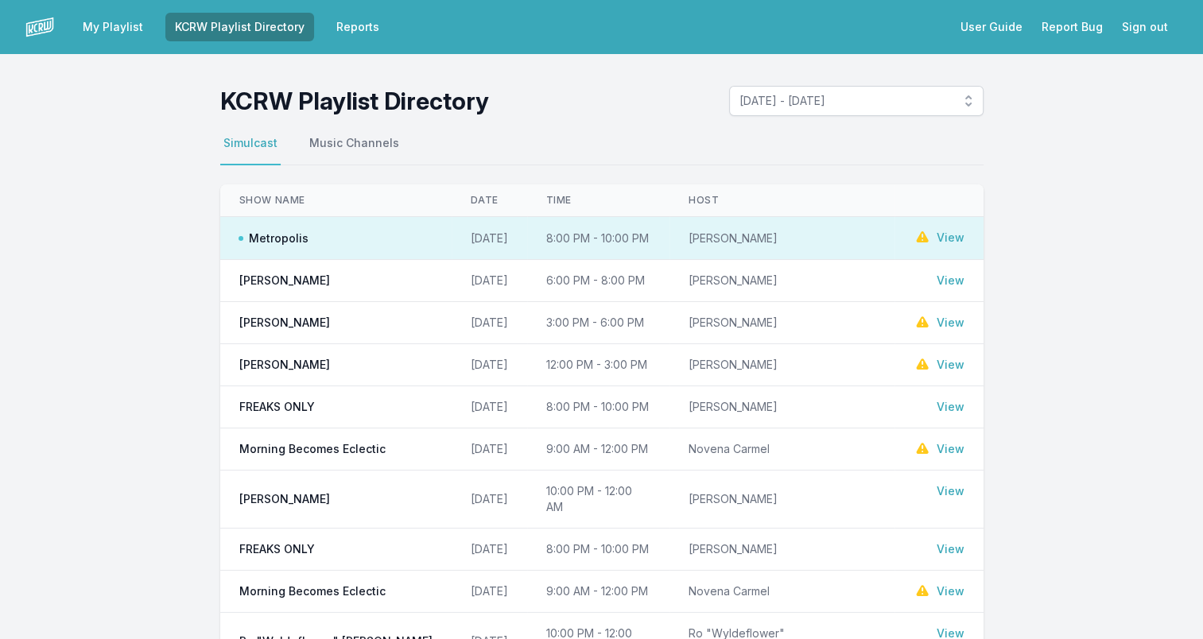
click at [951, 235] on link "View" at bounding box center [950, 238] width 28 height 16
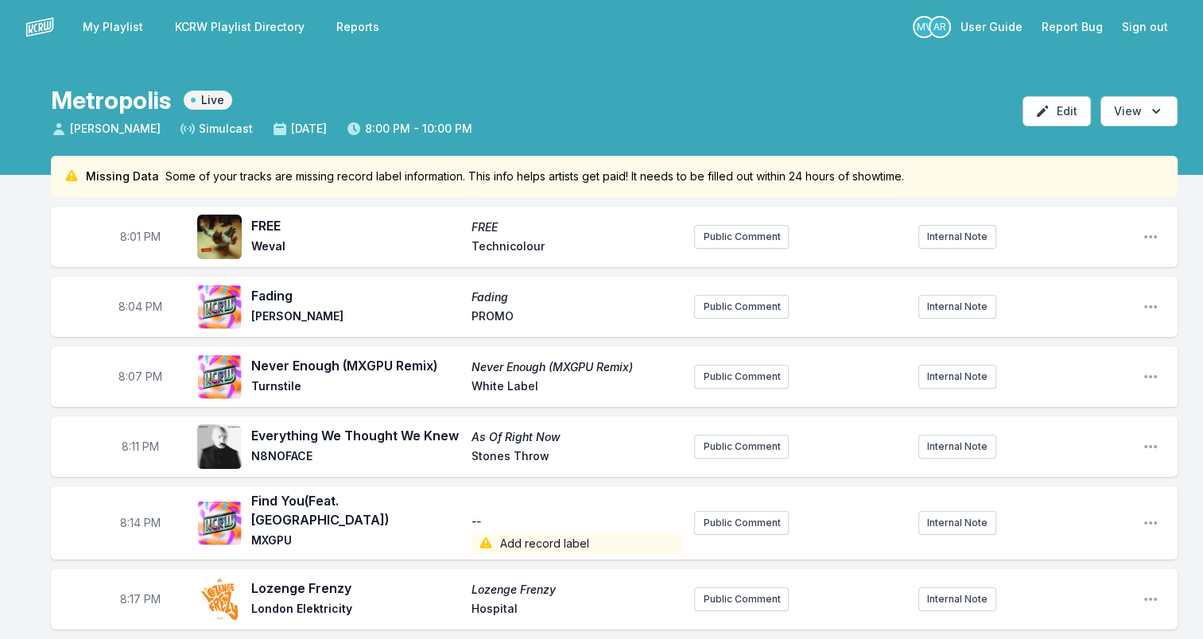
click at [267, 218] on span "FREE" at bounding box center [356, 225] width 211 height 19
copy span "FREE"
click at [269, 250] on span "Weval" at bounding box center [356, 247] width 211 height 19
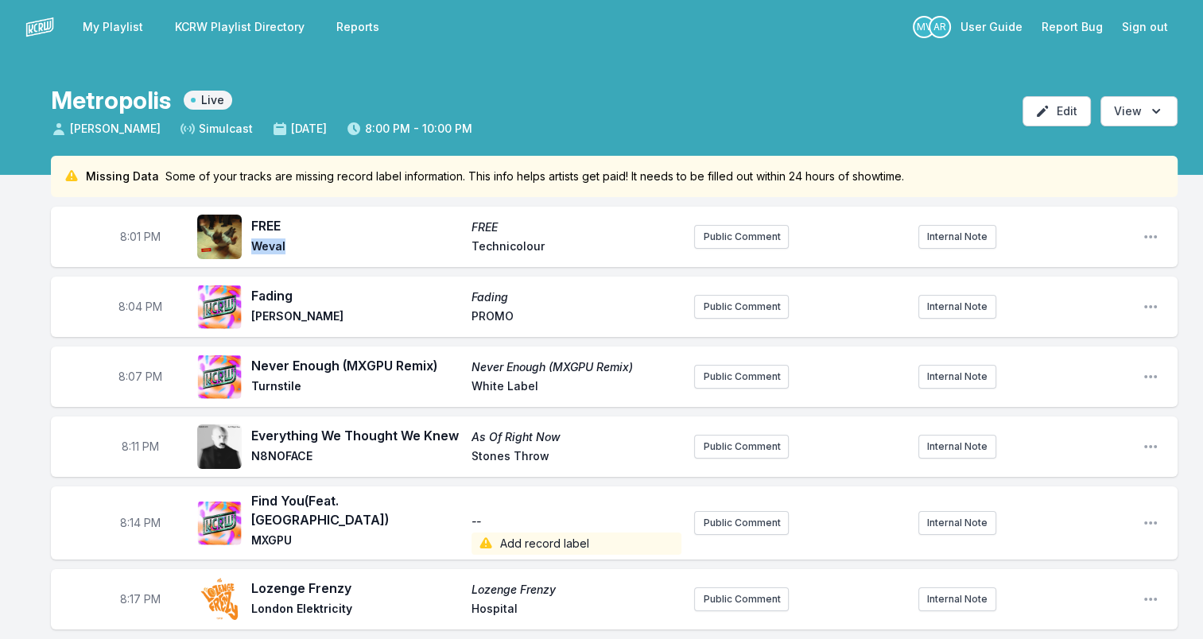
copy span "Weval"
click at [496, 243] on span "Technicolour" at bounding box center [576, 247] width 211 height 19
copy span "Technicolour"
click at [281, 297] on span "Fading" at bounding box center [356, 295] width 211 height 19
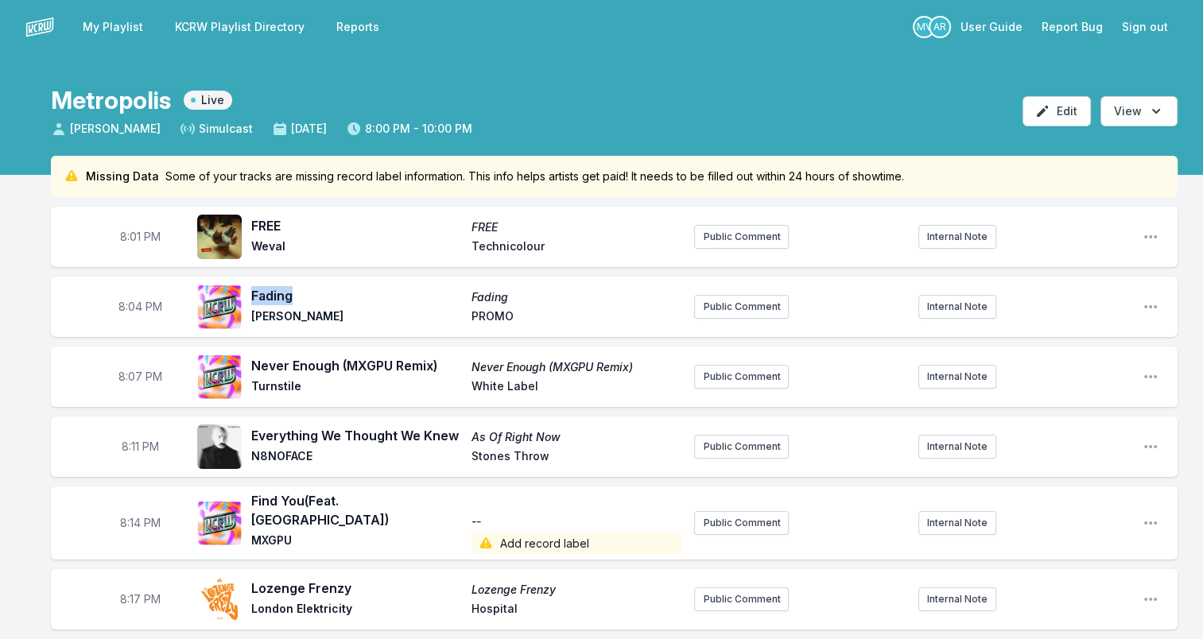
click at [281, 297] on span "Fading" at bounding box center [356, 295] width 211 height 19
copy span "Fading"
drag, startPoint x: 256, startPoint y: 318, endPoint x: 317, endPoint y: 317, distance: 61.2
click at [317, 317] on span "[PERSON_NAME]" at bounding box center [356, 317] width 211 height 19
click at [258, 316] on span "[PERSON_NAME]" at bounding box center [356, 317] width 211 height 19
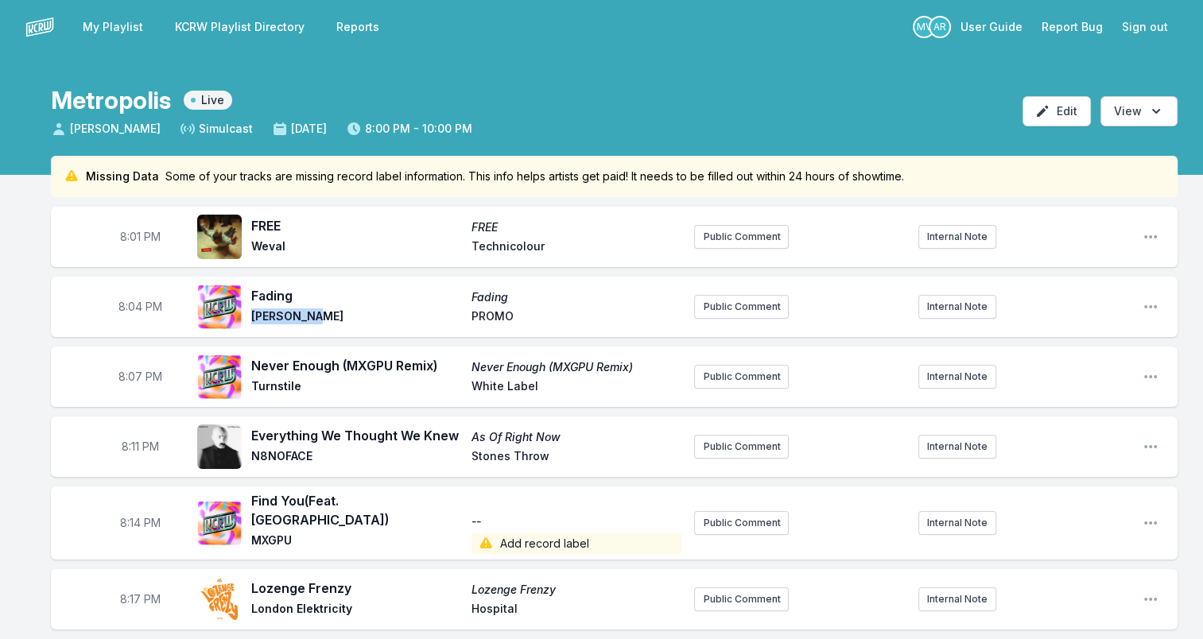
drag, startPoint x: 254, startPoint y: 316, endPoint x: 312, endPoint y: 318, distance: 58.1
click at [312, 318] on span "[PERSON_NAME]" at bounding box center [356, 317] width 211 height 19
drag, startPoint x: 312, startPoint y: 318, endPoint x: 289, endPoint y: 318, distance: 22.3
copy span "[PERSON_NAME]"
click at [490, 311] on span "PROMO" at bounding box center [576, 317] width 211 height 19
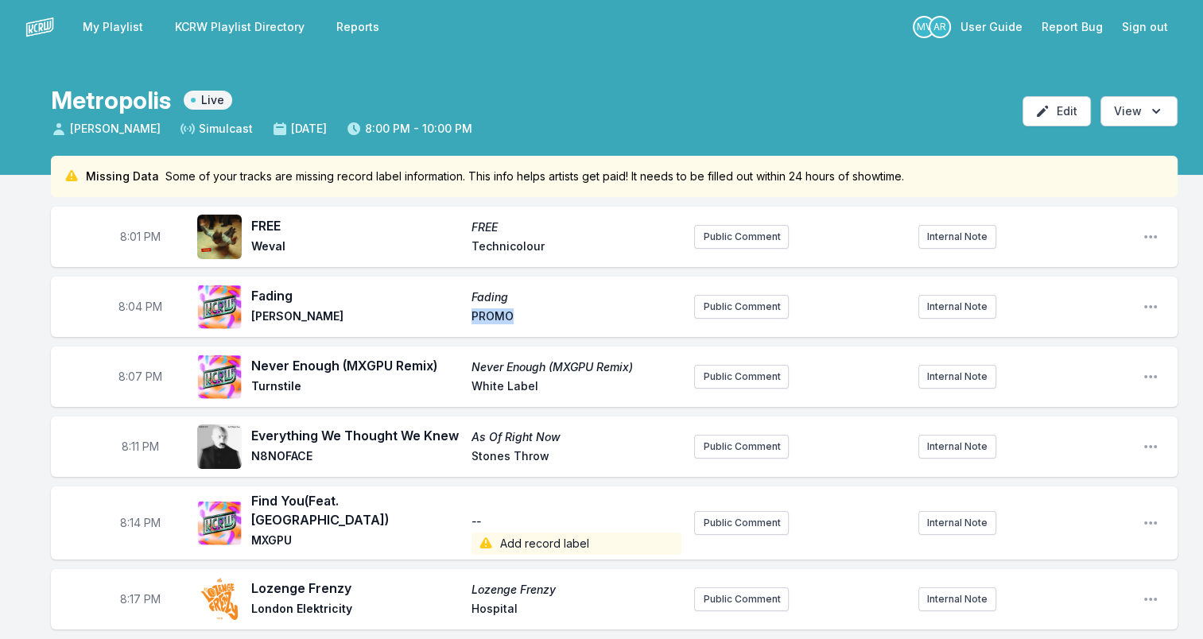
click at [490, 311] on span "PROMO" at bounding box center [576, 317] width 211 height 19
copy span "PROMO"
drag, startPoint x: 448, startPoint y: 363, endPoint x: 252, endPoint y: 362, distance: 196.4
click at [252, 362] on span "Never Enough (MXGPU Remix)" at bounding box center [356, 365] width 211 height 19
drag, startPoint x: 252, startPoint y: 362, endPoint x: 347, endPoint y: 362, distance: 94.6
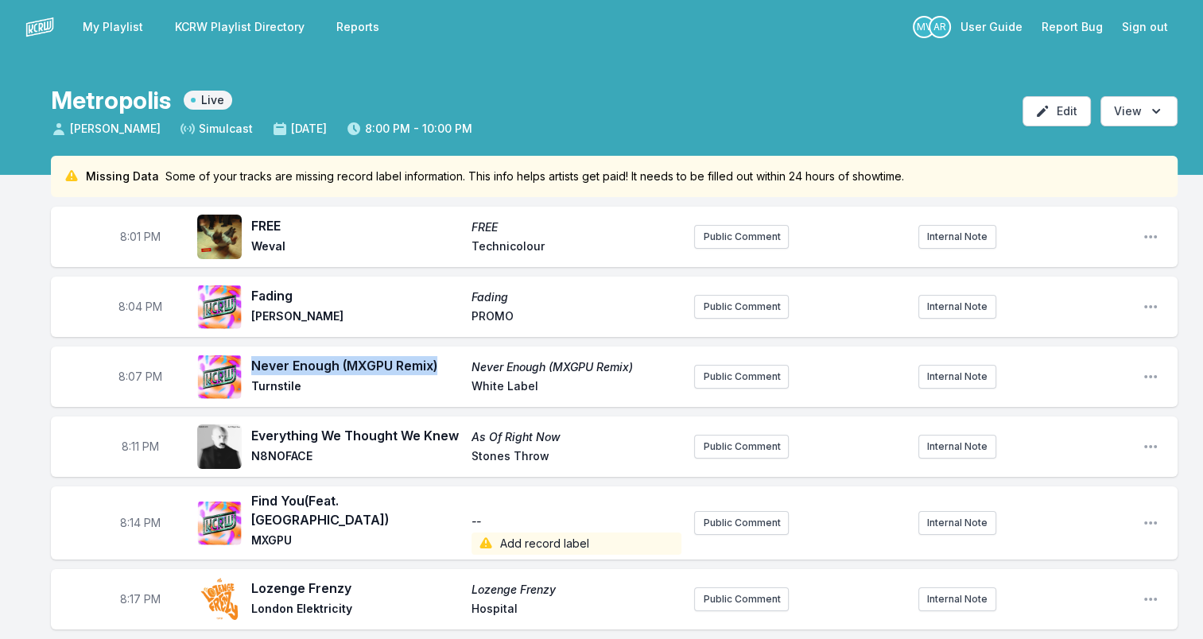
copy span "Never Enough (MXGPU Remix)"
click at [263, 379] on span "Turnstile" at bounding box center [356, 387] width 211 height 19
copy span "Turnstile"
drag, startPoint x: 472, startPoint y: 390, endPoint x: 538, endPoint y: 393, distance: 66.1
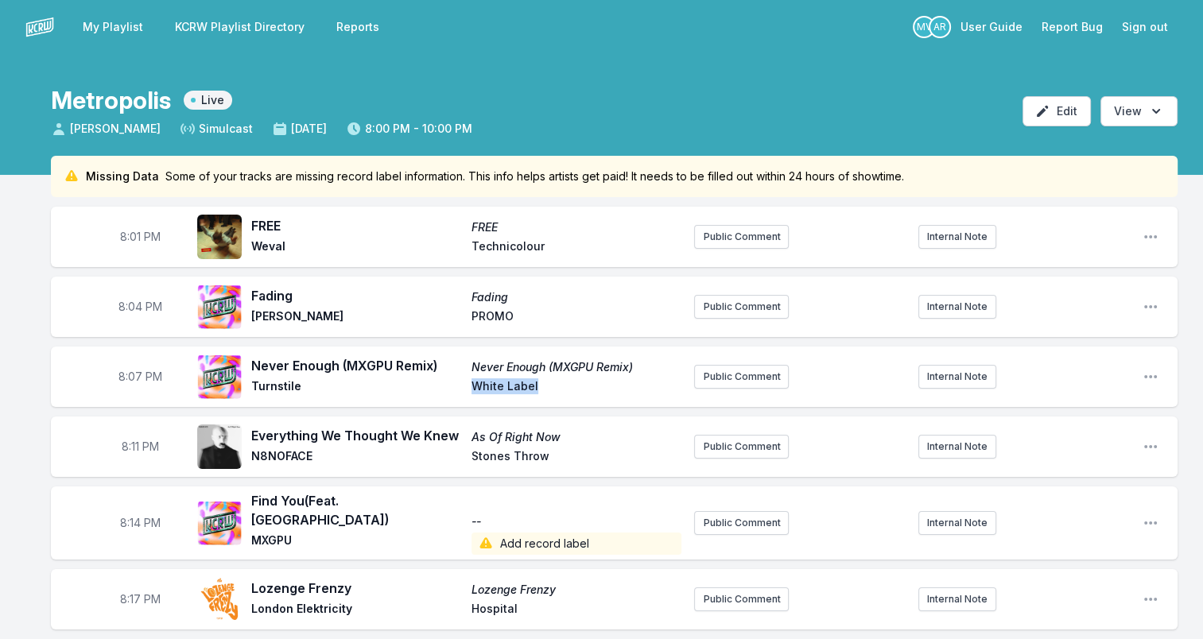
click at [538, 393] on span "White Label" at bounding box center [576, 387] width 211 height 19
drag, startPoint x: 538, startPoint y: 393, endPoint x: 503, endPoint y: 386, distance: 35.7
copy span "White Label"
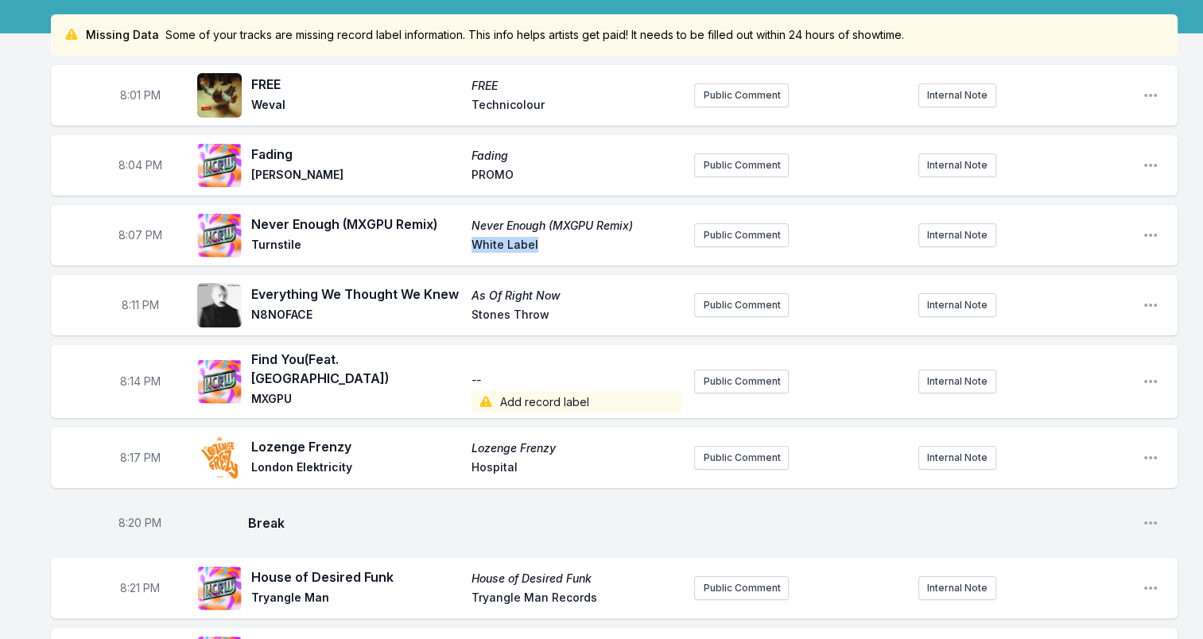
scroll to position [159, 0]
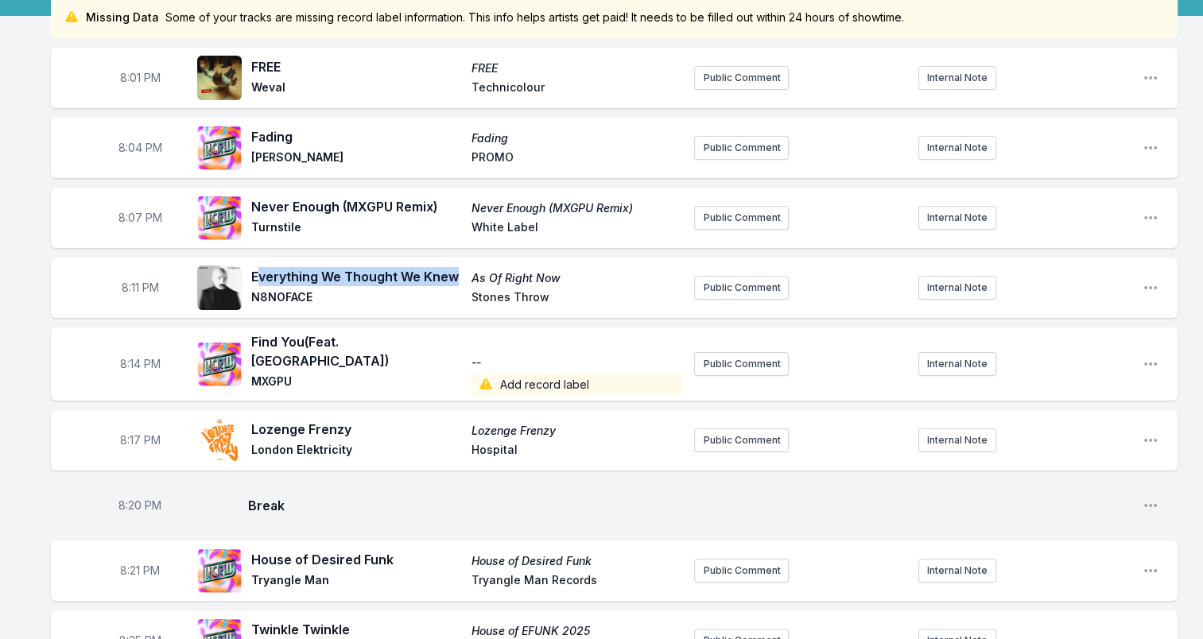
drag, startPoint x: 261, startPoint y: 276, endPoint x: 455, endPoint y: 274, distance: 194.0
click at [455, 274] on span "Everything We Thought We Knew" at bounding box center [356, 276] width 211 height 19
drag, startPoint x: 455, startPoint y: 274, endPoint x: 446, endPoint y: 275, distance: 8.8
copy span "verything We Thought We Knew"
drag, startPoint x: 305, startPoint y: 290, endPoint x: 251, endPoint y: 297, distance: 54.4
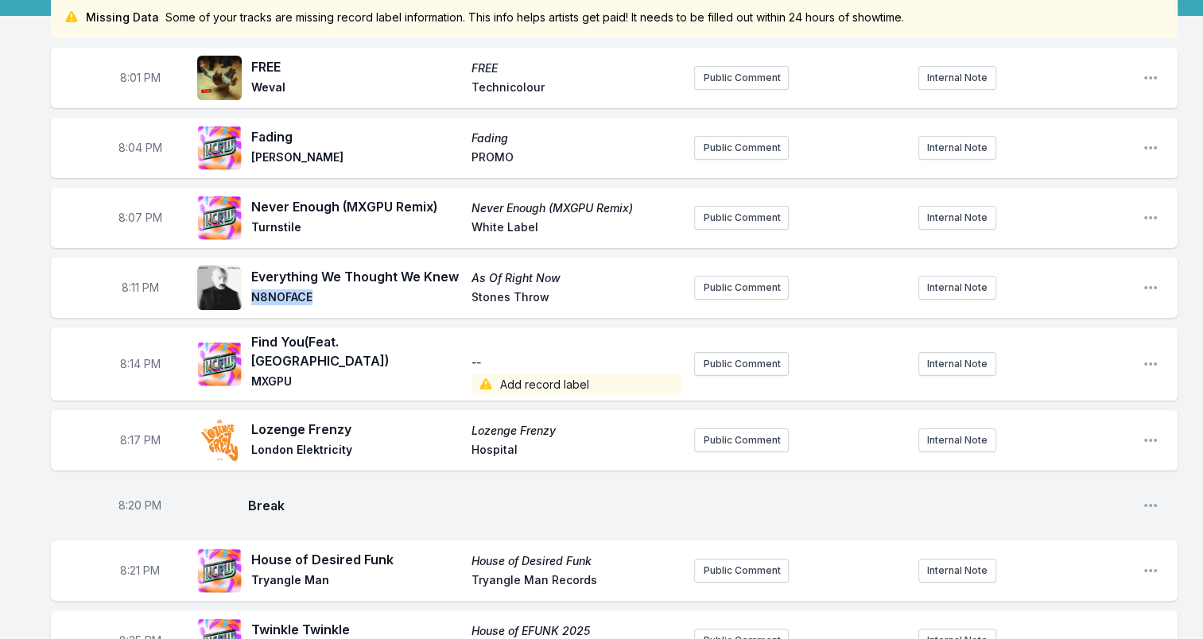
click at [251, 297] on span "N8NOFACE" at bounding box center [356, 298] width 211 height 19
drag, startPoint x: 251, startPoint y: 297, endPoint x: 274, endPoint y: 301, distance: 23.4
drag, startPoint x: 562, startPoint y: 277, endPoint x: 472, endPoint y: 274, distance: 89.9
click at [472, 274] on span "As Of Right Now" at bounding box center [576, 278] width 211 height 16
drag, startPoint x: 472, startPoint y: 274, endPoint x: 496, endPoint y: 273, distance: 23.9
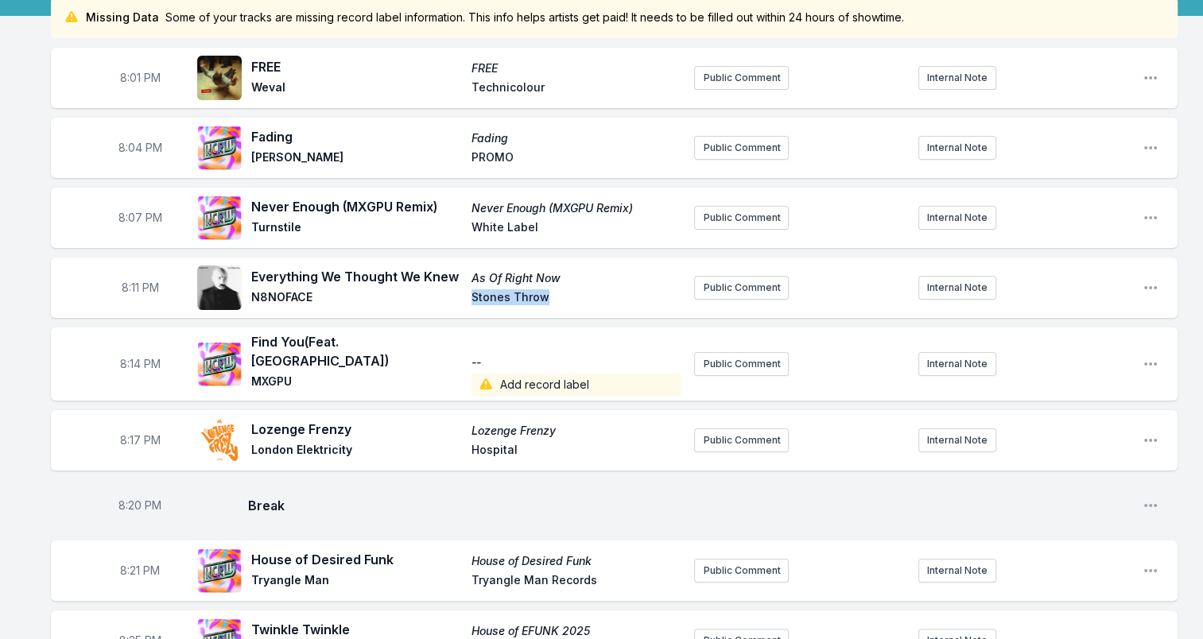
drag, startPoint x: 469, startPoint y: 296, endPoint x: 548, endPoint y: 291, distance: 78.8
click at [548, 291] on div "Everything We Thought We Knew As Of Right Now N8NOFACE Stones Throw" at bounding box center [466, 287] width 430 height 41
drag, startPoint x: 548, startPoint y: 291, endPoint x: 530, endPoint y: 295, distance: 17.9
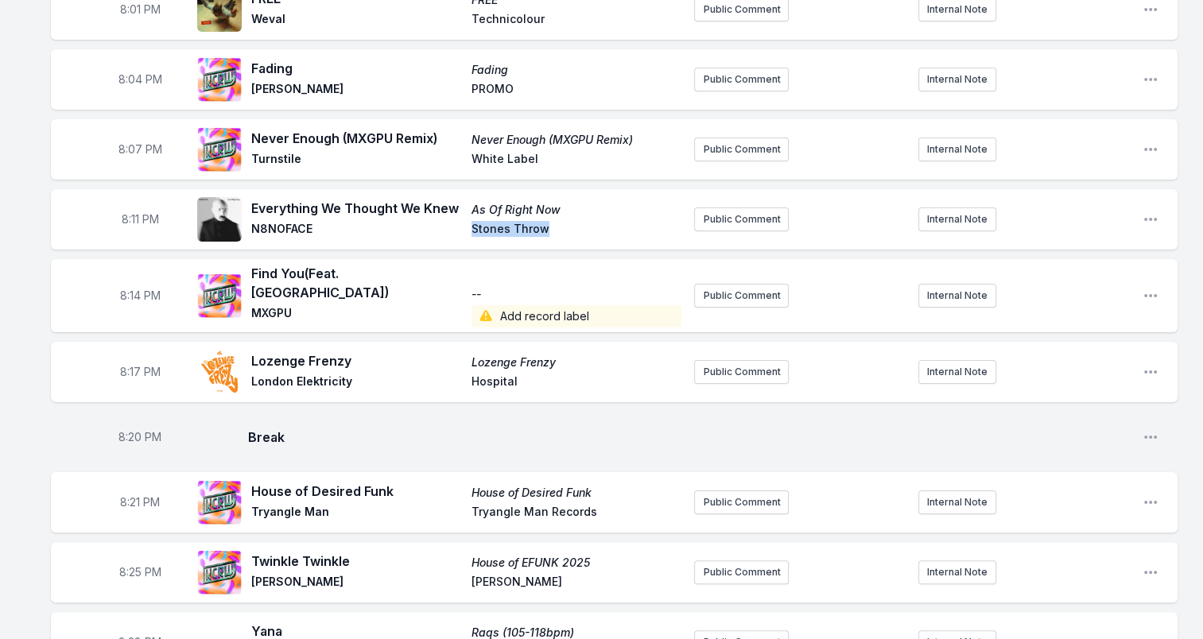
scroll to position [238, 0]
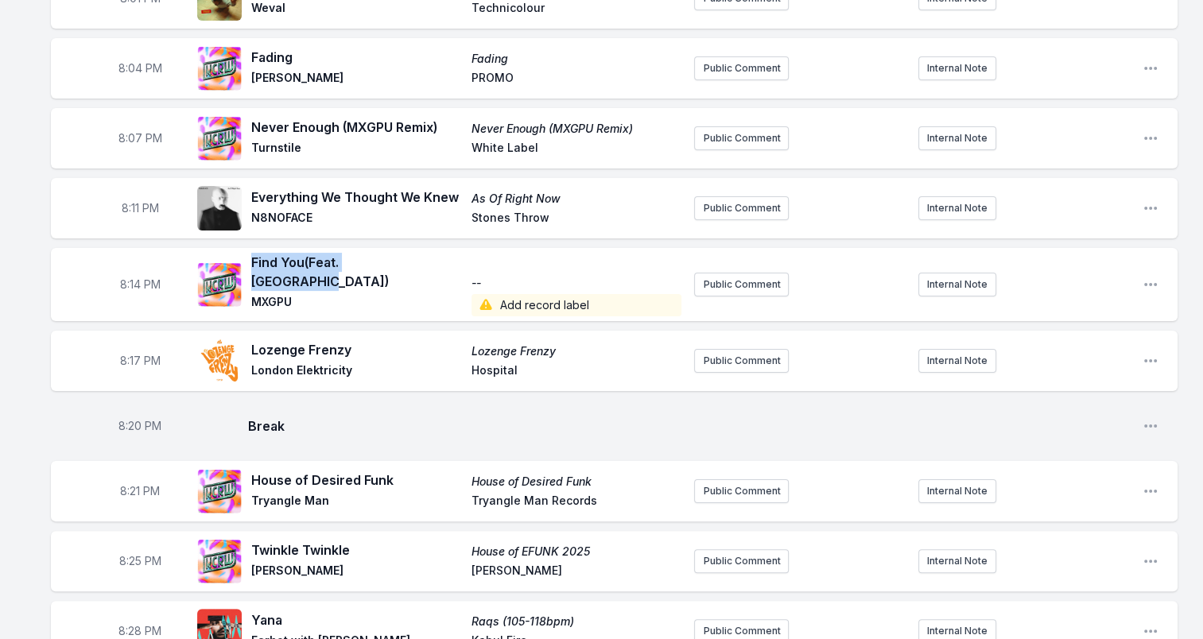
drag, startPoint x: 254, startPoint y: 267, endPoint x: 406, endPoint y: 266, distance: 152.6
click at [406, 266] on span "Find You (Feat. [GEOGRAPHIC_DATA])" at bounding box center [356, 272] width 211 height 38
drag, startPoint x: 406, startPoint y: 266, endPoint x: 387, endPoint y: 265, distance: 19.1
click at [267, 294] on span "MXGPU" at bounding box center [356, 305] width 211 height 22
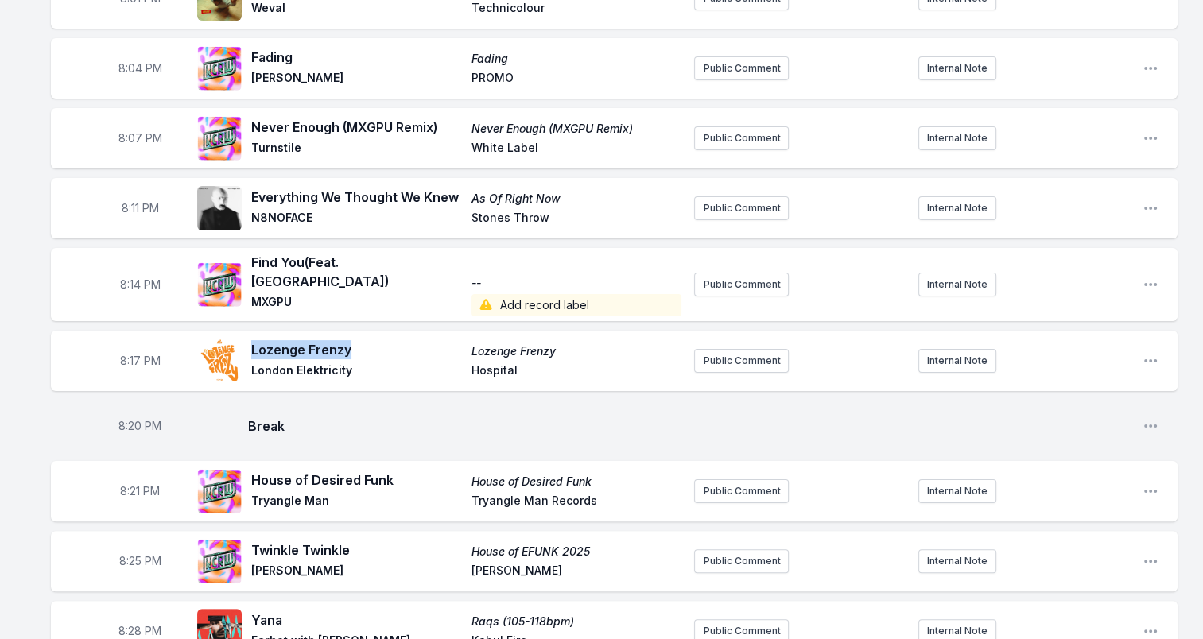
drag, startPoint x: 252, startPoint y: 336, endPoint x: 360, endPoint y: 332, distance: 108.2
click at [360, 340] on span "Lozenge Frenzy" at bounding box center [356, 349] width 211 height 19
drag, startPoint x: 360, startPoint y: 332, endPoint x: 320, endPoint y: 339, distance: 40.3
click at [251, 361] on div "Lozenge Frenzy Lozenge Frenzy [GEOGRAPHIC_DATA]" at bounding box center [439, 360] width 484 height 51
drag, startPoint x: 257, startPoint y: 361, endPoint x: 356, endPoint y: 363, distance: 99.4
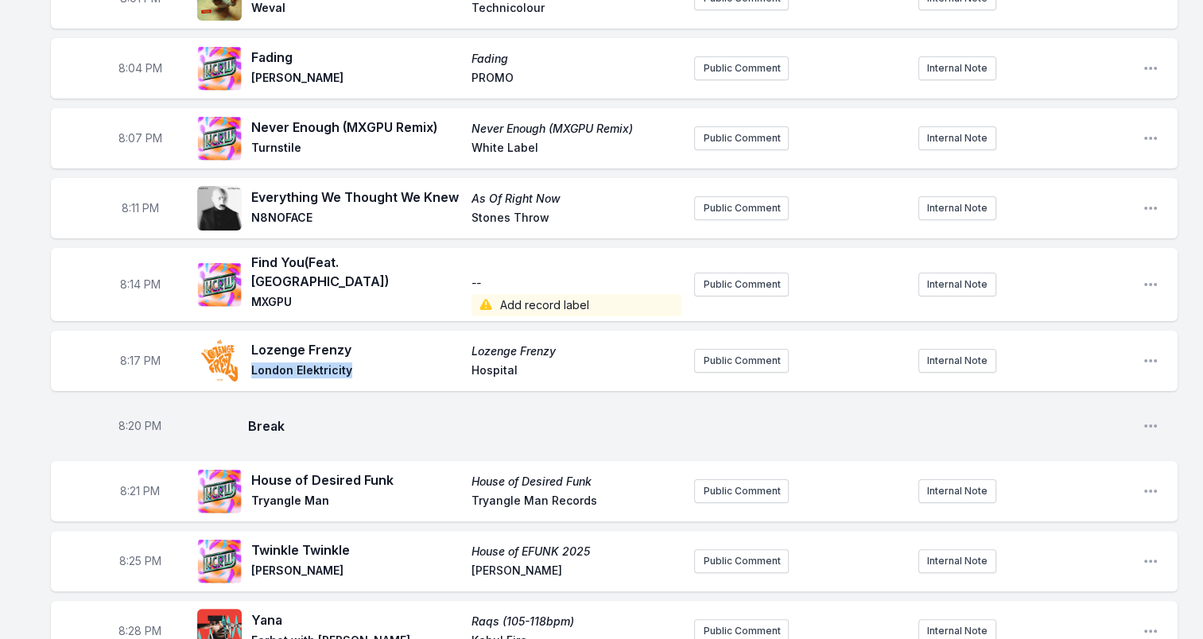
click at [356, 363] on span "London Elektricity" at bounding box center [356, 372] width 211 height 19
drag, startPoint x: 356, startPoint y: 363, endPoint x: 332, endPoint y: 362, distance: 23.9
click at [481, 363] on span "Hospital" at bounding box center [576, 372] width 211 height 19
click at [482, 363] on span "Hospital" at bounding box center [576, 372] width 211 height 19
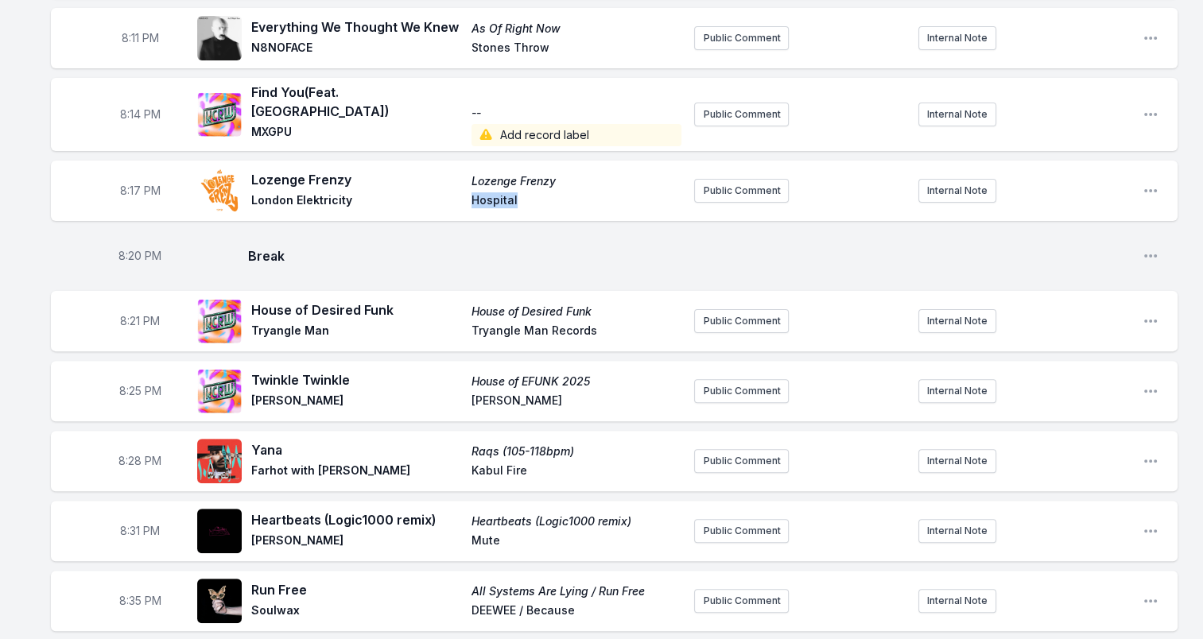
scroll to position [556, 0]
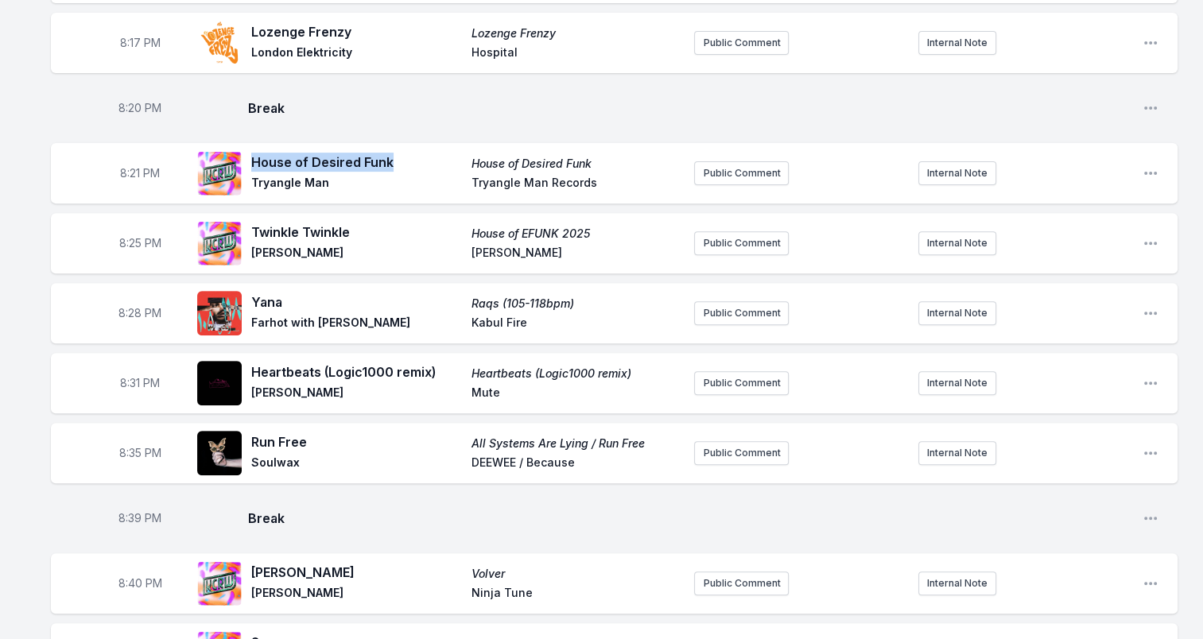
drag, startPoint x: 250, startPoint y: 148, endPoint x: 412, endPoint y: 152, distance: 162.2
click at [412, 152] on div "House of Desired Funk House of Desired Funk Tryangle Man Tryangle Man Records" at bounding box center [439, 173] width 484 height 51
drag, startPoint x: 412, startPoint y: 152, endPoint x: 333, endPoint y: 151, distance: 78.7
click at [260, 175] on span "Tryangle Man" at bounding box center [356, 184] width 211 height 19
drag, startPoint x: 251, startPoint y: 169, endPoint x: 345, endPoint y: 173, distance: 93.9
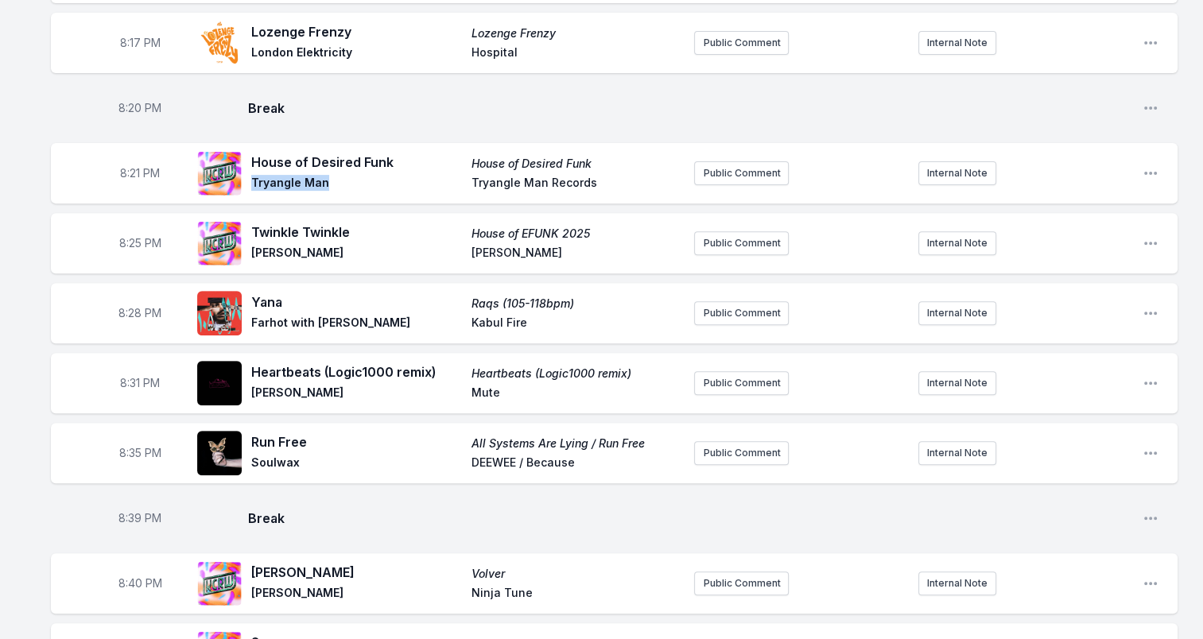
click at [345, 175] on span "Tryangle Man" at bounding box center [356, 184] width 211 height 19
drag, startPoint x: 345, startPoint y: 173, endPoint x: 302, endPoint y: 167, distance: 43.4
click at [472, 177] on span "Tryangle Man Records" at bounding box center [576, 184] width 211 height 19
drag, startPoint x: 491, startPoint y: 173, endPoint x: 596, endPoint y: 184, distance: 105.5
click at [596, 184] on div "House of Desired Funk House of Desired Funk Tryangle Man Tryangle Man Records" at bounding box center [439, 173] width 484 height 51
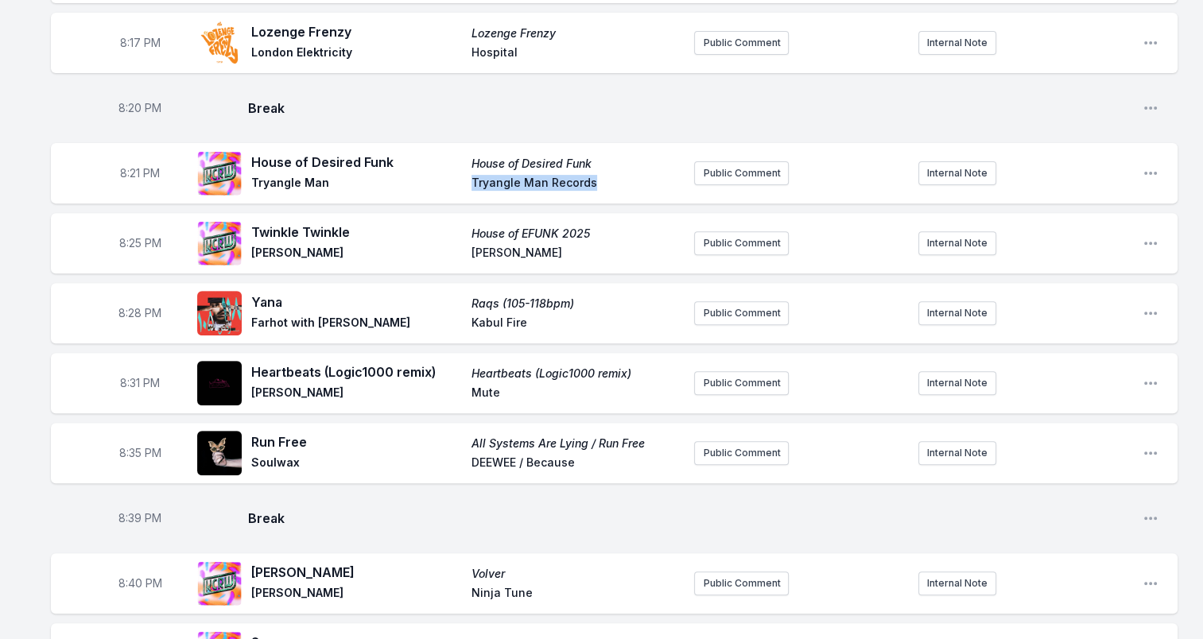
drag, startPoint x: 596, startPoint y: 184, endPoint x: 571, endPoint y: 172, distance: 28.4
drag, startPoint x: 253, startPoint y: 216, endPoint x: 351, endPoint y: 221, distance: 97.9
click at [351, 223] on span "Twinkle Twinkle" at bounding box center [356, 232] width 211 height 19
drag, startPoint x: 351, startPoint y: 221, endPoint x: 327, endPoint y: 221, distance: 23.8
drag, startPoint x: 274, startPoint y: 244, endPoint x: 310, endPoint y: 251, distance: 36.5
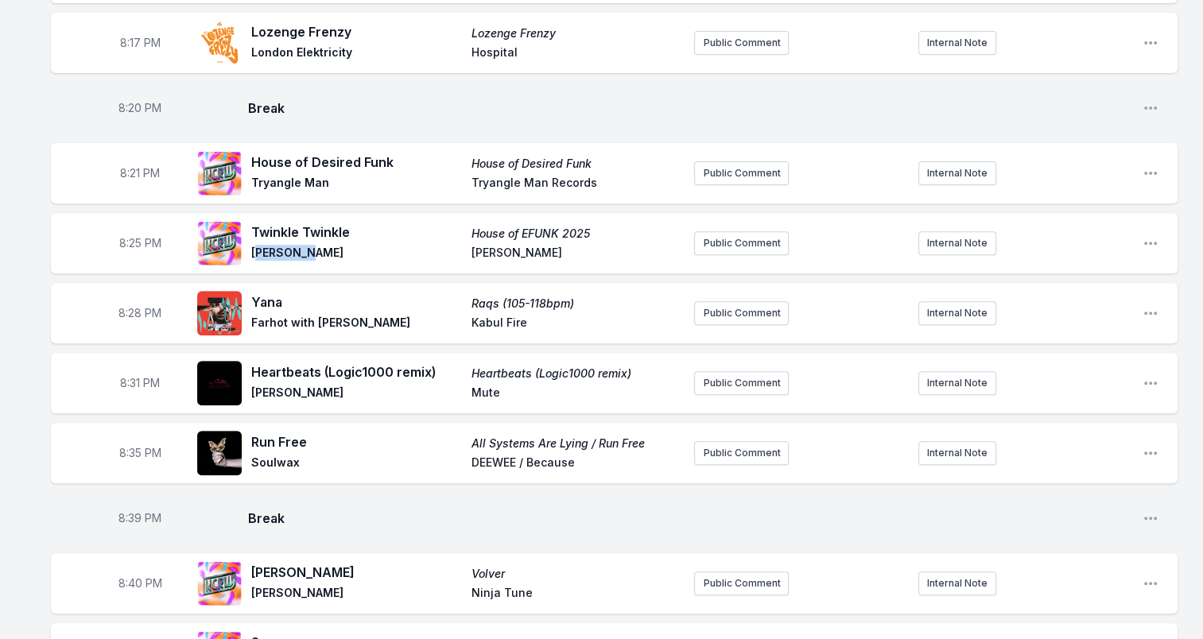
click at [310, 251] on div "Twinkle Twinkle House of EFUNK 2025 [PERSON_NAME] [PERSON_NAME]" at bounding box center [439, 243] width 484 height 51
drag, startPoint x: 310, startPoint y: 251, endPoint x: 338, endPoint y: 250, distance: 27.8
click at [338, 250] on span "[PERSON_NAME]" at bounding box center [356, 254] width 211 height 19
drag, startPoint x: 338, startPoint y: 250, endPoint x: 296, endPoint y: 237, distance: 44.2
drag, startPoint x: 485, startPoint y: 219, endPoint x: 603, endPoint y: 219, distance: 117.7
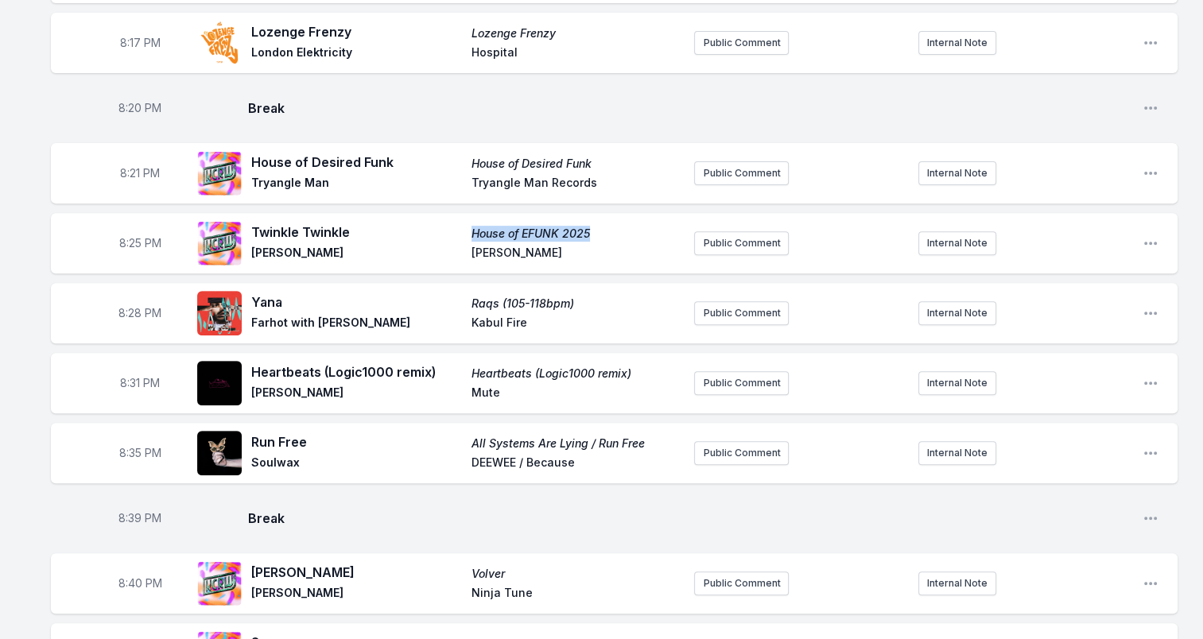
click at [603, 223] on div "Twinkle Twinkle House of EFUNK 2025 [PERSON_NAME] [PERSON_NAME]" at bounding box center [466, 243] width 430 height 41
drag, startPoint x: 603, startPoint y: 219, endPoint x: 569, endPoint y: 222, distance: 33.5
drag, startPoint x: 460, startPoint y: 243, endPoint x: 538, endPoint y: 246, distance: 78.0
click at [538, 246] on div "Twinkle Twinkle House of EFUNK 2025 [PERSON_NAME] [PERSON_NAME]" at bounding box center [466, 243] width 430 height 41
drag, startPoint x: 538, startPoint y: 246, endPoint x: 510, endPoint y: 242, distance: 29.0
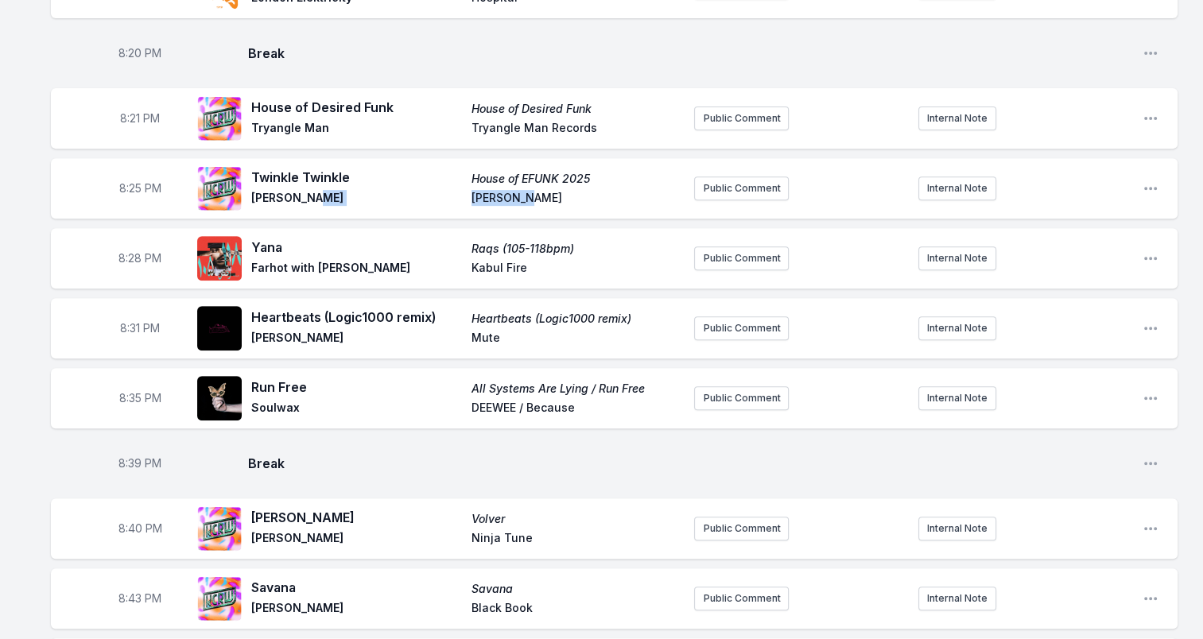
scroll to position [636, 0]
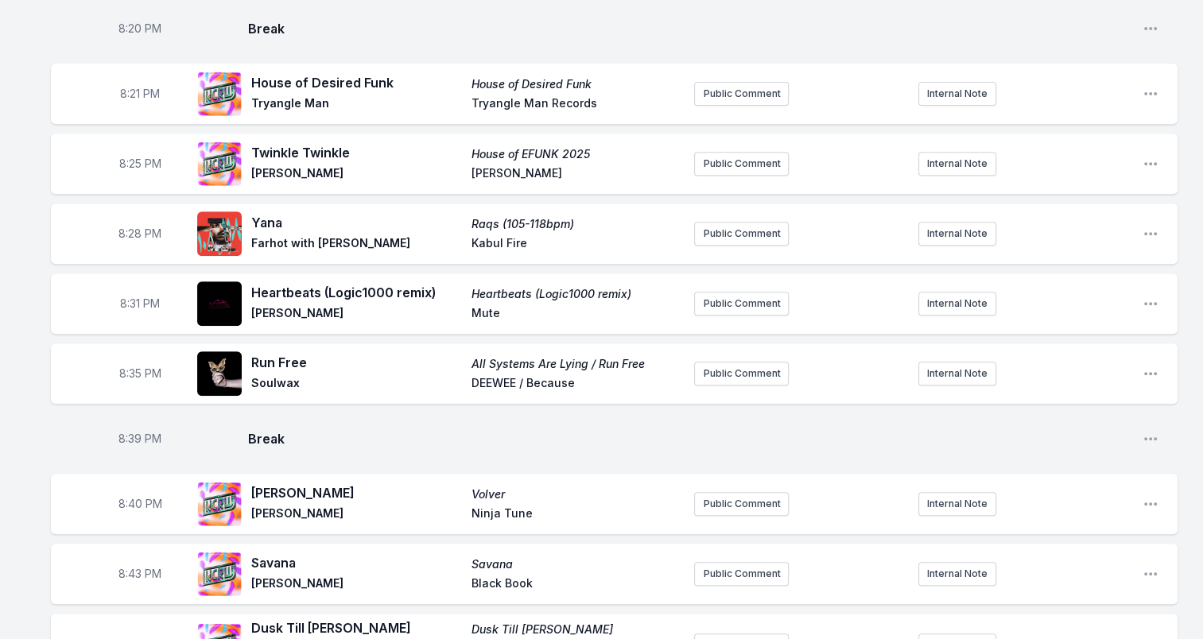
click at [266, 213] on span "Yana" at bounding box center [356, 222] width 211 height 19
drag, startPoint x: 601, startPoint y: 209, endPoint x: 416, endPoint y: 215, distance: 185.3
click at [416, 215] on div "[PERSON_NAME] (105-118bpm) [PERSON_NAME] with [PERSON_NAME] Kabul Fire" at bounding box center [466, 233] width 430 height 41
drag, startPoint x: 416, startPoint y: 215, endPoint x: 545, endPoint y: 211, distance: 128.8
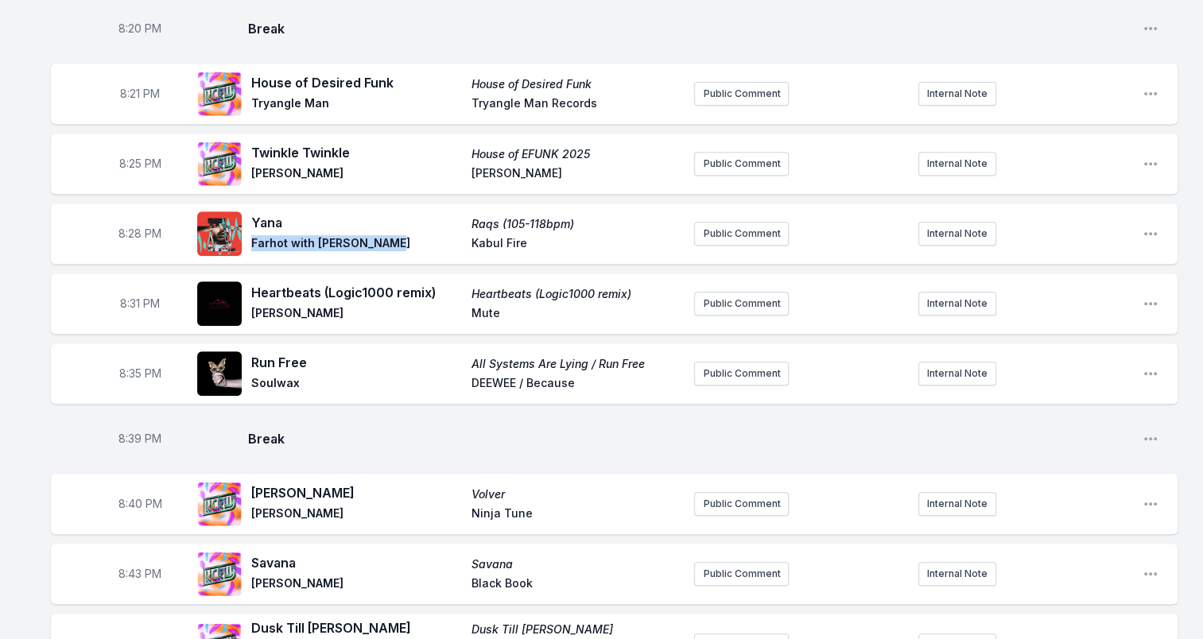
drag, startPoint x: 397, startPoint y: 231, endPoint x: 258, endPoint y: 231, distance: 138.3
click at [258, 235] on span "Farhot with [PERSON_NAME]" at bounding box center [356, 244] width 211 height 19
click at [253, 235] on span "Farhot with [PERSON_NAME]" at bounding box center [356, 244] width 211 height 19
drag, startPoint x: 253, startPoint y: 230, endPoint x: 304, endPoint y: 233, distance: 51.8
drag, startPoint x: 626, startPoint y: 206, endPoint x: 599, endPoint y: 213, distance: 28.7
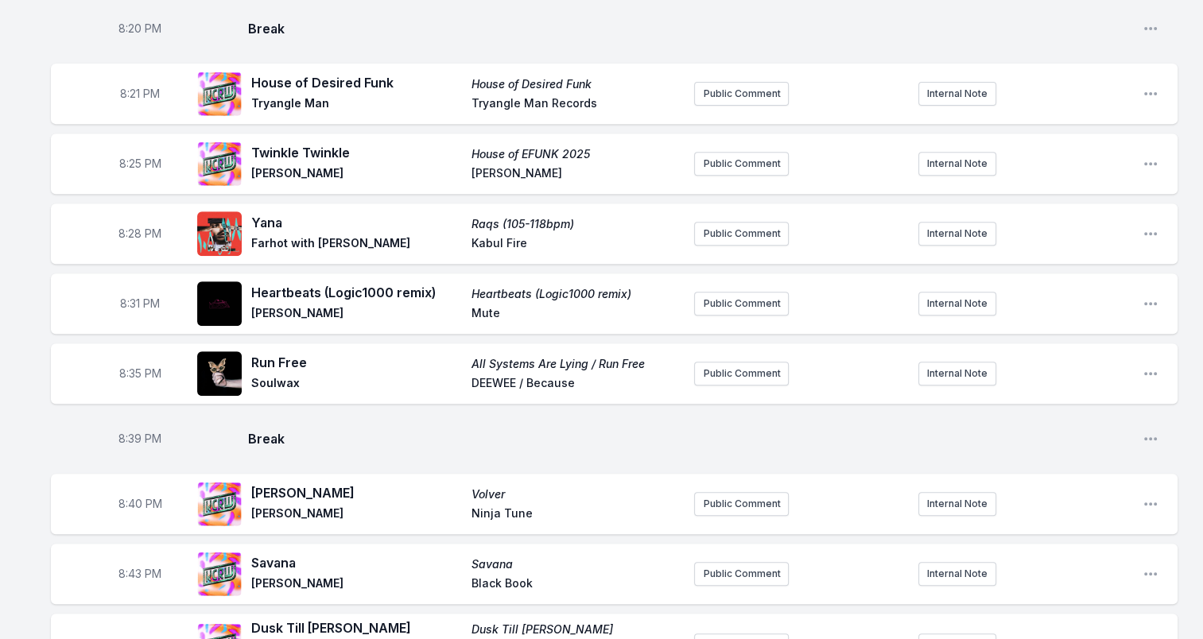
click at [615, 216] on span "Raqs (105-118bpm)" at bounding box center [576, 224] width 211 height 16
drag, startPoint x: 542, startPoint y: 234, endPoint x: 461, endPoint y: 236, distance: 81.1
click at [461, 236] on div "[PERSON_NAME] (105-118bpm) [PERSON_NAME] with [PERSON_NAME] Kabul Fire" at bounding box center [466, 233] width 430 height 41
drag, startPoint x: 461, startPoint y: 236, endPoint x: 483, endPoint y: 230, distance: 23.2
drag, startPoint x: 258, startPoint y: 277, endPoint x: 440, endPoint y: 277, distance: 181.3
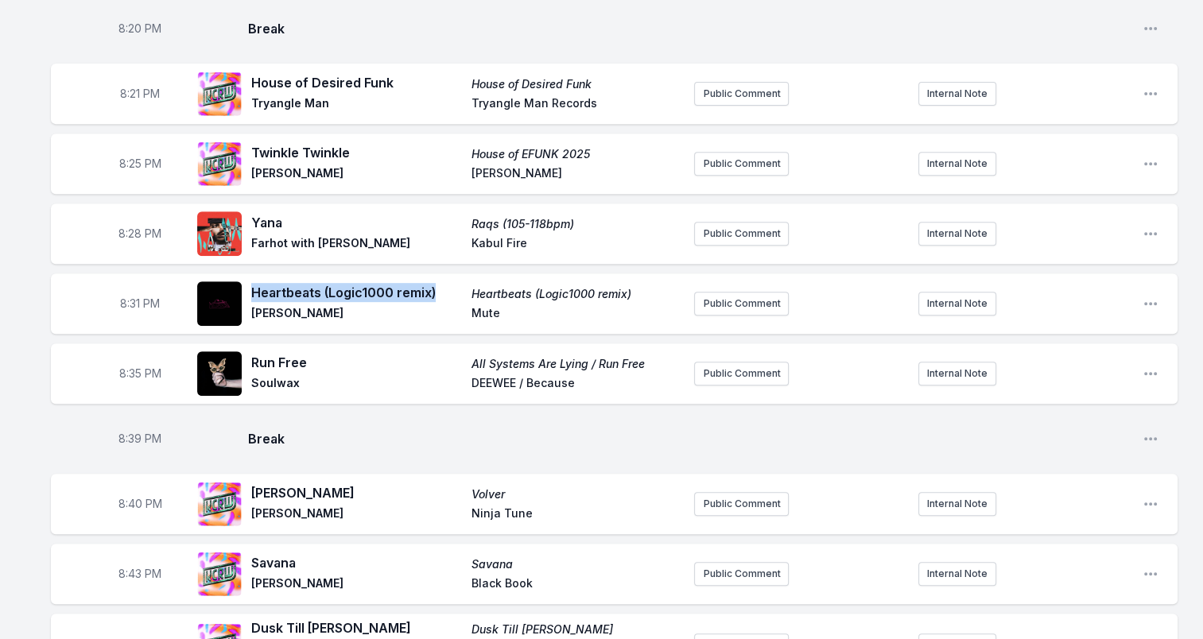
click at [440, 283] on span "Heartbeats (Logic1000 remix)" at bounding box center [356, 292] width 211 height 19
drag, startPoint x: 440, startPoint y: 277, endPoint x: 402, endPoint y: 276, distance: 37.4
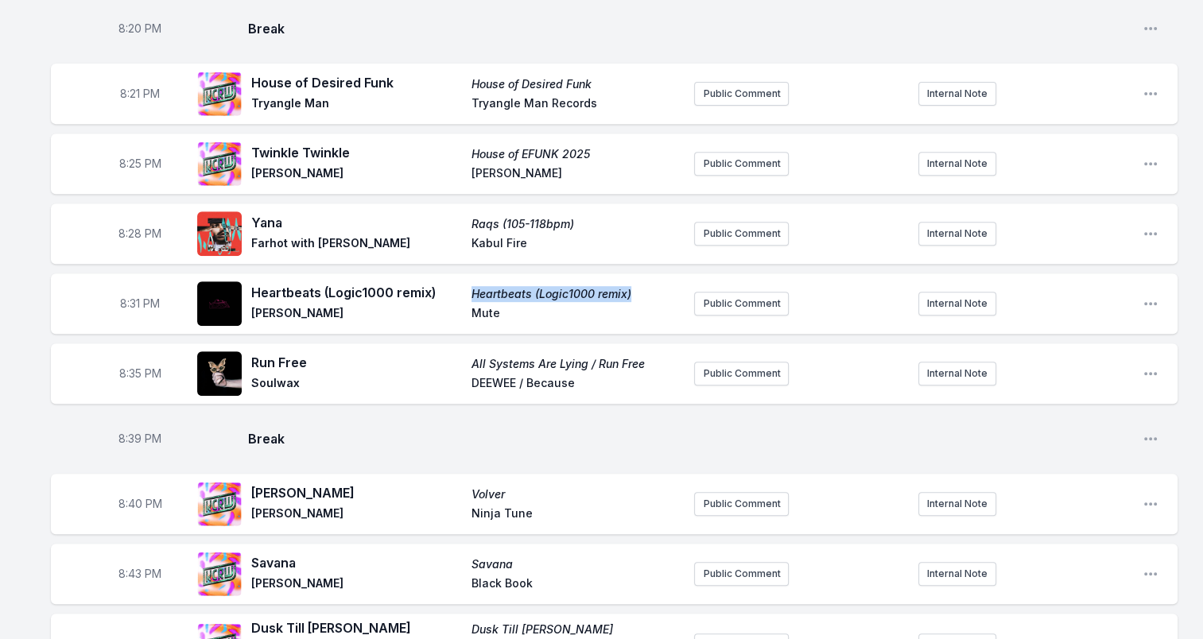
drag, startPoint x: 644, startPoint y: 283, endPoint x: 468, endPoint y: 283, distance: 175.7
click at [468, 283] on div "Heartbeats (Logic1000 remix) Heartbeats (Logic1000 remix) [PERSON_NAME]" at bounding box center [466, 303] width 430 height 41
drag, startPoint x: 468, startPoint y: 283, endPoint x: 483, endPoint y: 285, distance: 14.4
drag, startPoint x: 255, startPoint y: 300, endPoint x: 344, endPoint y: 316, distance: 90.6
click at [344, 316] on div "8:31 PM Heartbeats (Logic1000 remix) Heartbeats (Logic1000 remix) [PERSON_NAME]…" at bounding box center [614, 303] width 1127 height 60
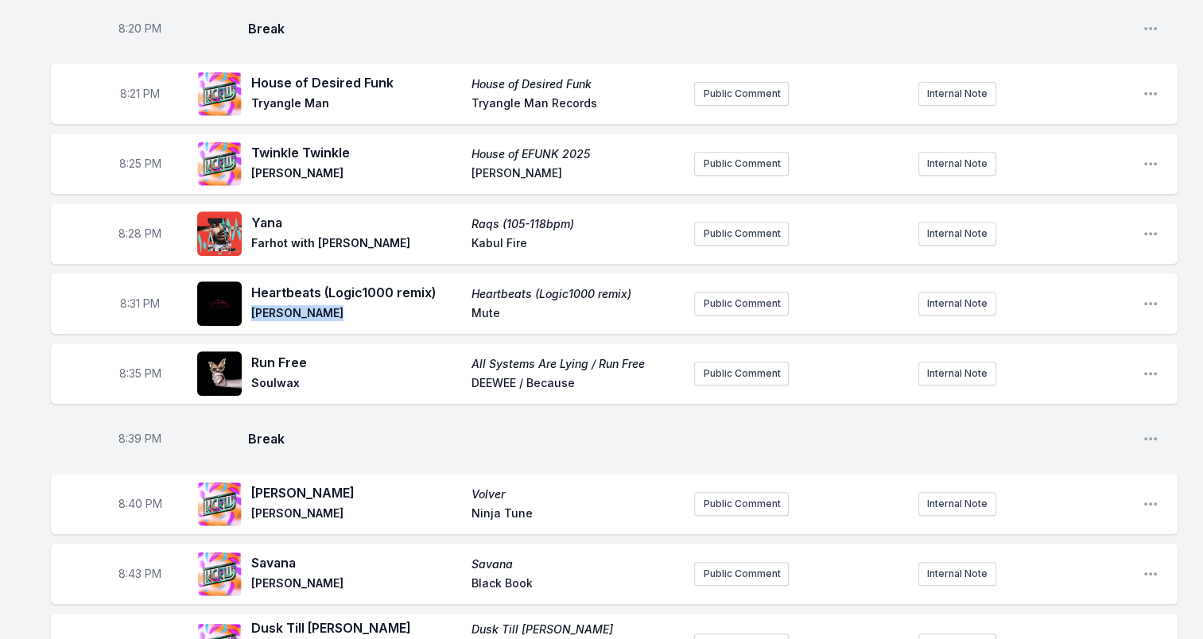
drag, startPoint x: 344, startPoint y: 316, endPoint x: 316, endPoint y: 301, distance: 32.7
click at [480, 305] on span "Mute" at bounding box center [576, 314] width 211 height 19
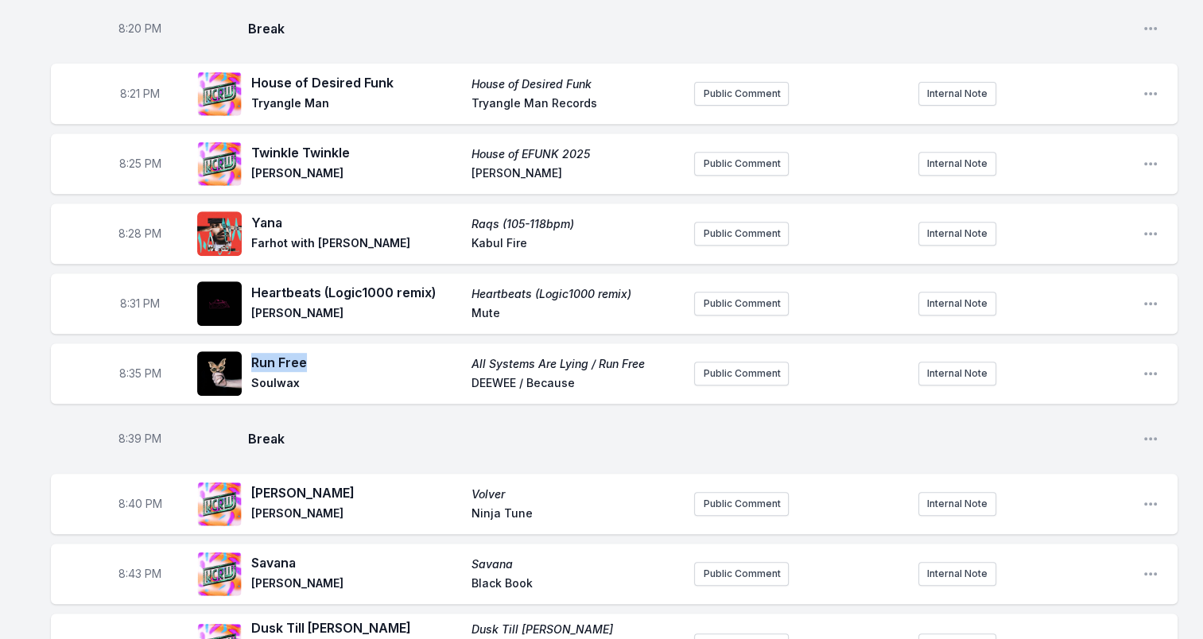
drag, startPoint x: 252, startPoint y: 352, endPoint x: 318, endPoint y: 352, distance: 66.0
click at [318, 353] on span "Run Free" at bounding box center [356, 362] width 211 height 19
drag, startPoint x: 318, startPoint y: 352, endPoint x: 285, endPoint y: 347, distance: 33.1
click at [273, 375] on span "Soulwax" at bounding box center [356, 384] width 211 height 19
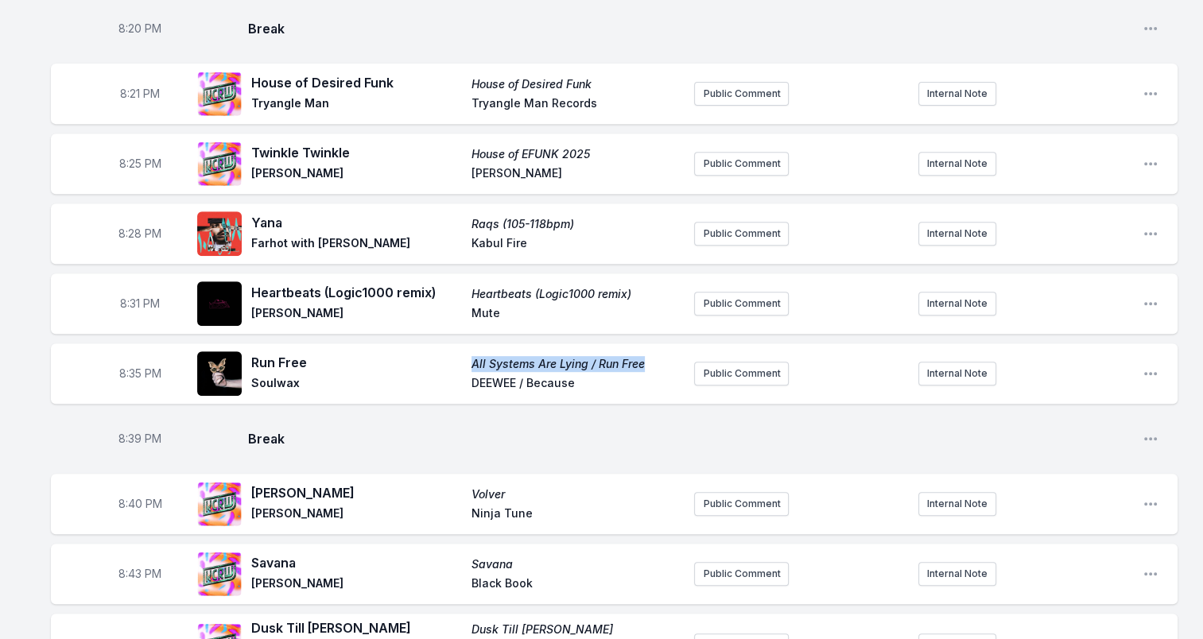
drag, startPoint x: 647, startPoint y: 353, endPoint x: 470, endPoint y: 347, distance: 177.4
click at [470, 353] on div "Run Free All Systems Are Lying / Run Free Soulwax DEEWEE / Because" at bounding box center [466, 373] width 430 height 41
drag, startPoint x: 470, startPoint y: 347, endPoint x: 612, endPoint y: 354, distance: 142.4
drag, startPoint x: 598, startPoint y: 370, endPoint x: 456, endPoint y: 377, distance: 141.7
click at [456, 377] on div "Run Free All Systems Are Lying / Run Free Soulwax DEEWEE / Because" at bounding box center [466, 373] width 430 height 41
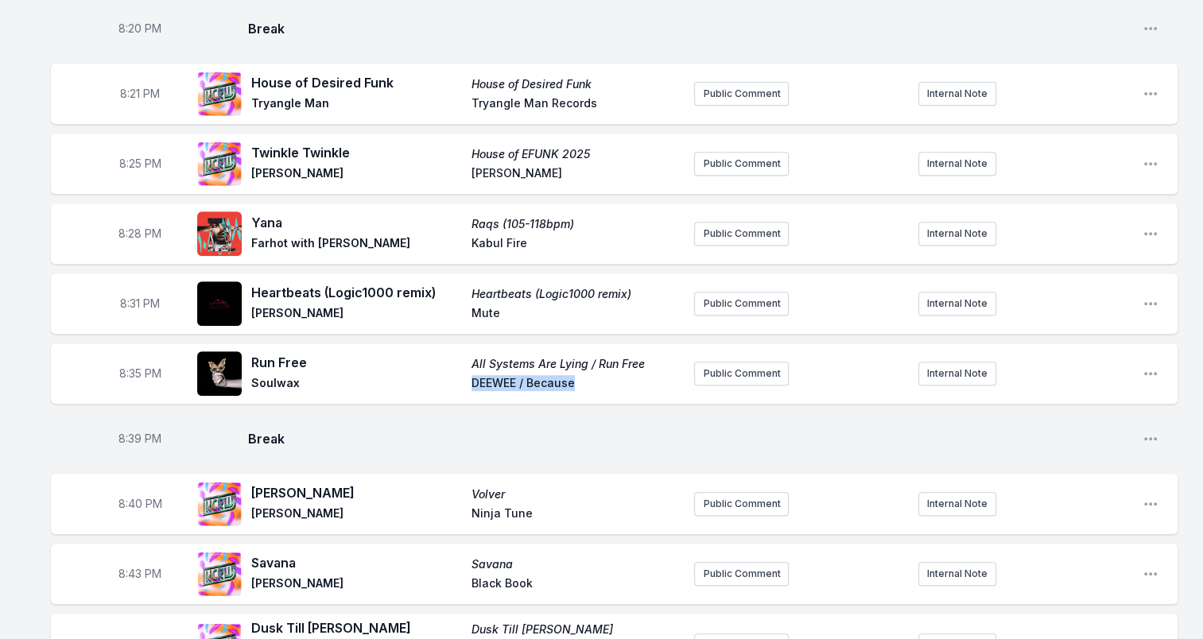
drag, startPoint x: 456, startPoint y: 377, endPoint x: 545, endPoint y: 374, distance: 89.1
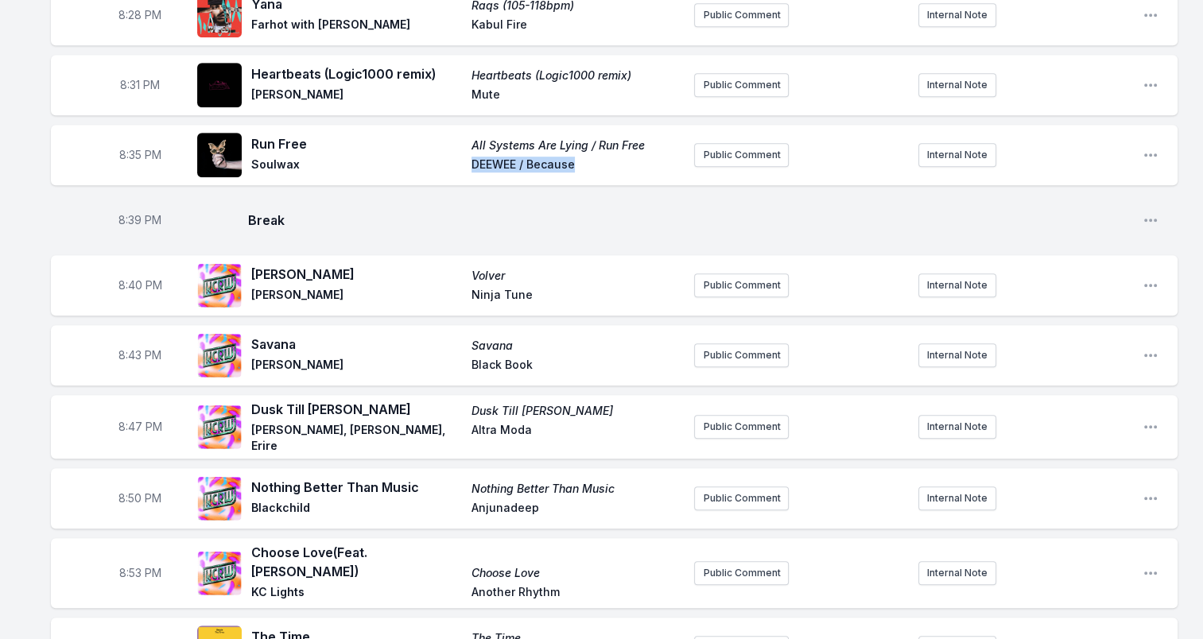
scroll to position [954, 0]
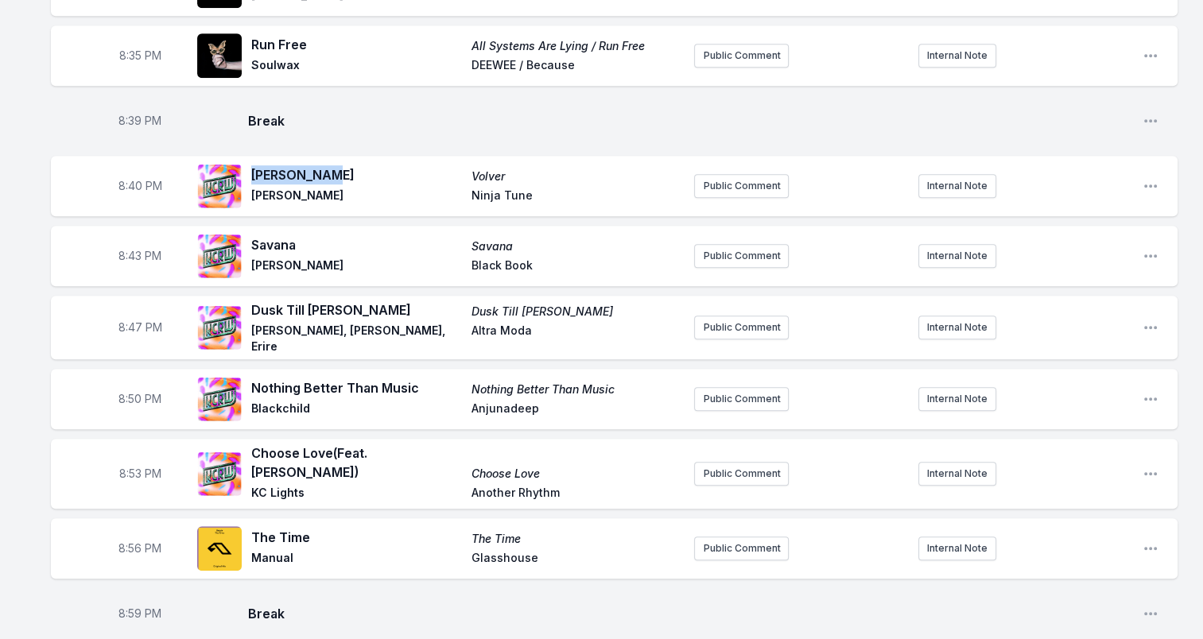
drag, startPoint x: 329, startPoint y: 162, endPoint x: 253, endPoint y: 154, distance: 76.7
click at [253, 165] on span "[PERSON_NAME]" at bounding box center [356, 174] width 211 height 19
drag, startPoint x: 253, startPoint y: 154, endPoint x: 302, endPoint y: 163, distance: 50.1
drag, startPoint x: 253, startPoint y: 184, endPoint x: 356, endPoint y: 182, distance: 103.4
click at [356, 188] on span "[PERSON_NAME]" at bounding box center [356, 197] width 211 height 19
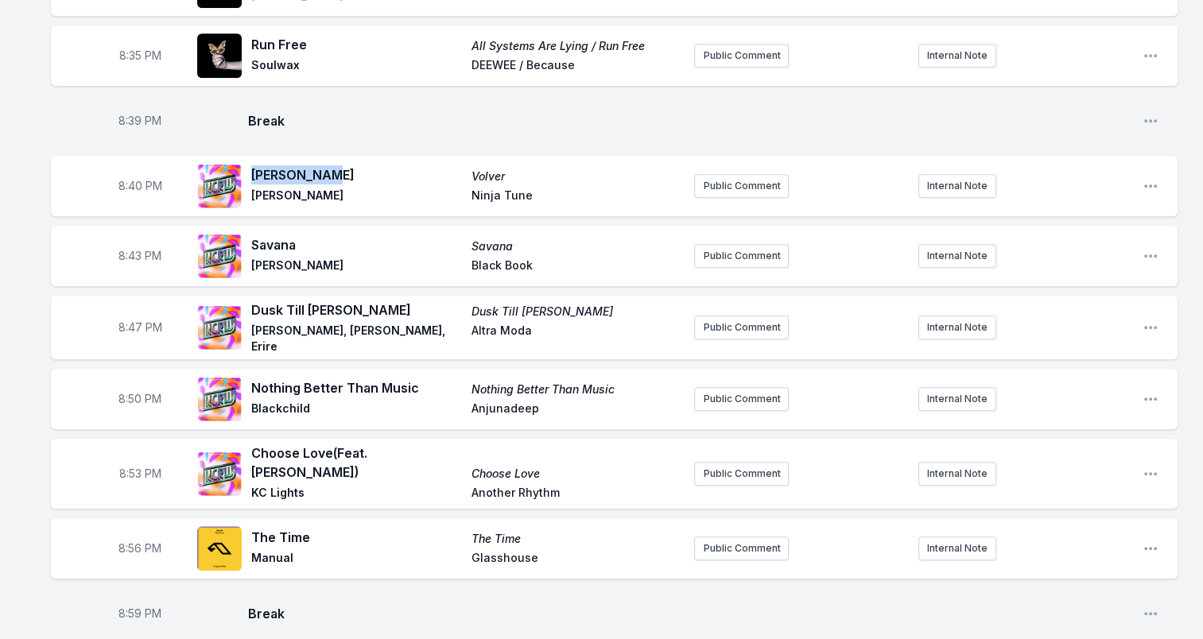
drag, startPoint x: 356, startPoint y: 182, endPoint x: 320, endPoint y: 182, distance: 36.6
click at [491, 169] on span "Volver" at bounding box center [576, 177] width 211 height 16
click at [467, 188] on div "[PERSON_NAME] Volver [PERSON_NAME] Ninja Tune" at bounding box center [466, 185] width 430 height 41
drag, startPoint x: 469, startPoint y: 185, endPoint x: 532, endPoint y: 184, distance: 62.8
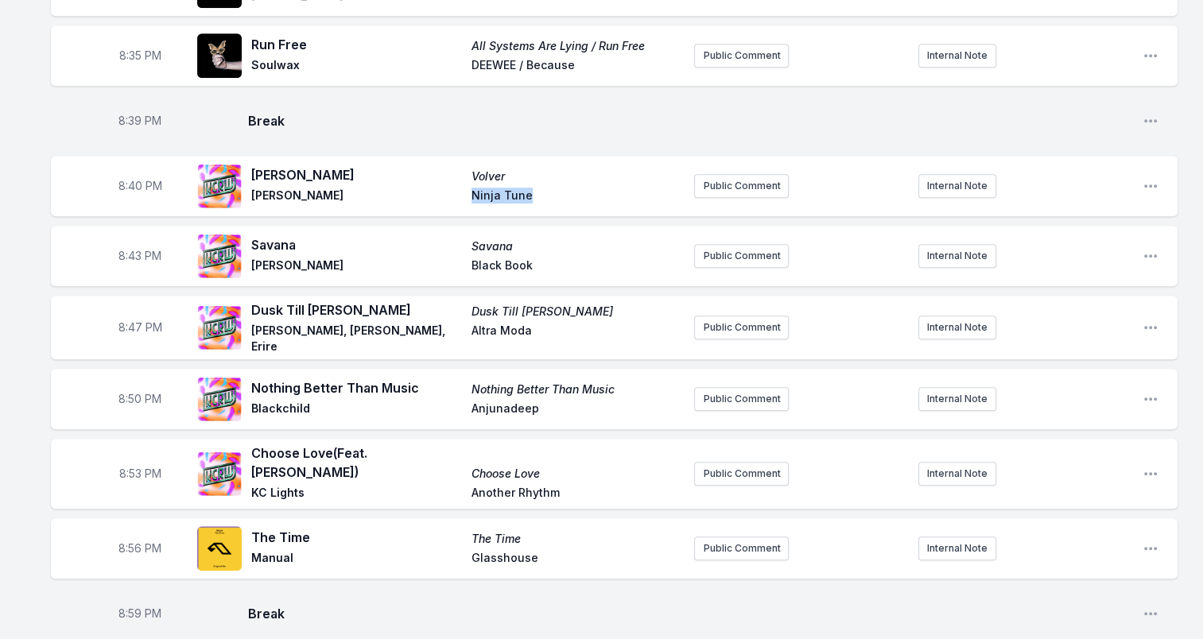
click at [532, 184] on div "[PERSON_NAME] Volver [PERSON_NAME] Ninja Tune" at bounding box center [466, 185] width 430 height 41
drag, startPoint x: 532, startPoint y: 184, endPoint x: 510, endPoint y: 182, distance: 22.4
click at [271, 235] on span "Savana" at bounding box center [356, 244] width 211 height 19
click at [252, 258] on span "[PERSON_NAME]" at bounding box center [356, 267] width 211 height 19
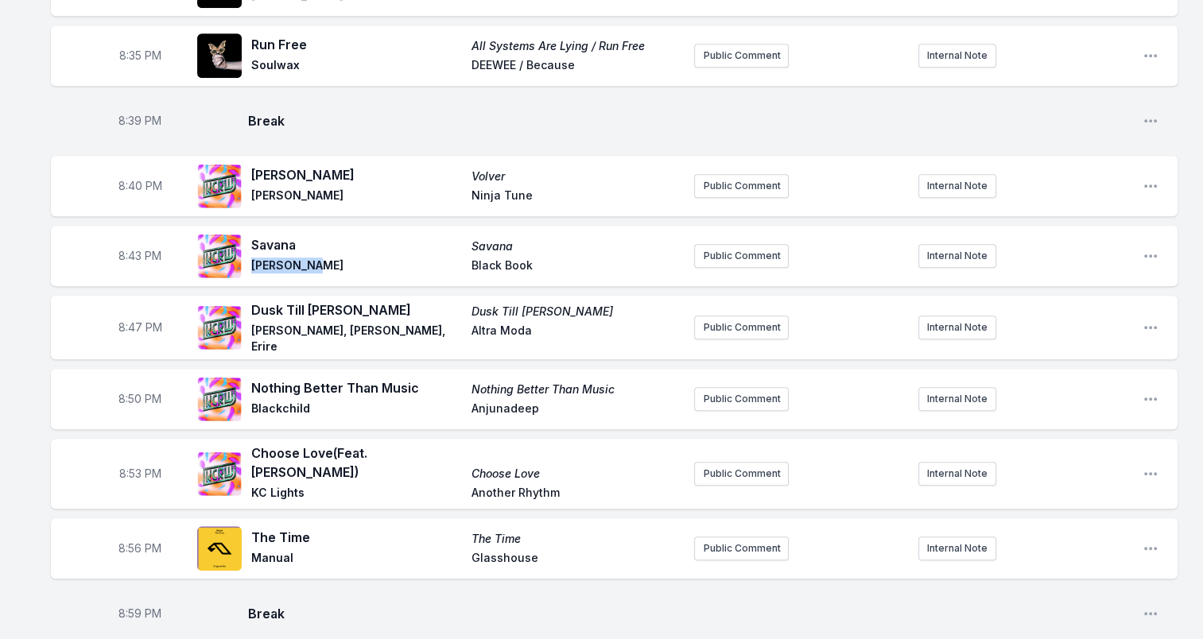
drag, startPoint x: 251, startPoint y: 252, endPoint x: 329, endPoint y: 251, distance: 77.9
click at [329, 258] on span "[PERSON_NAME]" at bounding box center [356, 267] width 211 height 19
drag, startPoint x: 329, startPoint y: 251, endPoint x: 291, endPoint y: 251, distance: 38.2
drag, startPoint x: 496, startPoint y: 251, endPoint x: 589, endPoint y: 256, distance: 93.1
click at [589, 256] on div "[PERSON_NAME] [PERSON_NAME] Black Book" at bounding box center [466, 255] width 430 height 41
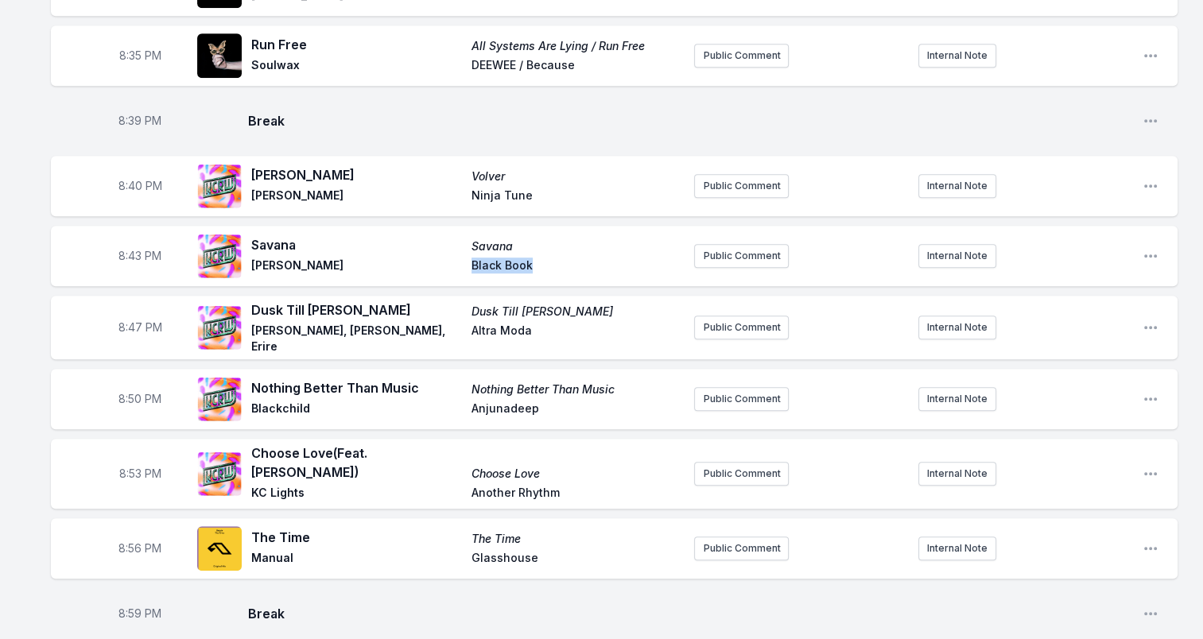
drag, startPoint x: 589, startPoint y: 256, endPoint x: 514, endPoint y: 253, distance: 74.8
drag, startPoint x: 254, startPoint y: 301, endPoint x: 346, endPoint y: 304, distance: 91.5
click at [346, 304] on span "Dusk Till [PERSON_NAME]" at bounding box center [356, 310] width 211 height 19
drag, startPoint x: 346, startPoint y: 304, endPoint x: 319, endPoint y: 299, distance: 27.4
click at [258, 325] on span "[PERSON_NAME], [PERSON_NAME], Erire" at bounding box center [356, 339] width 211 height 32
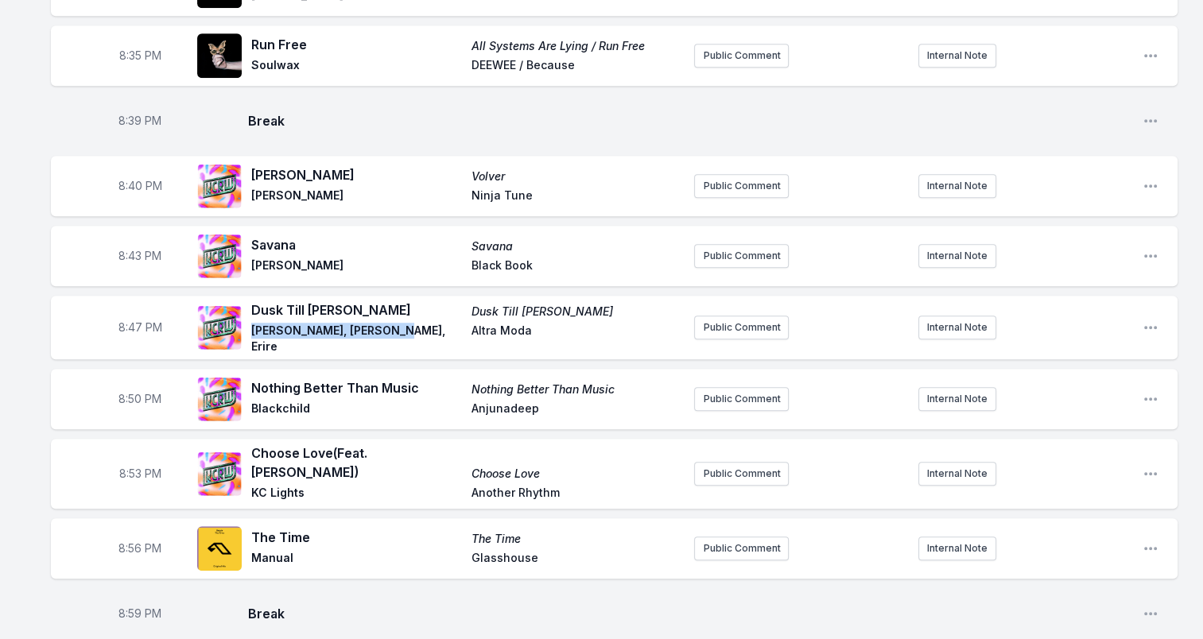
drag, startPoint x: 253, startPoint y: 321, endPoint x: 406, endPoint y: 327, distance: 153.5
click at [406, 327] on span "[PERSON_NAME], [PERSON_NAME], Erire" at bounding box center [356, 339] width 211 height 32
drag, startPoint x: 406, startPoint y: 327, endPoint x: 362, endPoint y: 317, distance: 45.5
click at [508, 374] on div "Nothing Better Than Music Nothing Better Than Music Blackchild Anjunadeep" at bounding box center [439, 399] width 484 height 51
drag, startPoint x: 470, startPoint y: 321, endPoint x: 592, endPoint y: 324, distance: 122.5
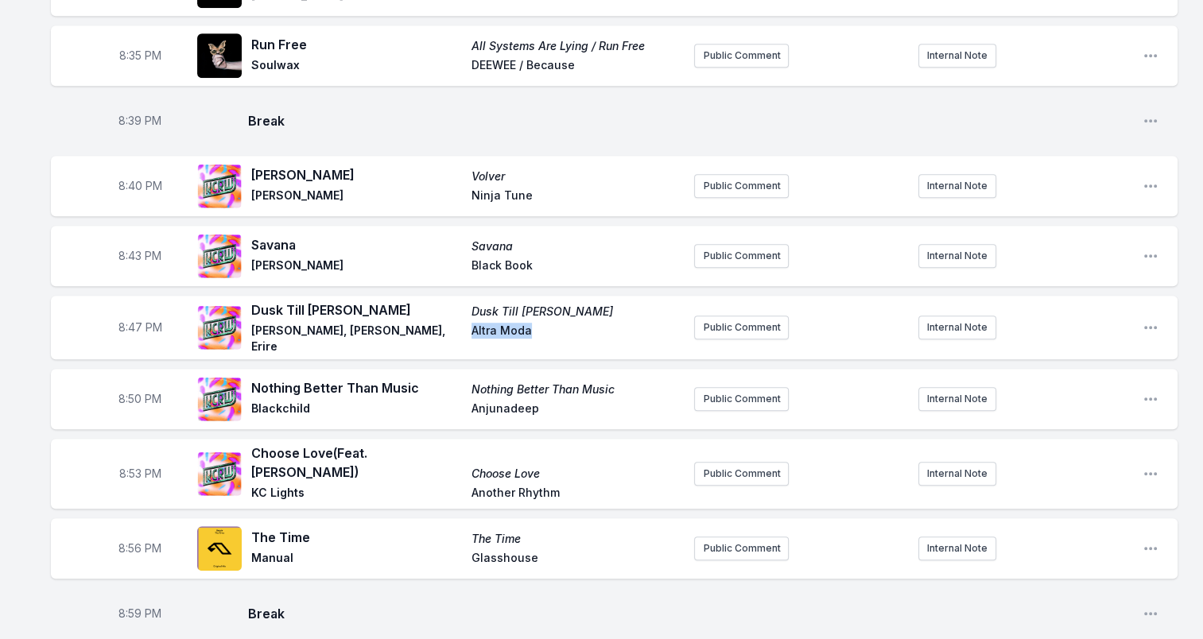
click at [592, 324] on div "Dusk Till [PERSON_NAME] Dusk Till [PERSON_NAME], [PERSON_NAME], [PERSON_NAME]" at bounding box center [466, 328] width 430 height 54
drag, startPoint x: 592, startPoint y: 324, endPoint x: 501, endPoint y: 319, distance: 91.6
drag, startPoint x: 254, startPoint y: 372, endPoint x: 437, endPoint y: 371, distance: 182.8
click at [437, 378] on span "Nothing Better Than Music" at bounding box center [356, 387] width 211 height 19
drag, startPoint x: 437, startPoint y: 371, endPoint x: 406, endPoint y: 371, distance: 31.0
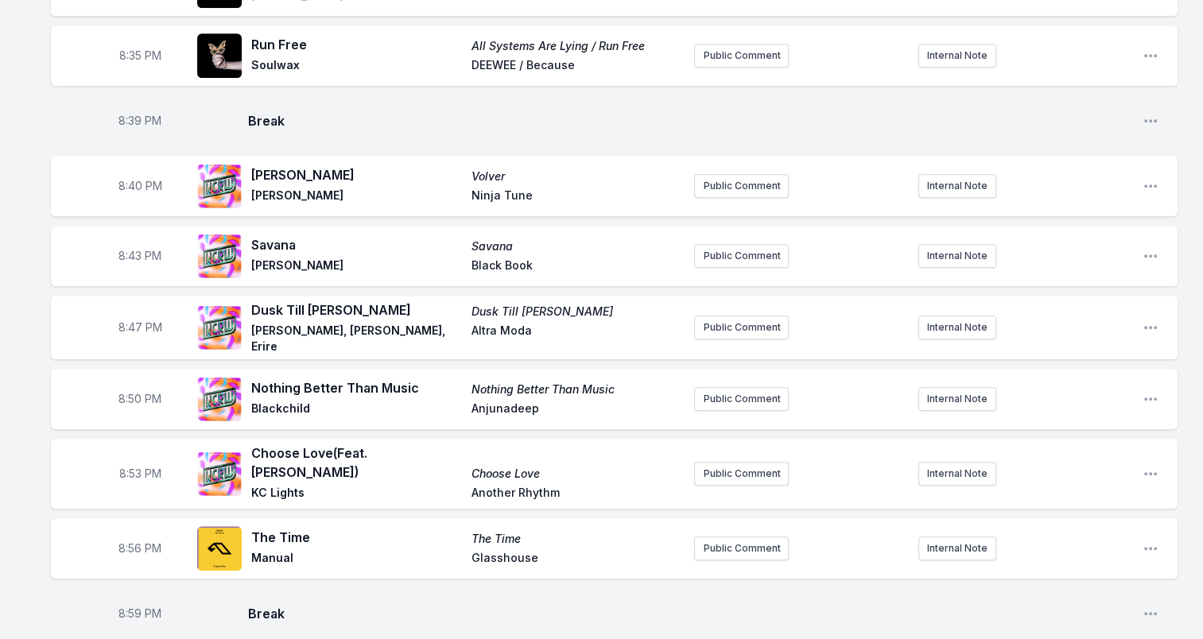
click at [286, 401] on span "Blackchild" at bounding box center [356, 410] width 211 height 19
click at [287, 401] on span "Blackchild" at bounding box center [356, 410] width 211 height 19
click at [507, 401] on span "Anjunadeep" at bounding box center [576, 410] width 211 height 19
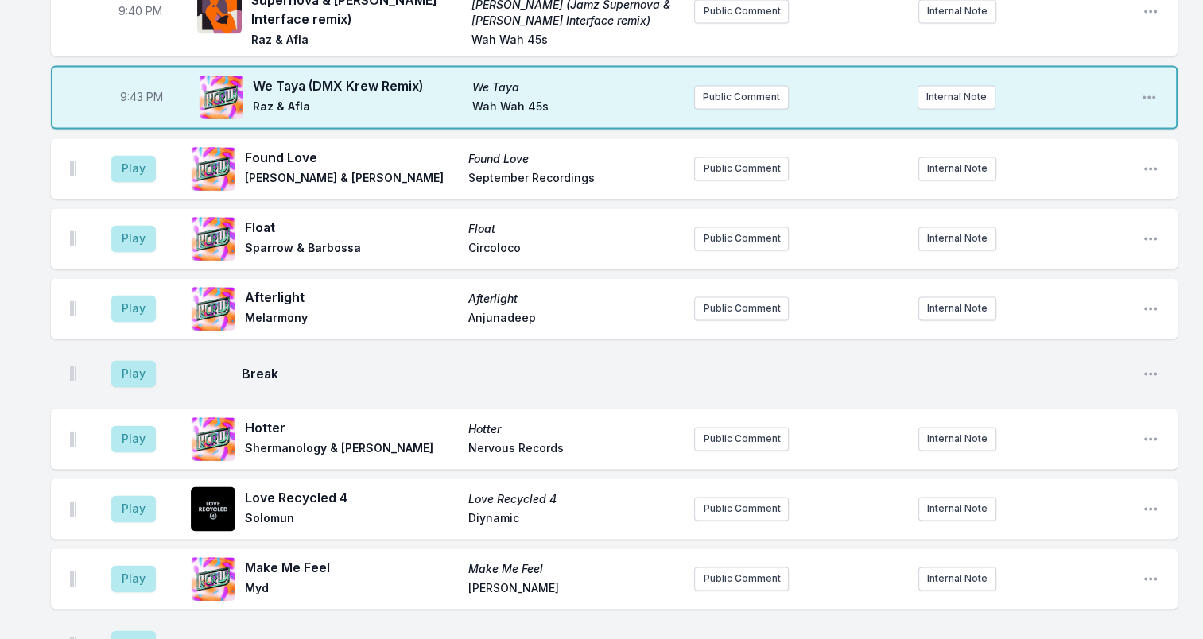
scroll to position [2385, 0]
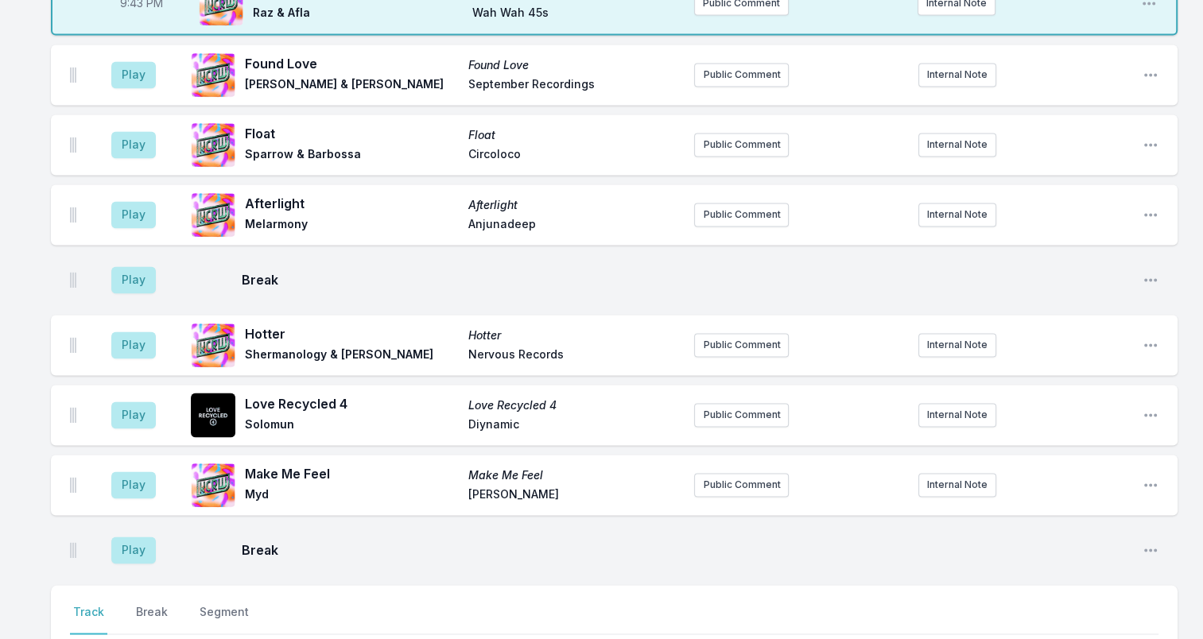
click at [266, 324] on span "Hotter" at bounding box center [352, 333] width 214 height 19
click at [247, 347] on span "Shermanology & [PERSON_NAME]" at bounding box center [352, 356] width 214 height 19
drag, startPoint x: 246, startPoint y: 314, endPoint x: 406, endPoint y: 318, distance: 159.8
click at [406, 347] on span "Shermanology & [PERSON_NAME]" at bounding box center [352, 356] width 214 height 19
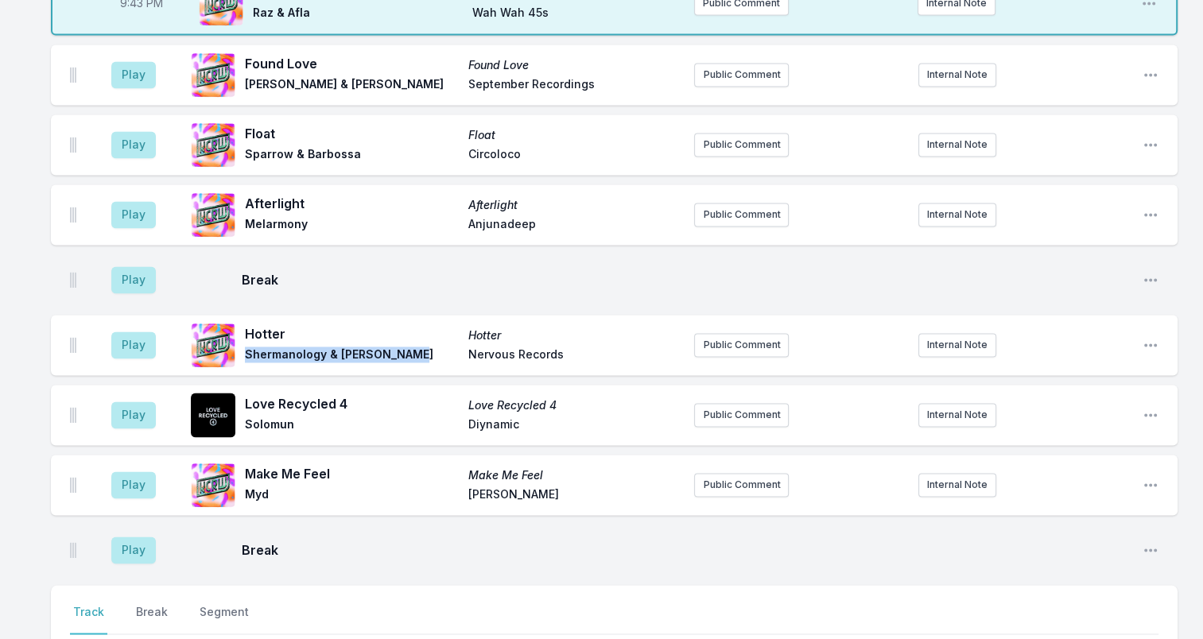
drag, startPoint x: 406, startPoint y: 318, endPoint x: 390, endPoint y: 313, distance: 16.6
drag, startPoint x: 469, startPoint y: 308, endPoint x: 602, endPoint y: 316, distance: 133.1
click at [602, 347] on span "Nervous Records" at bounding box center [575, 356] width 214 height 19
drag, startPoint x: 602, startPoint y: 316, endPoint x: 510, endPoint y: 316, distance: 91.4
click at [358, 394] on span "Love Recycled 4" at bounding box center [352, 403] width 214 height 19
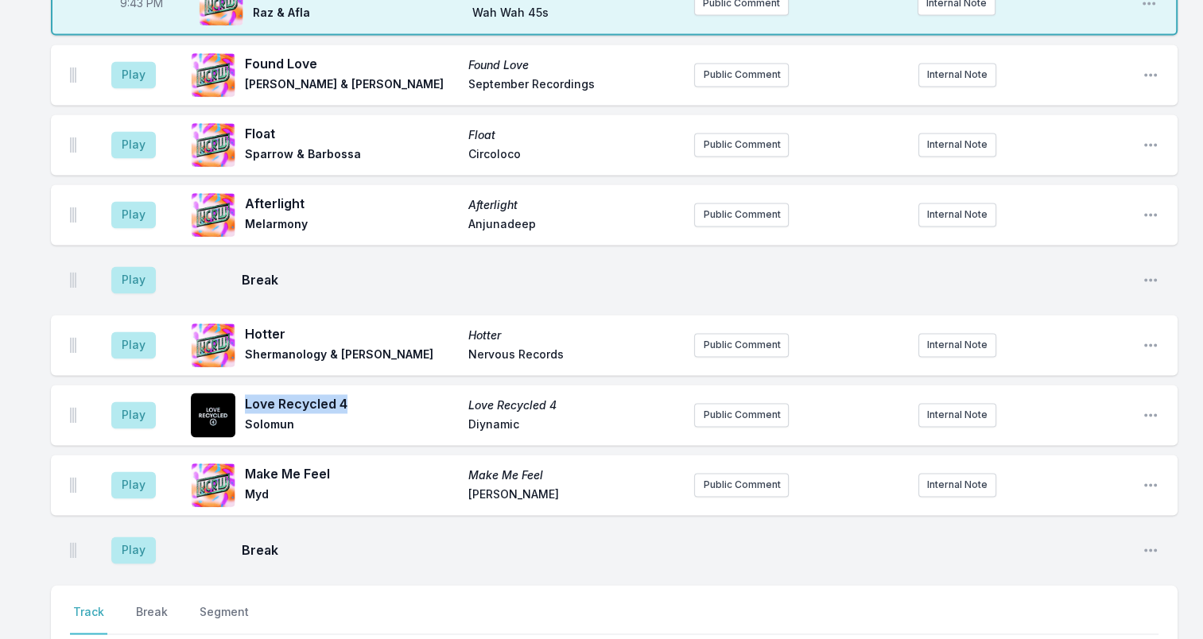
drag, startPoint x: 347, startPoint y: 358, endPoint x: 244, endPoint y: 355, distance: 103.4
click at [244, 390] on div "Love Recycled 4 Love Recycled 4 Solomun Diynamic" at bounding box center [436, 415] width 491 height 51
drag, startPoint x: 244, startPoint y: 355, endPoint x: 264, endPoint y: 356, distance: 19.9
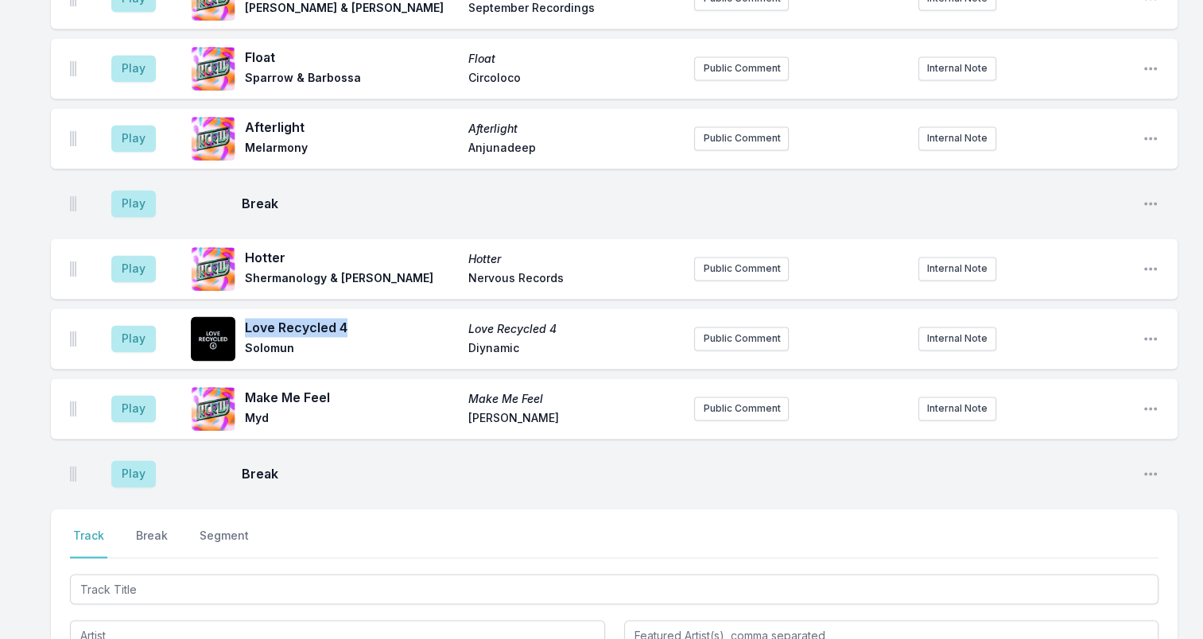
scroll to position [2544, 0]
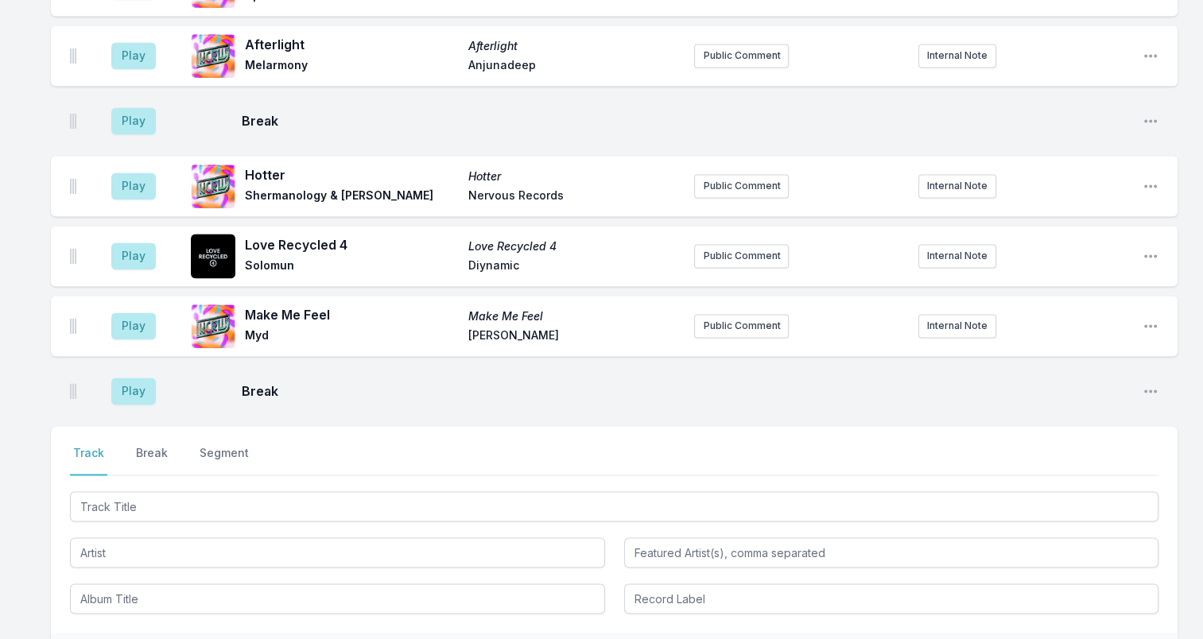
click at [271, 258] on span "Solomun" at bounding box center [352, 267] width 214 height 19
click at [487, 258] on span "Diynamic" at bounding box center [575, 267] width 214 height 19
click at [488, 258] on span "Diynamic" at bounding box center [575, 267] width 214 height 19
drag, startPoint x: 247, startPoint y: 272, endPoint x: 338, endPoint y: 273, distance: 90.6
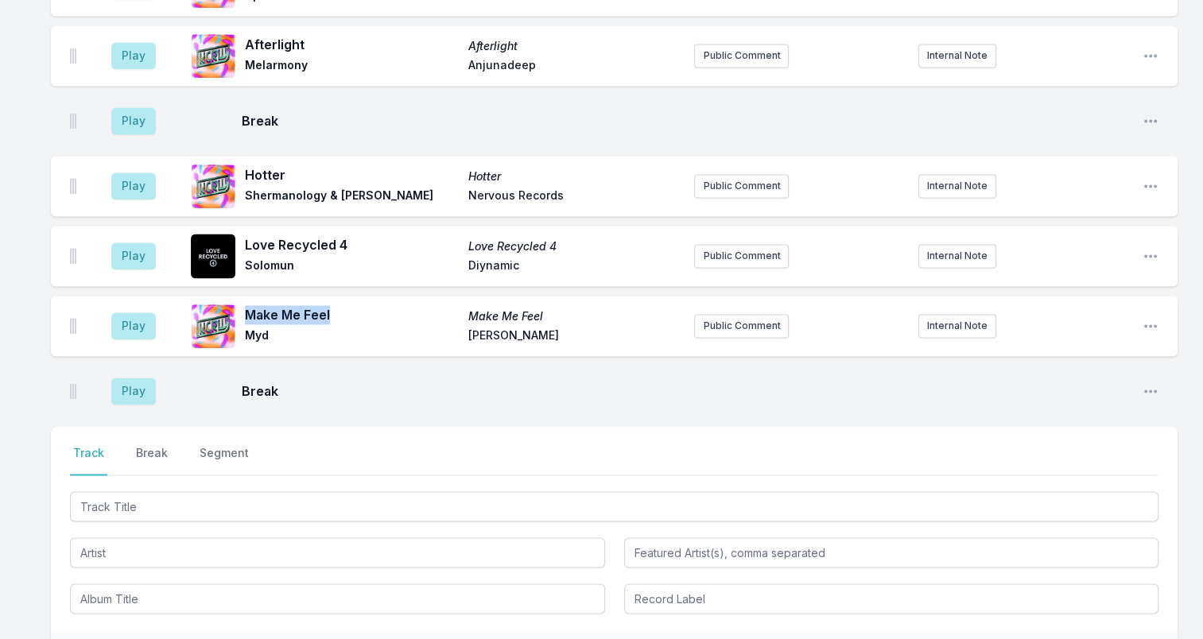
click at [338, 305] on span "Make Me Feel" at bounding box center [352, 314] width 214 height 19
drag, startPoint x: 338, startPoint y: 273, endPoint x: 321, endPoint y: 269, distance: 17.4
click at [250, 328] on span "Myd" at bounding box center [352, 337] width 214 height 19
click at [561, 328] on span "[PERSON_NAME]" at bounding box center [575, 337] width 214 height 19
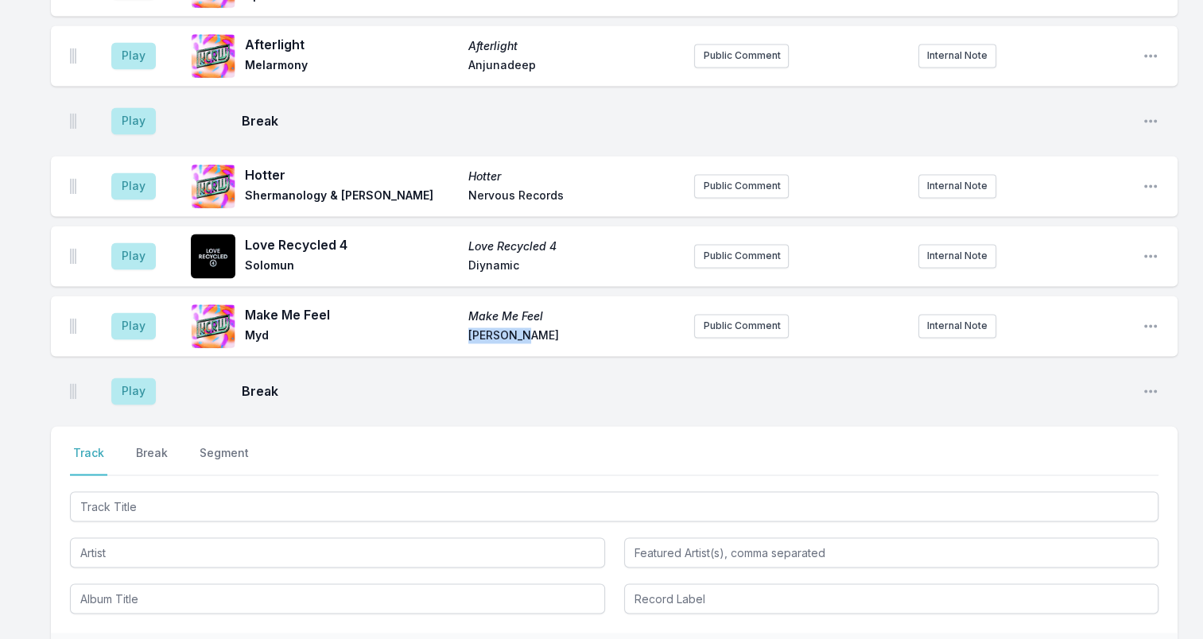
drag, startPoint x: 456, startPoint y: 291, endPoint x: 528, endPoint y: 295, distance: 71.7
click at [528, 305] on div "Make Me Feel Make Me Feel Myd [PERSON_NAME]" at bounding box center [463, 325] width 436 height 41
drag, startPoint x: 528, startPoint y: 295, endPoint x: 504, endPoint y: 290, distance: 24.3
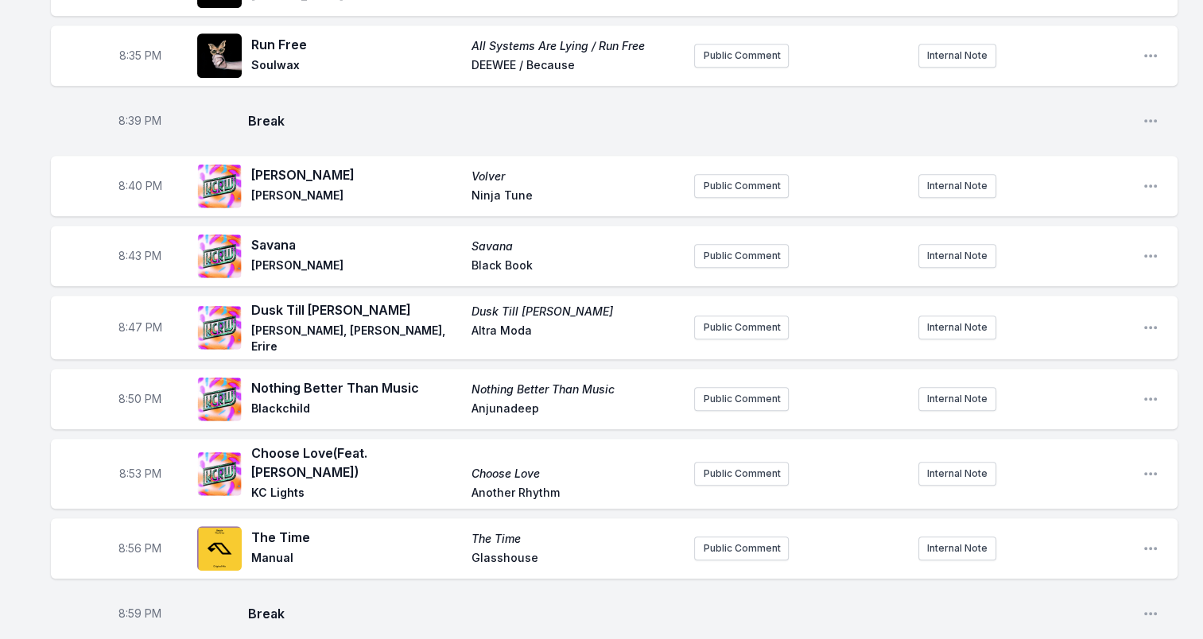
scroll to position [1033, 0]
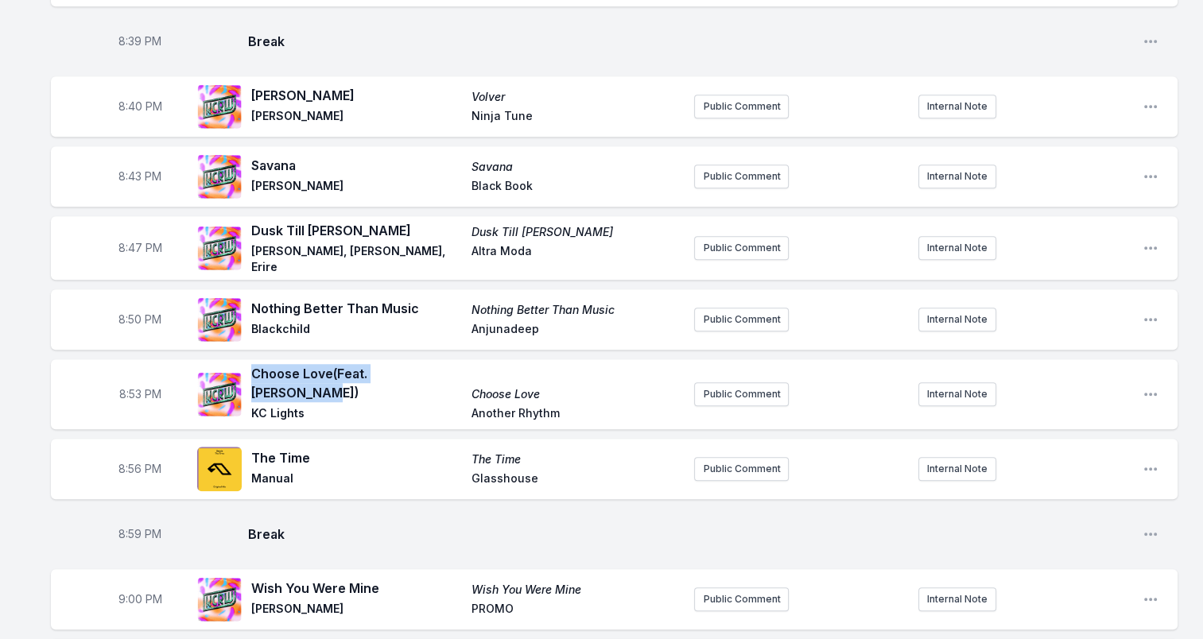
drag, startPoint x: 436, startPoint y: 356, endPoint x: 251, endPoint y: 368, distance: 185.6
click at [251, 368] on span "Choose Love (Feat. [PERSON_NAME])" at bounding box center [356, 383] width 211 height 38
drag, startPoint x: 251, startPoint y: 368, endPoint x: 343, endPoint y: 359, distance: 92.6
drag, startPoint x: 252, startPoint y: 386, endPoint x: 312, endPoint y: 388, distance: 59.7
click at [312, 405] on span "KC Lights" at bounding box center [356, 414] width 211 height 19
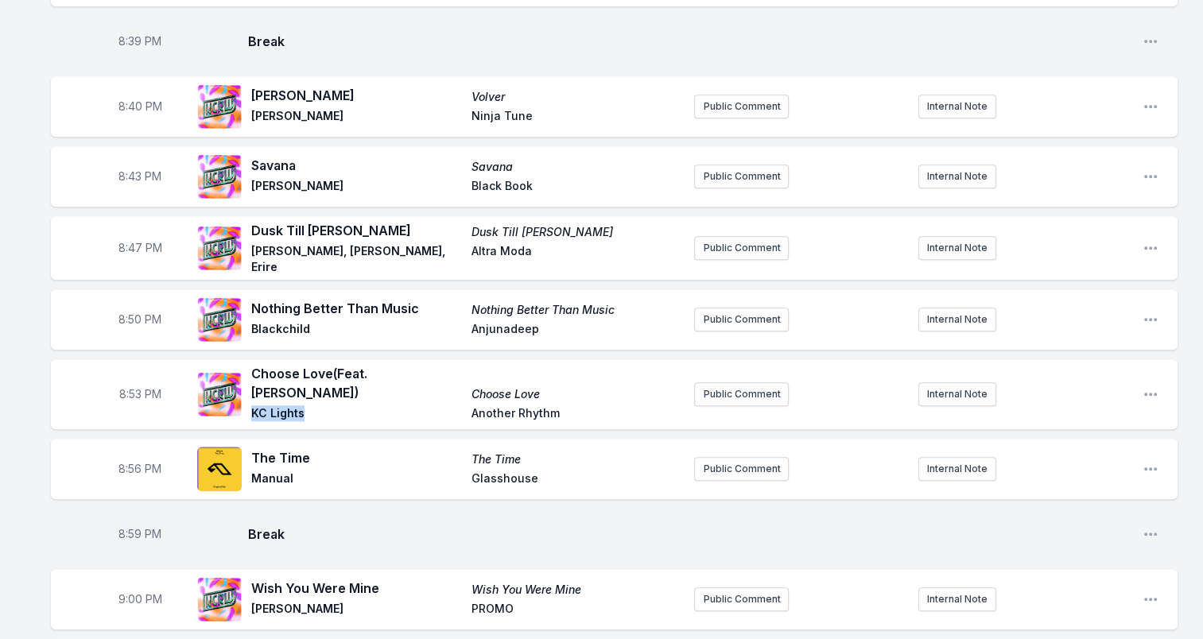
drag, startPoint x: 312, startPoint y: 388, endPoint x: 290, endPoint y: 386, distance: 21.5
drag, startPoint x: 471, startPoint y: 366, endPoint x: 593, endPoint y: 363, distance: 121.7
click at [593, 386] on span "Choose Love" at bounding box center [576, 394] width 211 height 16
drag, startPoint x: 593, startPoint y: 363, endPoint x: 525, endPoint y: 363, distance: 67.6
drag, startPoint x: 472, startPoint y: 384, endPoint x: 614, endPoint y: 388, distance: 141.6
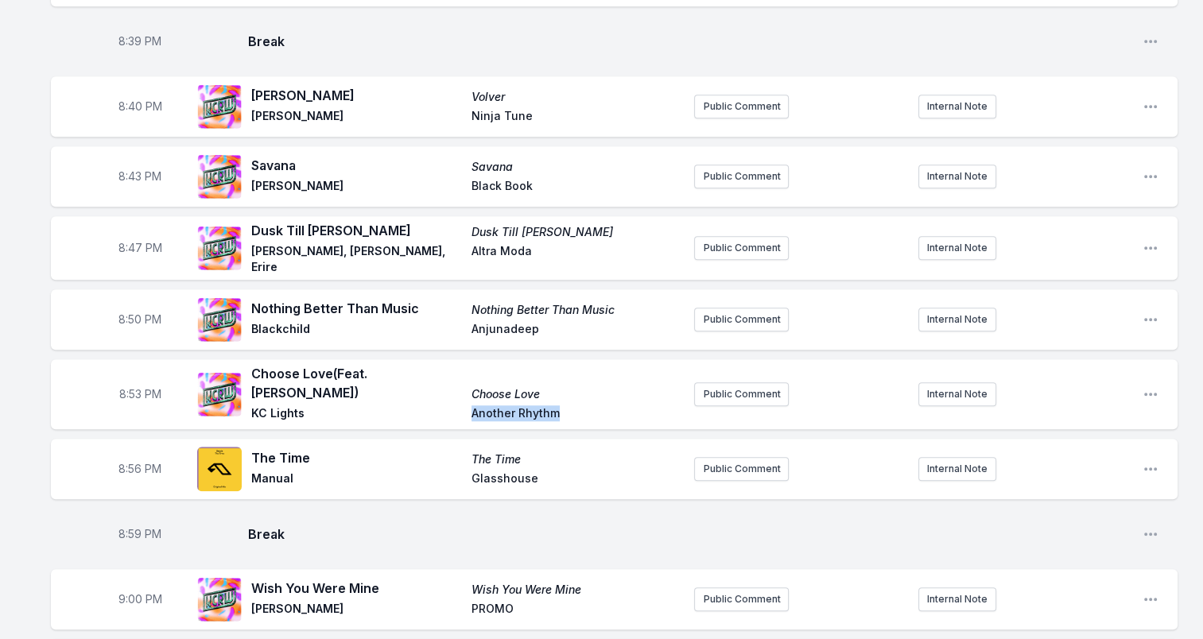
click at [614, 388] on div "Choose Love (Feat. [PERSON_NAME]) Choose Love KC Lights Another Rhythm" at bounding box center [466, 394] width 430 height 60
drag, startPoint x: 614, startPoint y: 388, endPoint x: 514, endPoint y: 385, distance: 100.2
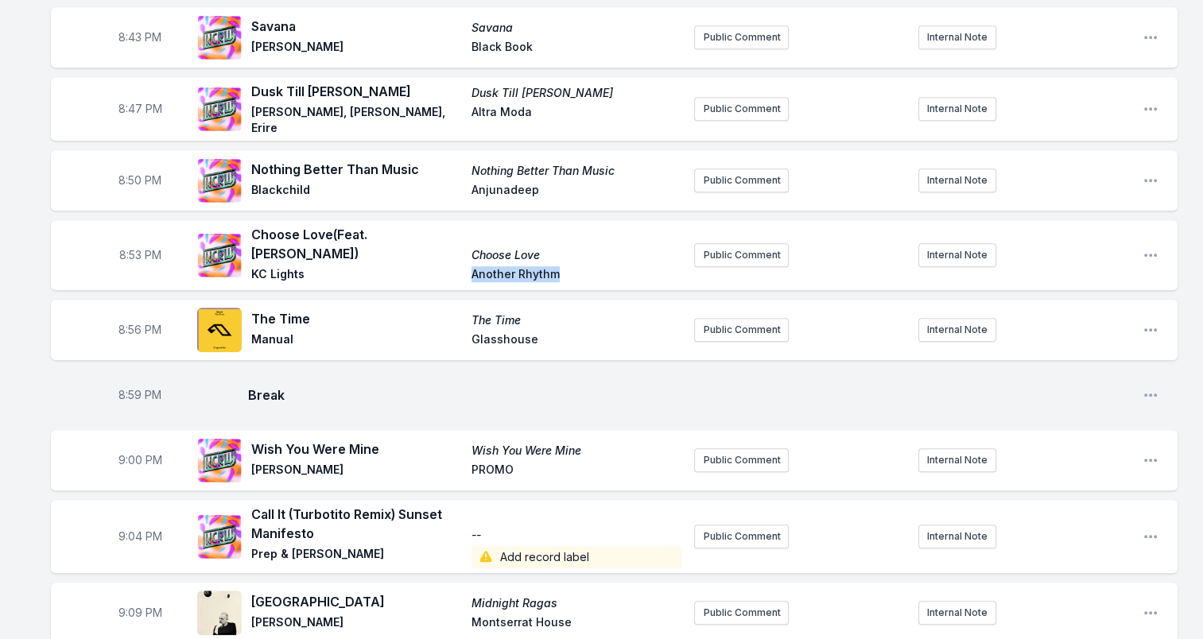
scroll to position [1192, 0]
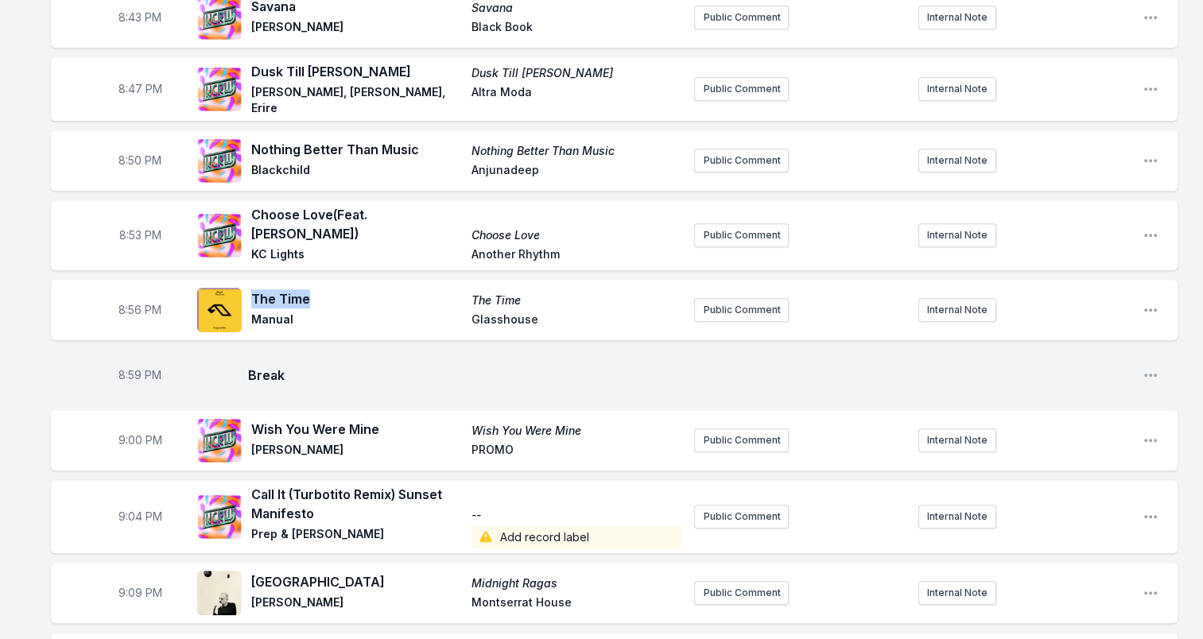
drag, startPoint x: 258, startPoint y: 274, endPoint x: 312, endPoint y: 271, distance: 53.4
click at [312, 289] on span "The Time" at bounding box center [356, 298] width 211 height 19
drag, startPoint x: 312, startPoint y: 271, endPoint x: 298, endPoint y: 272, distance: 13.5
click at [281, 312] on span "Manual" at bounding box center [356, 321] width 211 height 19
click at [277, 312] on span "Manual" at bounding box center [356, 321] width 211 height 19
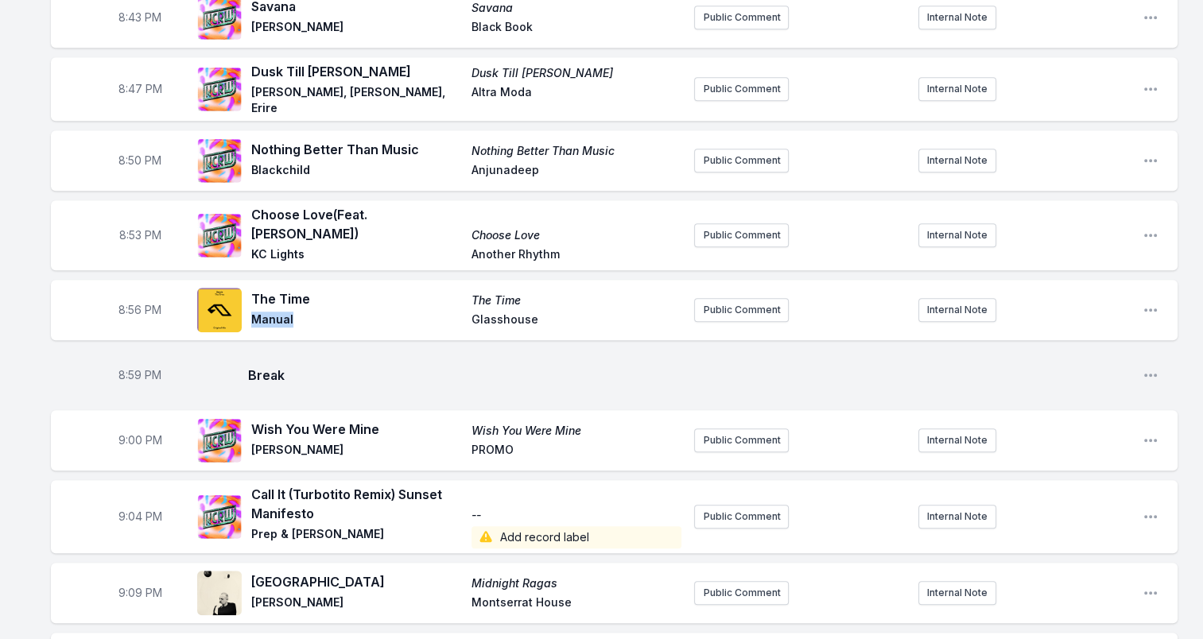
click at [277, 312] on span "Manual" at bounding box center [356, 321] width 211 height 19
click at [519, 312] on span "Glasshouse" at bounding box center [576, 321] width 211 height 19
click at [520, 312] on span "Glasshouse" at bounding box center [576, 321] width 211 height 19
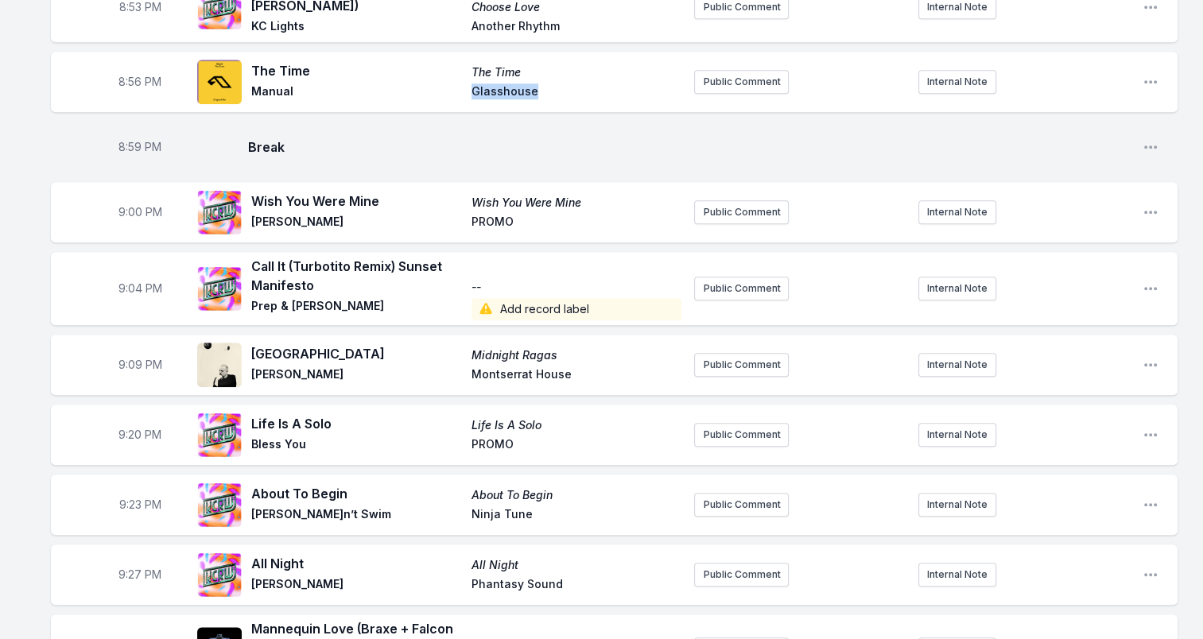
scroll to position [1510, 0]
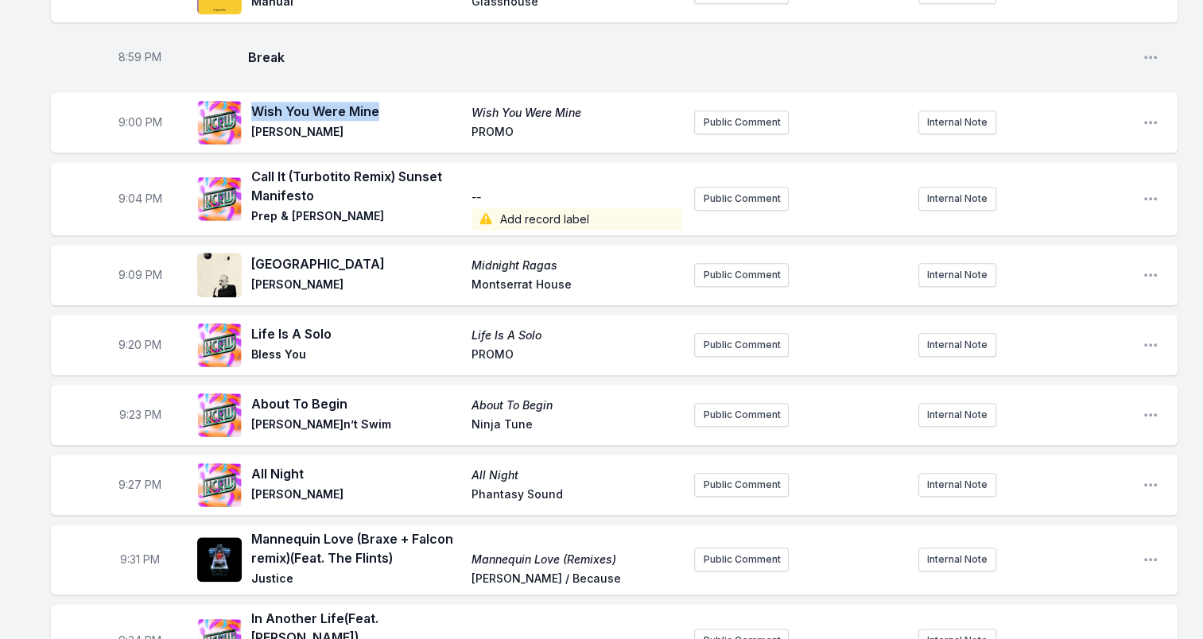
drag, startPoint x: 395, startPoint y: 84, endPoint x: 254, endPoint y: 87, distance: 140.7
click at [254, 102] on span "Wish You Were Mine" at bounding box center [356, 111] width 211 height 19
drag, startPoint x: 277, startPoint y: 108, endPoint x: 308, endPoint y: 107, distance: 31.8
click at [308, 124] on span "[PERSON_NAME]" at bounding box center [356, 133] width 211 height 19
drag, startPoint x: 308, startPoint y: 107, endPoint x: 299, endPoint y: 111, distance: 10.3
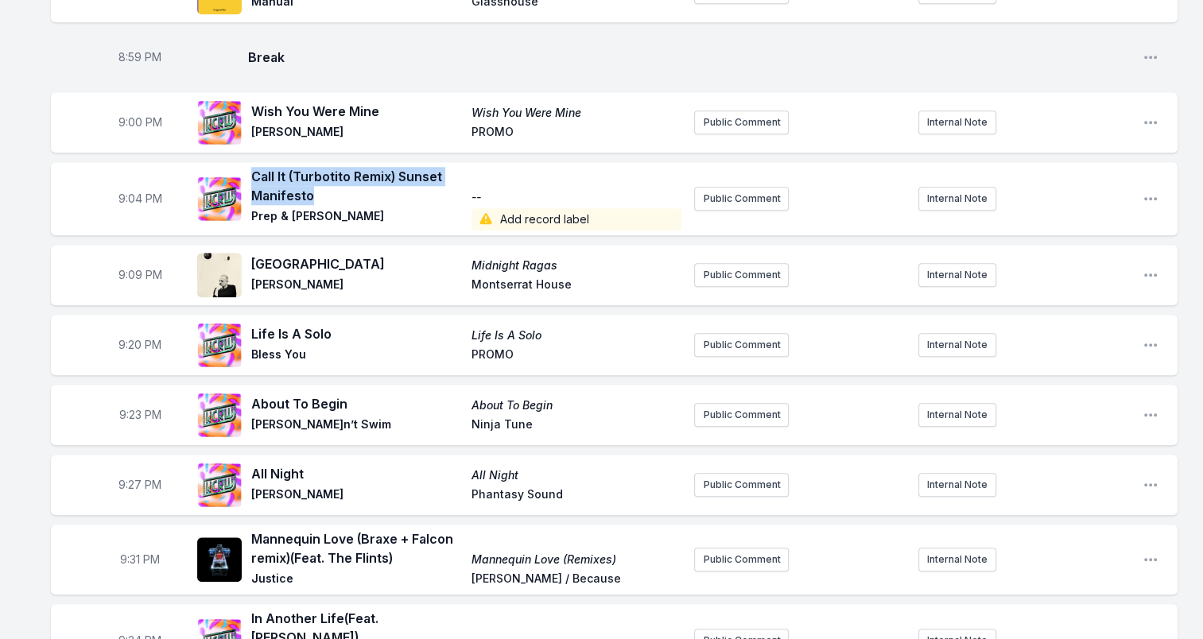
drag, startPoint x: 303, startPoint y: 171, endPoint x: 253, endPoint y: 151, distance: 53.9
click at [253, 167] on span "Call It (Turbotito Remix) Sunset Manifesto" at bounding box center [356, 186] width 211 height 38
drag, startPoint x: 253, startPoint y: 151, endPoint x: 279, endPoint y: 151, distance: 26.2
drag, startPoint x: 253, startPoint y: 189, endPoint x: 369, endPoint y: 190, distance: 116.1
click at [369, 208] on span "Prep & [PERSON_NAME]" at bounding box center [356, 219] width 211 height 22
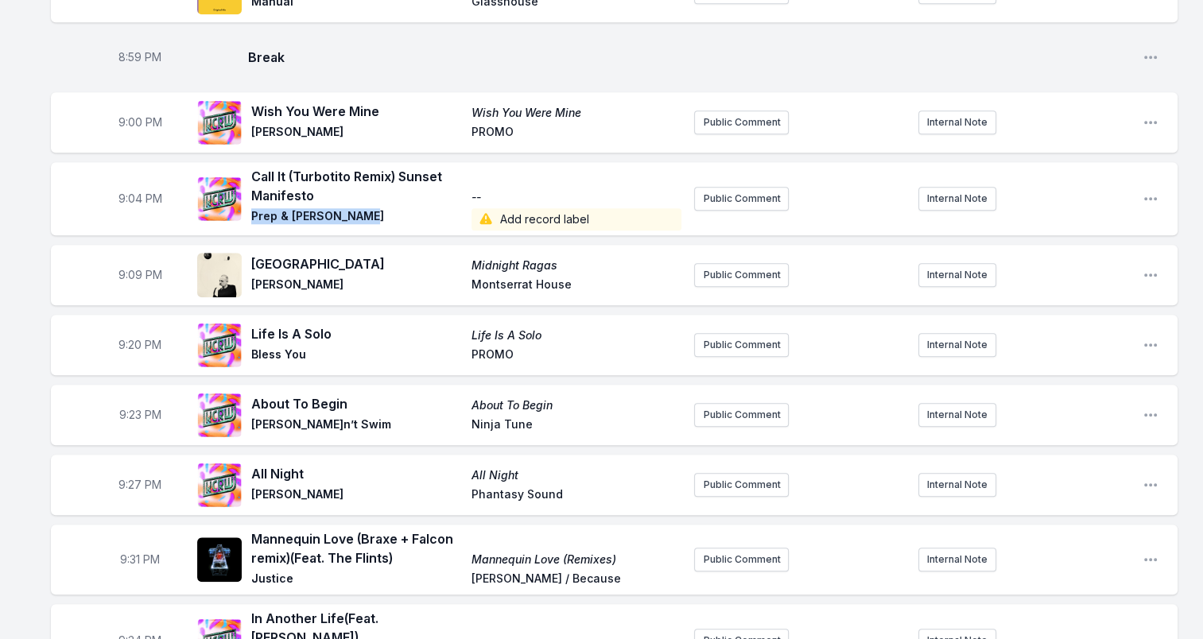
drag, startPoint x: 364, startPoint y: 191, endPoint x: 322, endPoint y: 188, distance: 42.3
drag, startPoint x: 258, startPoint y: 238, endPoint x: 366, endPoint y: 240, distance: 108.1
click at [366, 254] on span "[GEOGRAPHIC_DATA]" at bounding box center [356, 263] width 211 height 19
drag, startPoint x: 366, startPoint y: 240, endPoint x: 320, endPoint y: 240, distance: 46.1
drag, startPoint x: 251, startPoint y: 262, endPoint x: 323, endPoint y: 266, distance: 71.7
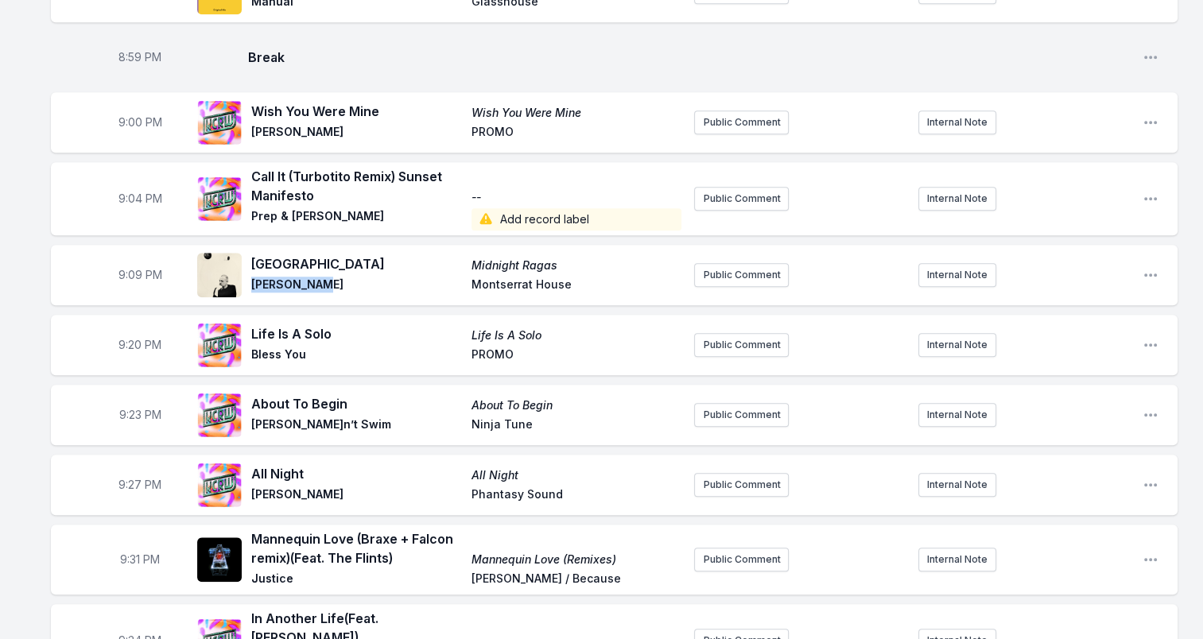
click at [323, 277] on span "[PERSON_NAME]" at bounding box center [356, 286] width 211 height 19
drag, startPoint x: 323, startPoint y: 266, endPoint x: 298, endPoint y: 262, distance: 25.1
click at [561, 258] on span "Midnight Ragas" at bounding box center [576, 266] width 211 height 16
drag, startPoint x: 558, startPoint y: 243, endPoint x: 463, endPoint y: 243, distance: 94.6
click at [463, 254] on div "Burkina Faso Midnight Ragas [PERSON_NAME][GEOGRAPHIC_DATA]" at bounding box center [466, 274] width 430 height 41
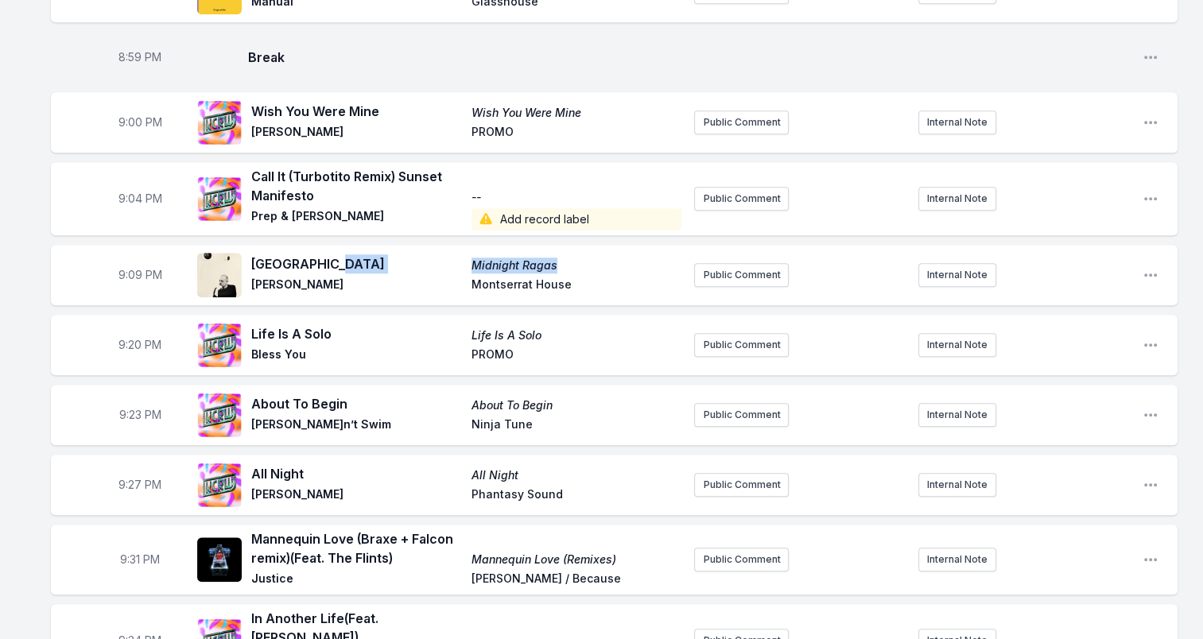
drag, startPoint x: 463, startPoint y: 243, endPoint x: 504, endPoint y: 240, distance: 40.7
click at [451, 277] on span "[PERSON_NAME]" at bounding box center [356, 286] width 211 height 19
drag, startPoint x: 472, startPoint y: 260, endPoint x: 593, endPoint y: 273, distance: 121.6
click at [593, 273] on div "Burkina Faso Midnight Ragas [PERSON_NAME][GEOGRAPHIC_DATA]" at bounding box center [439, 275] width 484 height 51
drag, startPoint x: 593, startPoint y: 273, endPoint x: 539, endPoint y: 256, distance: 56.8
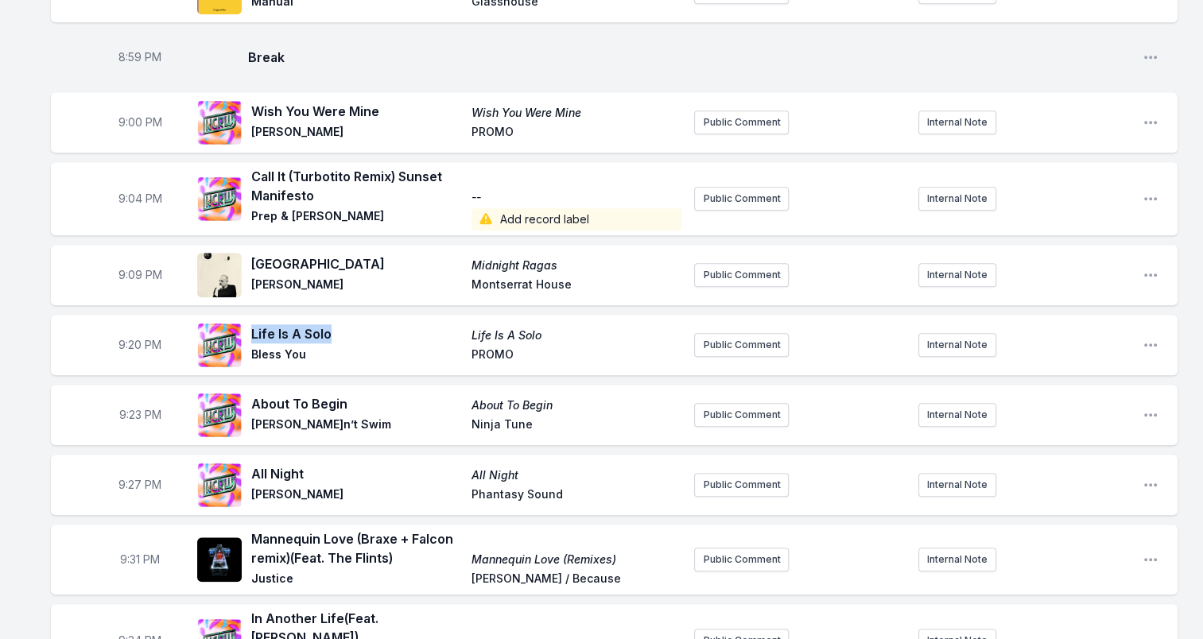
drag, startPoint x: 253, startPoint y: 307, endPoint x: 347, endPoint y: 309, distance: 94.6
click at [347, 324] on span "Life Is A Solo" at bounding box center [356, 333] width 211 height 19
drag, startPoint x: 347, startPoint y: 309, endPoint x: 309, endPoint y: 306, distance: 38.3
drag, startPoint x: 251, startPoint y: 328, endPoint x: 326, endPoint y: 331, distance: 74.8
click at [326, 331] on div "Life Is A Solo Life Is A Solo Bless You PROMO" at bounding box center [439, 345] width 484 height 51
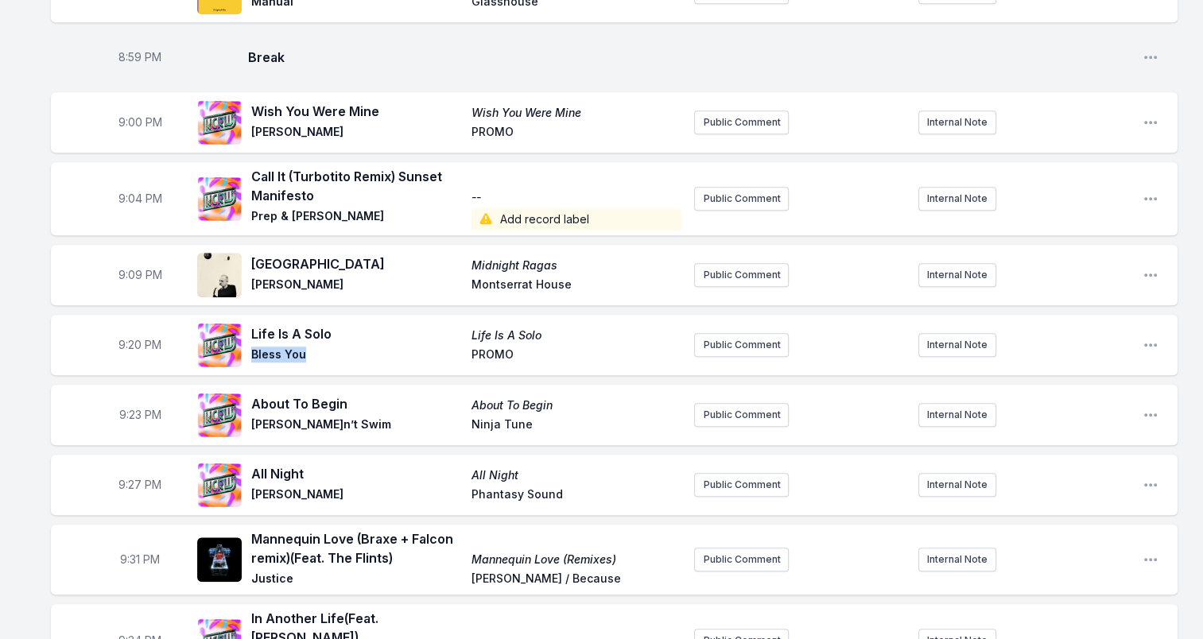
drag, startPoint x: 326, startPoint y: 331, endPoint x: 285, endPoint y: 328, distance: 40.7
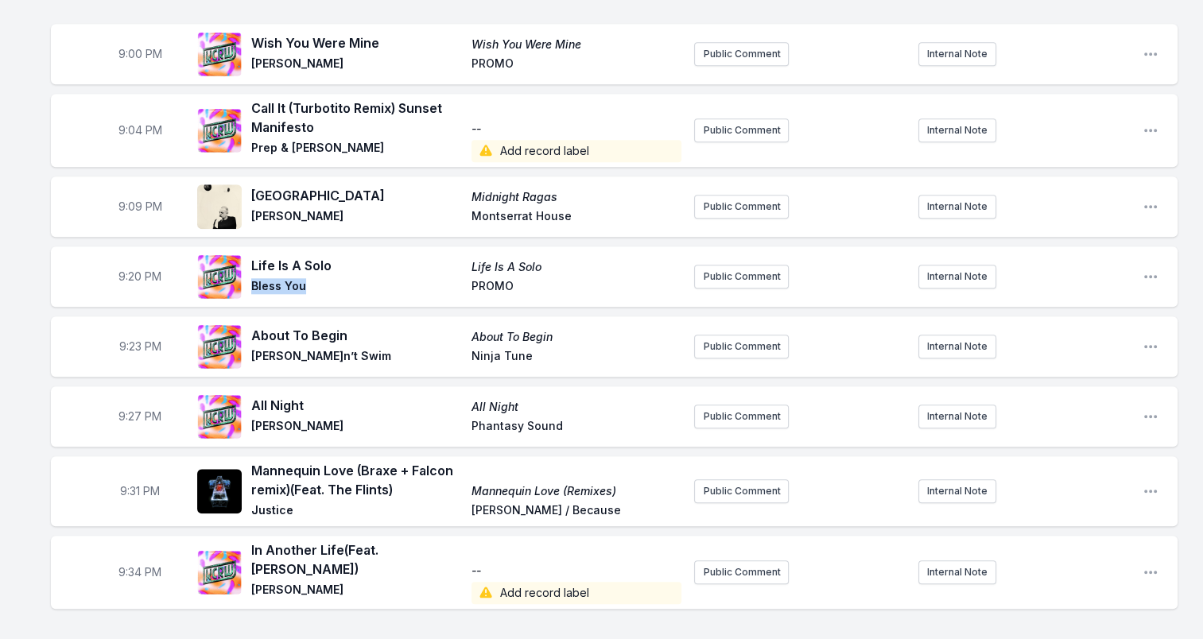
scroll to position [1590, 0]
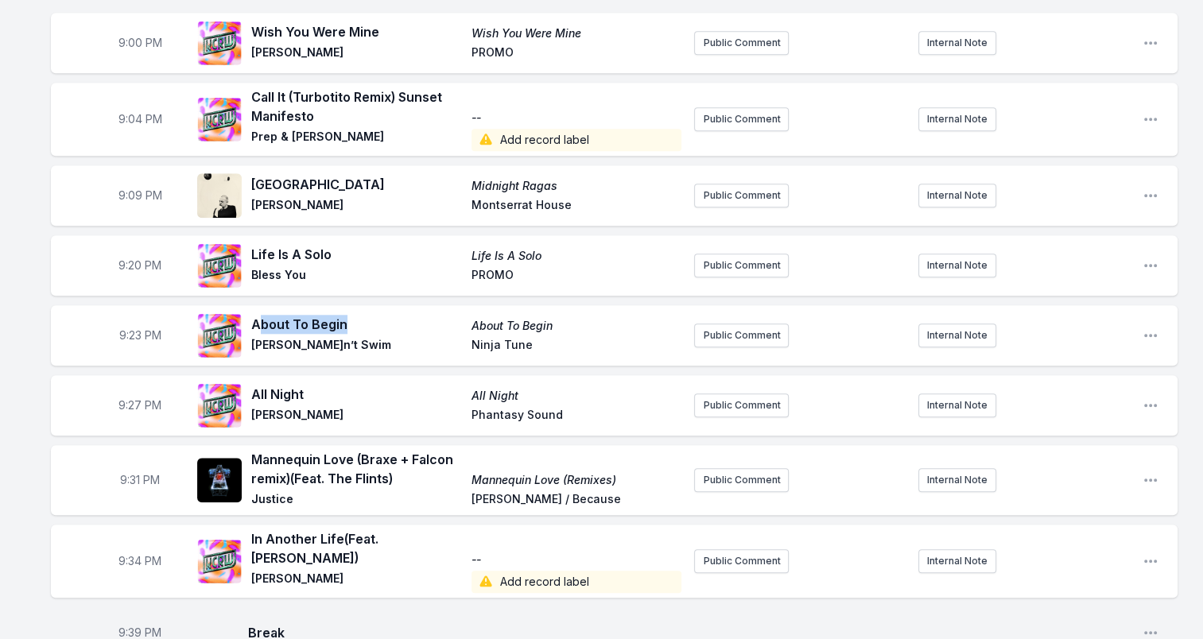
drag, startPoint x: 257, startPoint y: 302, endPoint x: 345, endPoint y: 297, distance: 88.4
click at [345, 315] on span "About To Begin" at bounding box center [356, 324] width 211 height 19
click at [347, 315] on span "About To Begin" at bounding box center [356, 324] width 211 height 19
click at [355, 315] on span "About To Begin" at bounding box center [356, 324] width 211 height 19
drag, startPoint x: 346, startPoint y: 302, endPoint x: 256, endPoint y: 301, distance: 89.8
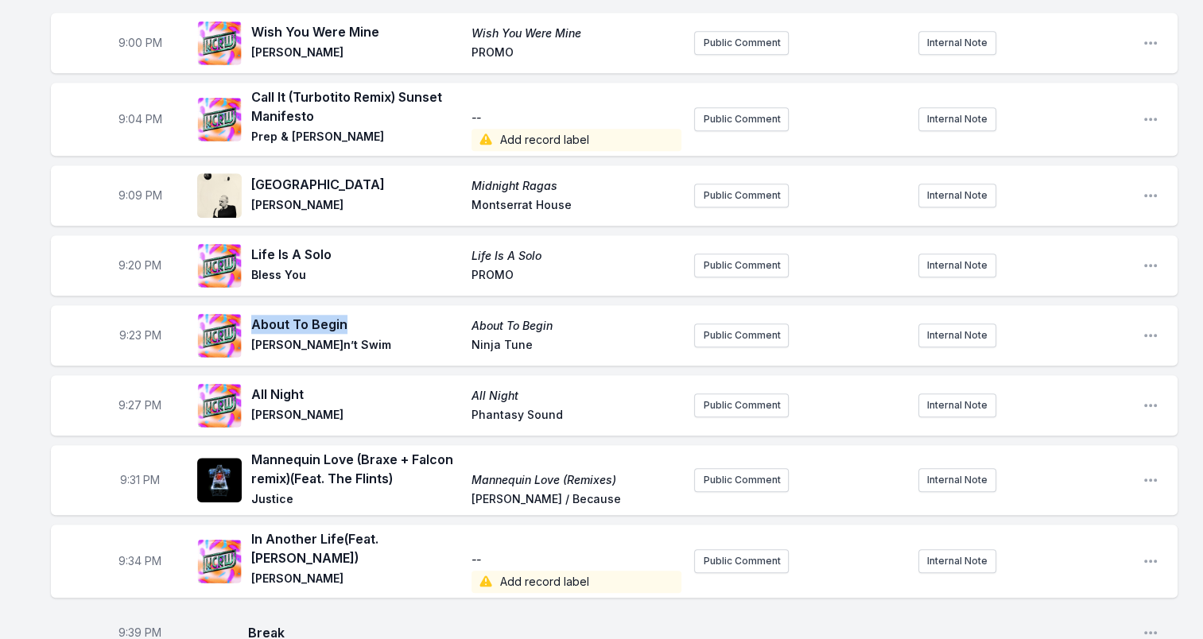
click at [256, 315] on span "About To Begin" at bounding box center [356, 324] width 211 height 19
click at [261, 315] on span "About To Begin" at bounding box center [356, 324] width 211 height 19
drag, startPoint x: 254, startPoint y: 301, endPoint x: 376, endPoint y: 297, distance: 121.7
click at [376, 315] on span "About To Begin" at bounding box center [356, 324] width 211 height 19
drag, startPoint x: 376, startPoint y: 297, endPoint x: 324, endPoint y: 300, distance: 51.7
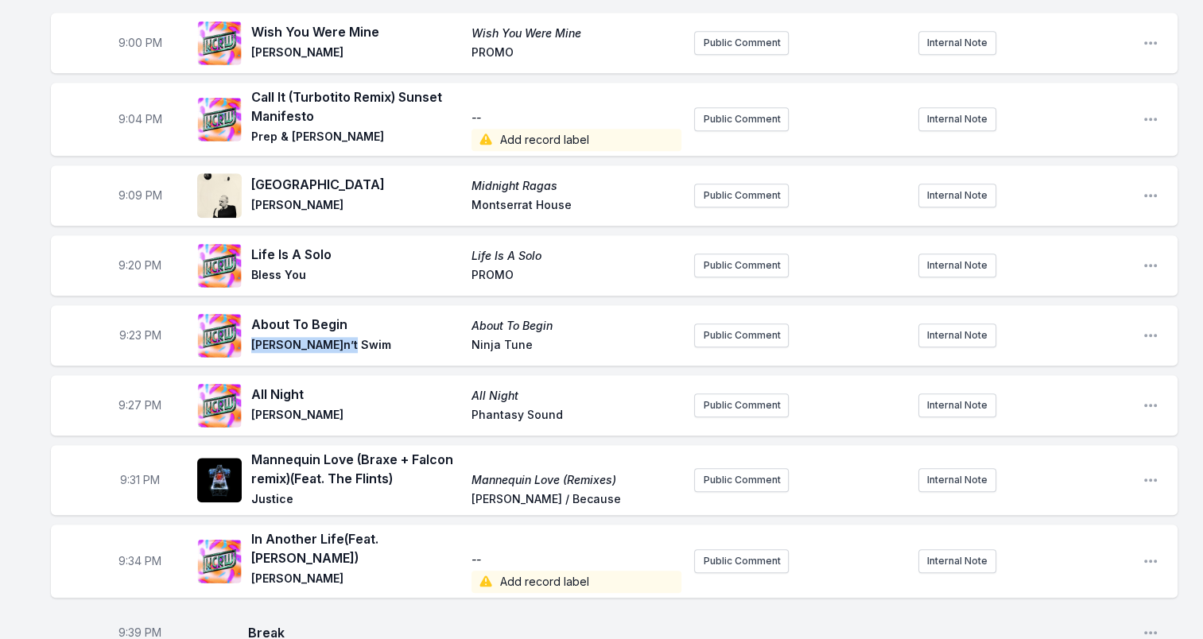
drag, startPoint x: 253, startPoint y: 318, endPoint x: 368, endPoint y: 318, distance: 115.3
click at [368, 337] on span "[PERSON_NAME]n’t Swim" at bounding box center [356, 346] width 211 height 19
drag, startPoint x: 368, startPoint y: 318, endPoint x: 317, endPoint y: 318, distance: 50.9
drag, startPoint x: 470, startPoint y: 321, endPoint x: 557, endPoint y: 326, distance: 87.6
click at [557, 326] on div "About To Begin About To Begin [PERSON_NAME] Can’t Swim Ninja Tune" at bounding box center [466, 335] width 430 height 41
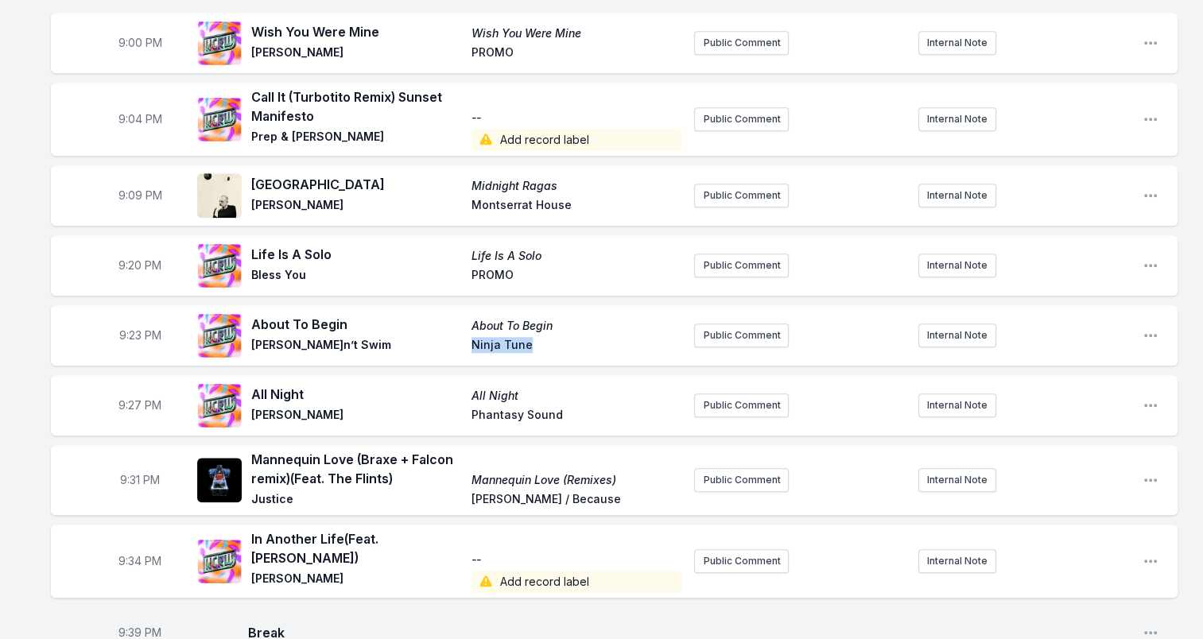
drag, startPoint x: 557, startPoint y: 326, endPoint x: 499, endPoint y: 318, distance: 58.6
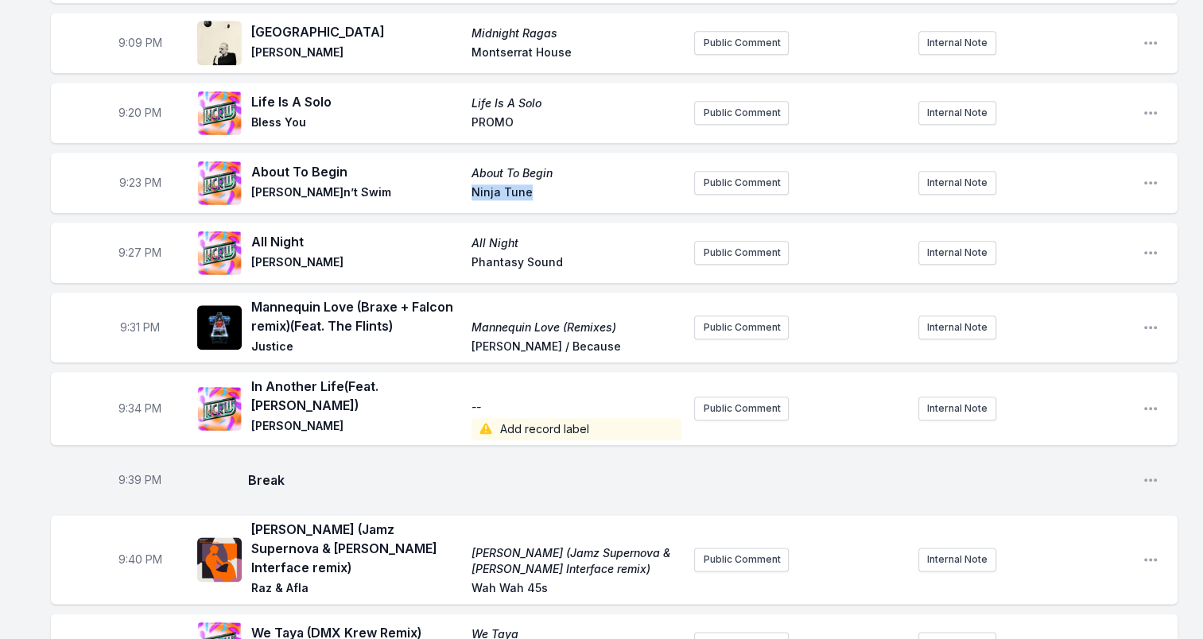
scroll to position [1749, 0]
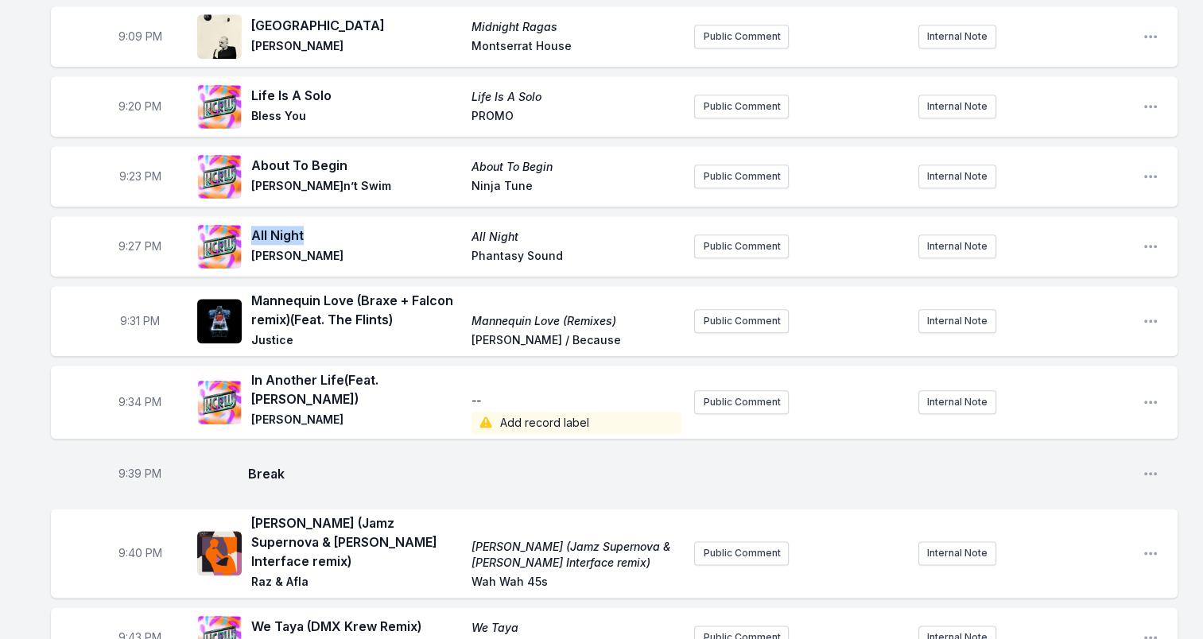
drag, startPoint x: 252, startPoint y: 212, endPoint x: 316, endPoint y: 212, distance: 64.4
click at [316, 226] on span "All Night" at bounding box center [356, 235] width 211 height 19
drag, startPoint x: 316, startPoint y: 212, endPoint x: 291, endPoint y: 211, distance: 25.5
drag, startPoint x: 587, startPoint y: 227, endPoint x: 449, endPoint y: 238, distance: 138.0
click at [449, 238] on div "All Night All Night [PERSON_NAME] Phantasy Sound" at bounding box center [466, 246] width 430 height 41
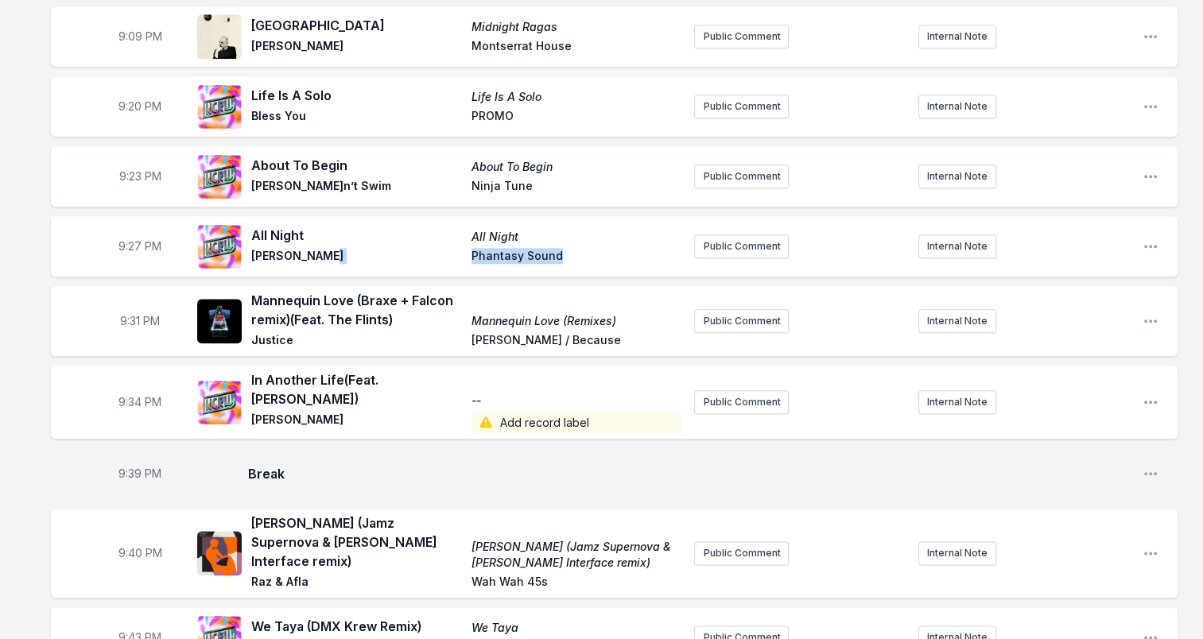
drag, startPoint x: 449, startPoint y: 238, endPoint x: 517, endPoint y: 234, distance: 67.7
drag, startPoint x: 255, startPoint y: 227, endPoint x: 390, endPoint y: 226, distance: 135.2
click at [390, 248] on span "[PERSON_NAME]" at bounding box center [356, 257] width 211 height 19
drag, startPoint x: 390, startPoint y: 226, endPoint x: 277, endPoint y: 230, distance: 113.0
drag, startPoint x: 404, startPoint y: 293, endPoint x: 253, endPoint y: 275, distance: 152.1
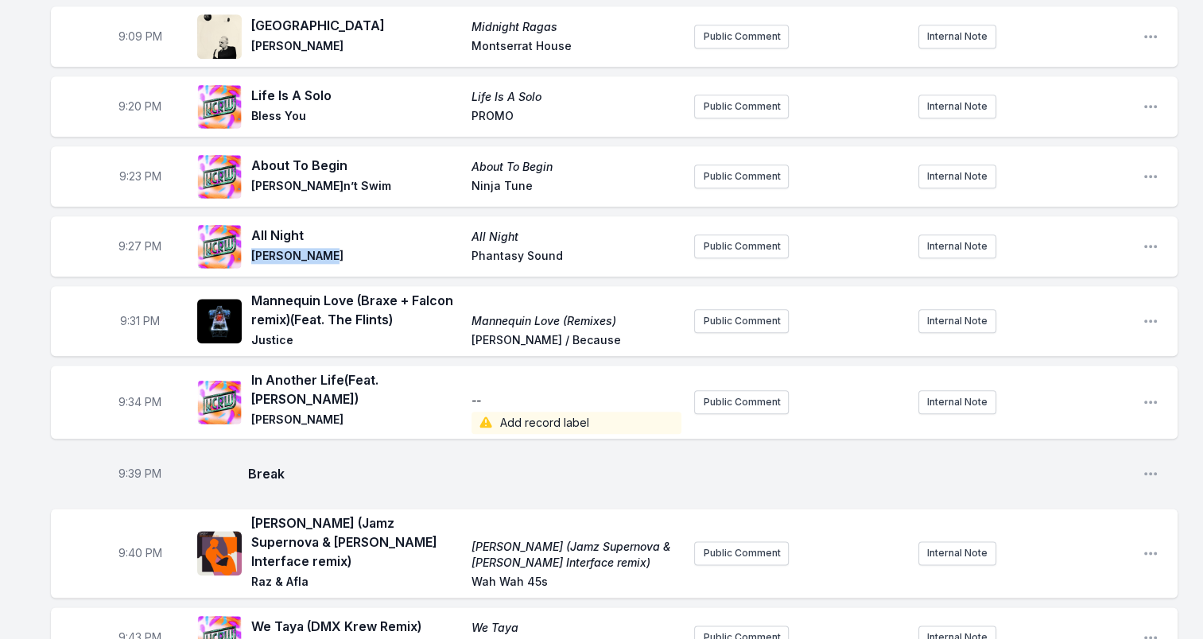
click at [253, 291] on span "Mannequin Love (Braxe + Falcon remix) (Feat. The Flints)" at bounding box center [356, 310] width 211 height 38
drag, startPoint x: 253, startPoint y: 275, endPoint x: 281, endPoint y: 272, distance: 28.8
click at [269, 332] on span "Justice" at bounding box center [356, 341] width 211 height 19
click at [270, 332] on span "Justice" at bounding box center [356, 341] width 211 height 19
drag, startPoint x: 615, startPoint y: 296, endPoint x: 470, endPoint y: 297, distance: 145.5
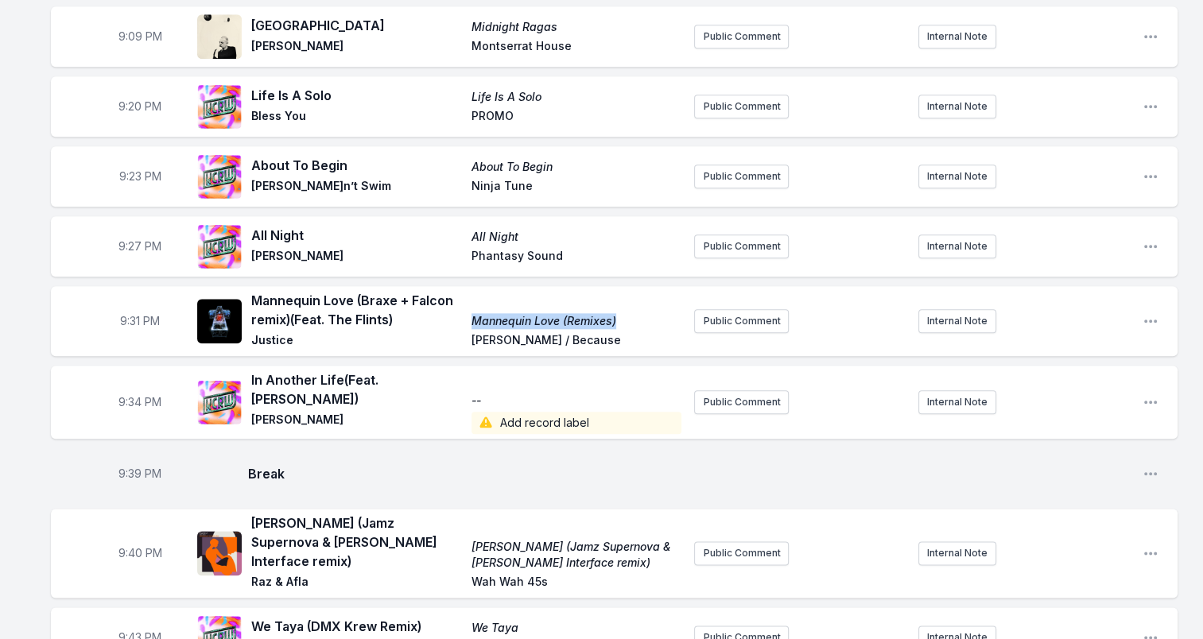
click at [470, 297] on div "Mannequin Love (Braxe + Falcon remix) (Feat. The Flints) Mannequin Love (Remixe…" at bounding box center [466, 321] width 430 height 60
drag, startPoint x: 470, startPoint y: 297, endPoint x: 501, endPoint y: 292, distance: 31.4
drag, startPoint x: 594, startPoint y: 315, endPoint x: 448, endPoint y: 322, distance: 145.7
click at [448, 322] on div "Mannequin Love (Braxe + Falcon remix) (Feat. The Flints) Mannequin Love (Remixe…" at bounding box center [466, 321] width 430 height 60
drag, startPoint x: 448, startPoint y: 322, endPoint x: 549, endPoint y: 317, distance: 100.3
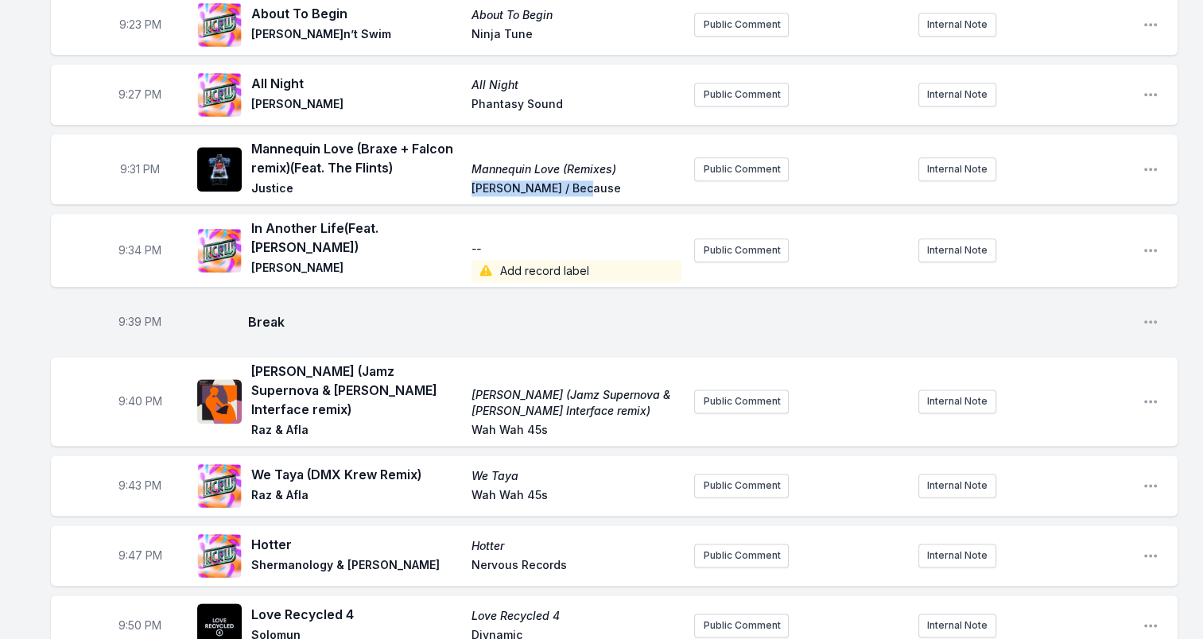
scroll to position [1908, 0]
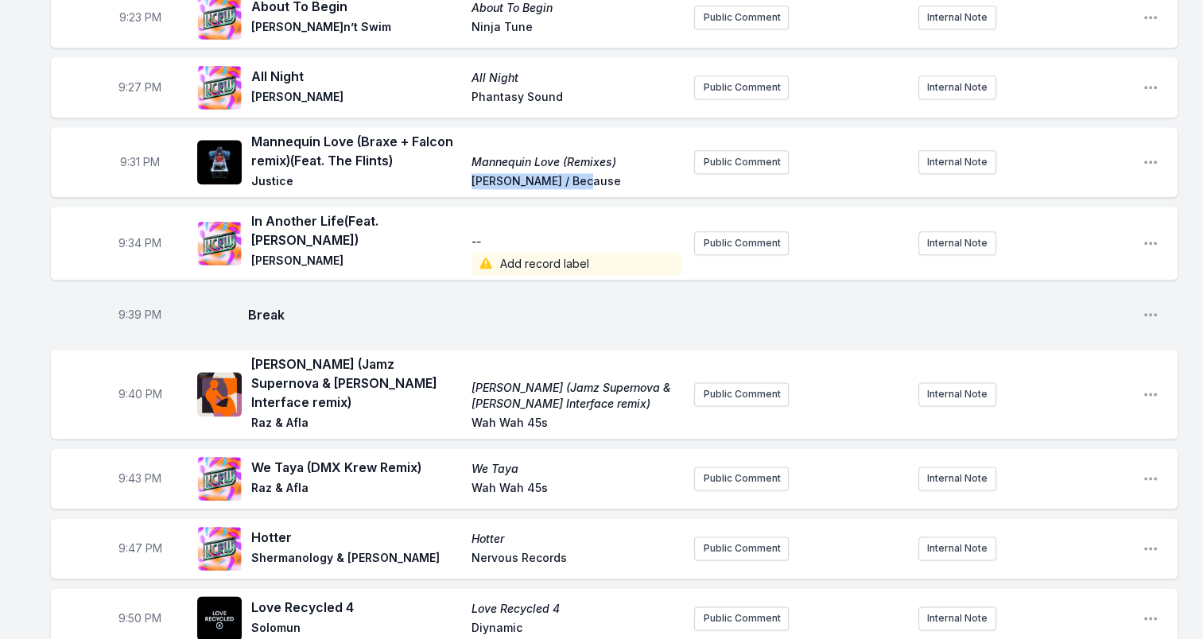
drag, startPoint x: 338, startPoint y: 211, endPoint x: 253, endPoint y: 200, distance: 85.8
click at [253, 211] on span "In Another Life (Feat. [PERSON_NAME])" at bounding box center [356, 230] width 211 height 38
click at [251, 211] on div "In Another Life (Feat. [PERSON_NAME]) -- [PERSON_NAME] Add record label" at bounding box center [439, 243] width 484 height 64
drag, startPoint x: 251, startPoint y: 196, endPoint x: 265, endPoint y: 201, distance: 14.3
drag, startPoint x: 253, startPoint y: 237, endPoint x: 330, endPoint y: 240, distance: 77.2
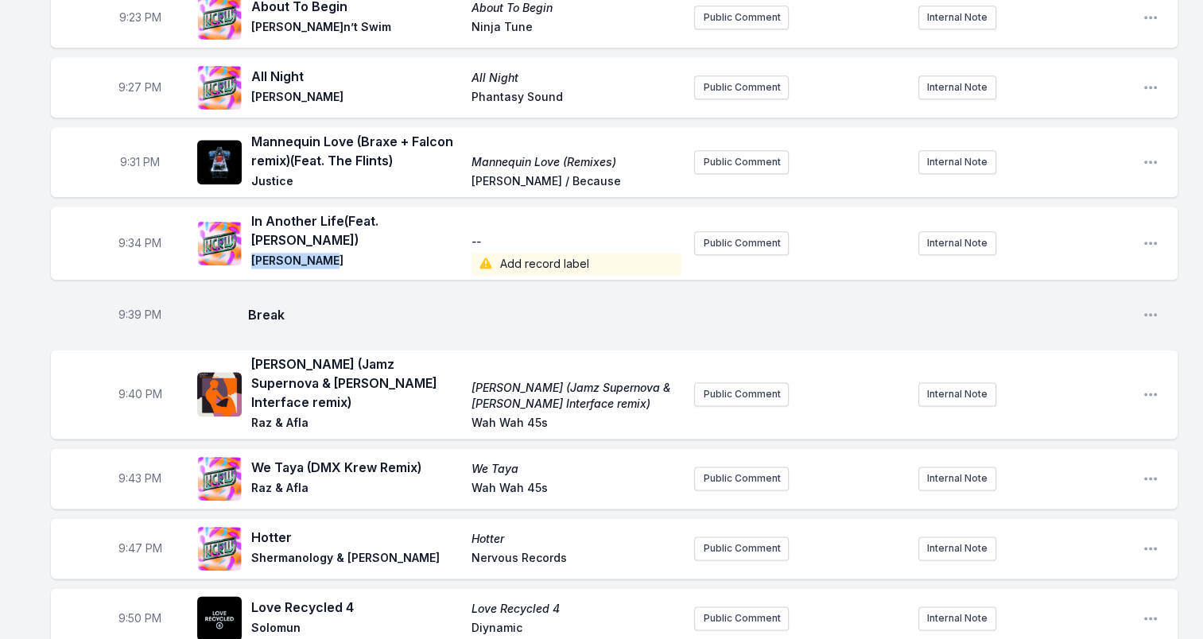
click at [330, 253] on span "[PERSON_NAME]" at bounding box center [356, 264] width 211 height 22
drag, startPoint x: 330, startPoint y: 240, endPoint x: 298, endPoint y: 235, distance: 32.2
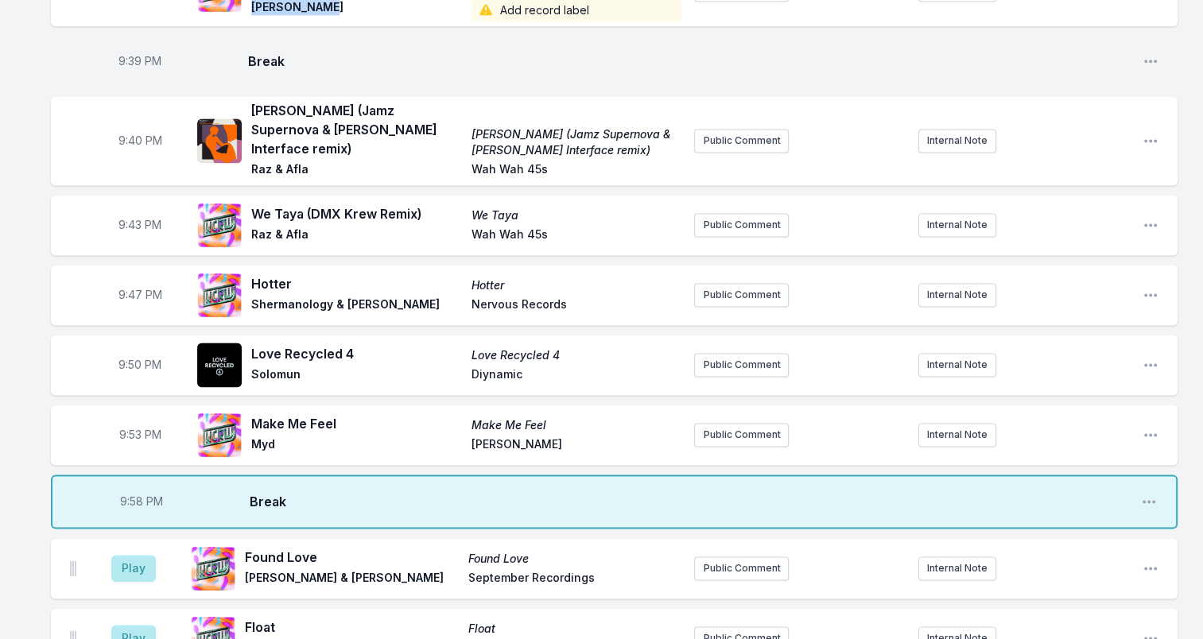
scroll to position [2146, 0]
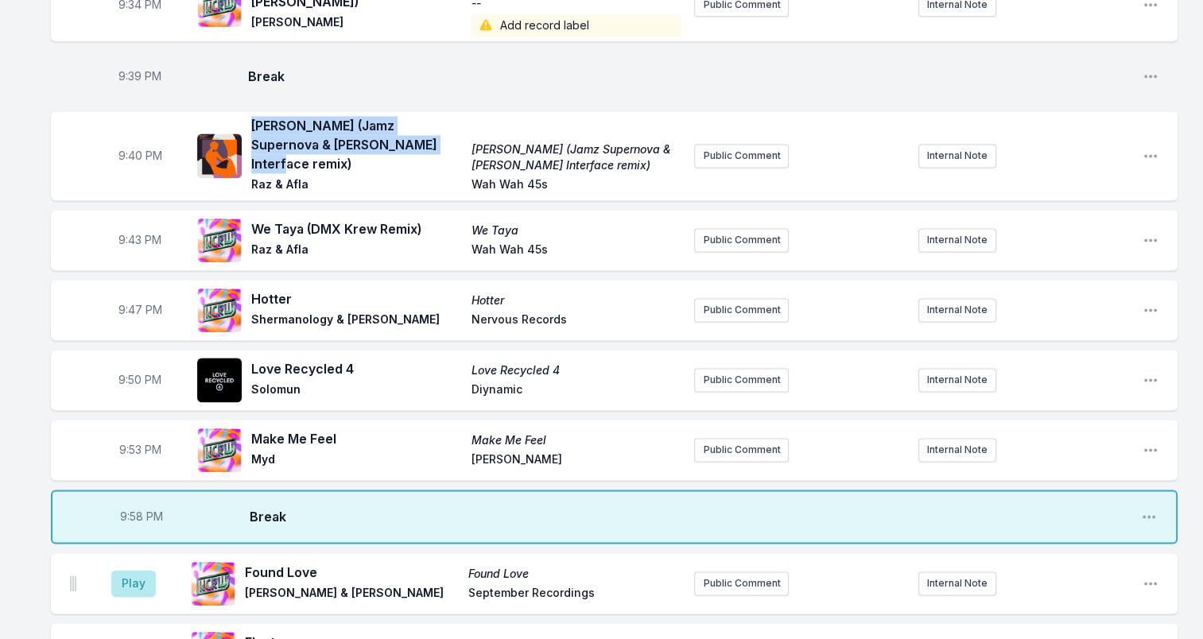
drag, startPoint x: 359, startPoint y: 106, endPoint x: 251, endPoint y: 94, distance: 108.8
click at [251, 116] on span "[PERSON_NAME] (Jamz Supernova & [PERSON_NAME] Interface remix)" at bounding box center [356, 144] width 211 height 57
click at [359, 116] on span "[PERSON_NAME] (Jamz Supernova & [PERSON_NAME] Interface remix)" at bounding box center [356, 144] width 211 height 57
click at [315, 176] on span "Raz & Afla" at bounding box center [356, 185] width 211 height 19
drag, startPoint x: 272, startPoint y: 148, endPoint x: 255, endPoint y: 146, distance: 16.8
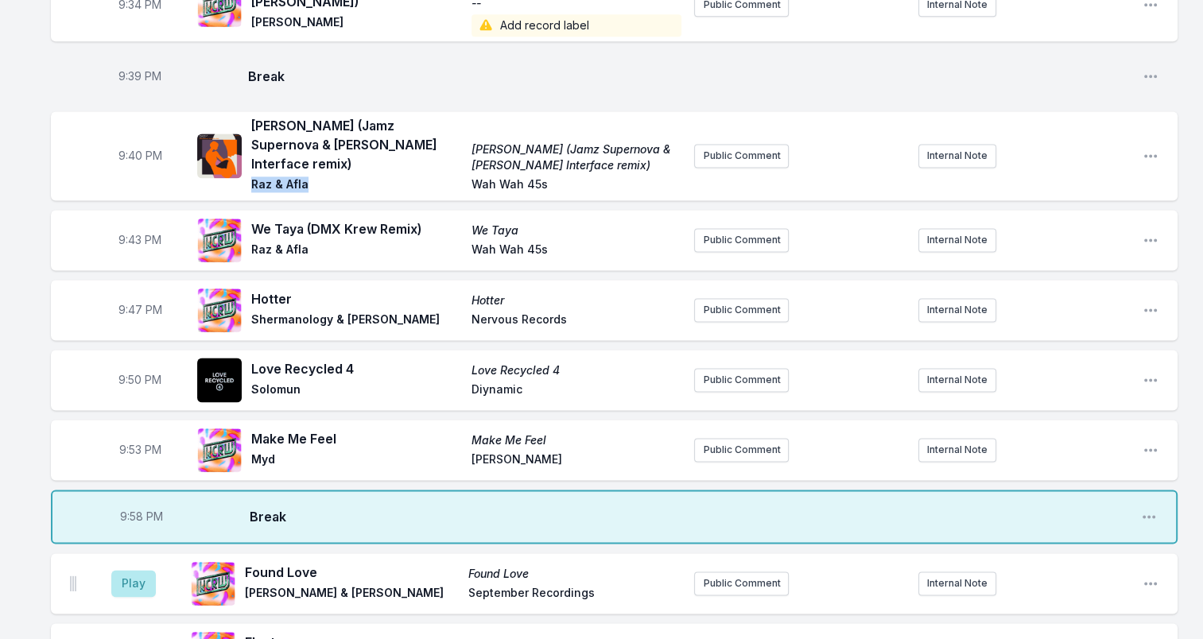
click at [255, 176] on span "Raz & Afla" at bounding box center [356, 185] width 211 height 19
drag, startPoint x: 255, startPoint y: 146, endPoint x: 252, endPoint y: 136, distance: 10.8
click at [252, 176] on span "Raz & Afla" at bounding box center [356, 185] width 211 height 19
drag, startPoint x: 252, startPoint y: 136, endPoint x: 266, endPoint y: 140, distance: 14.1
drag, startPoint x: 556, startPoint y: 113, endPoint x: 474, endPoint y: 103, distance: 83.3
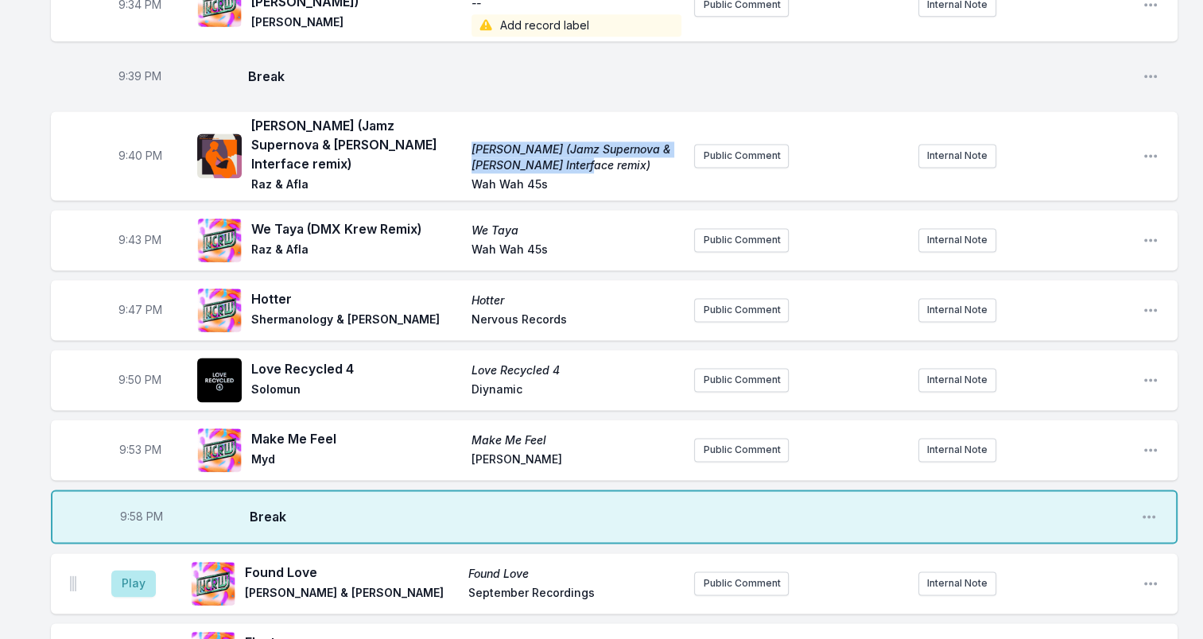
click at [474, 142] on span "[PERSON_NAME] (Jamz Supernova & [PERSON_NAME] Interface remix)" at bounding box center [576, 158] width 211 height 32
click at [473, 176] on span "Wah Wah 45s" at bounding box center [576, 185] width 211 height 19
drag, startPoint x: 483, startPoint y: 140, endPoint x: 572, endPoint y: 140, distance: 89.0
click at [572, 140] on div "Shikor Shikor (Jamz Supernova & [PERSON_NAME] Interface remix) [PERSON_NAME] (J…" at bounding box center [466, 155] width 430 height 79
drag, startPoint x: 572, startPoint y: 140, endPoint x: 530, endPoint y: 141, distance: 42.1
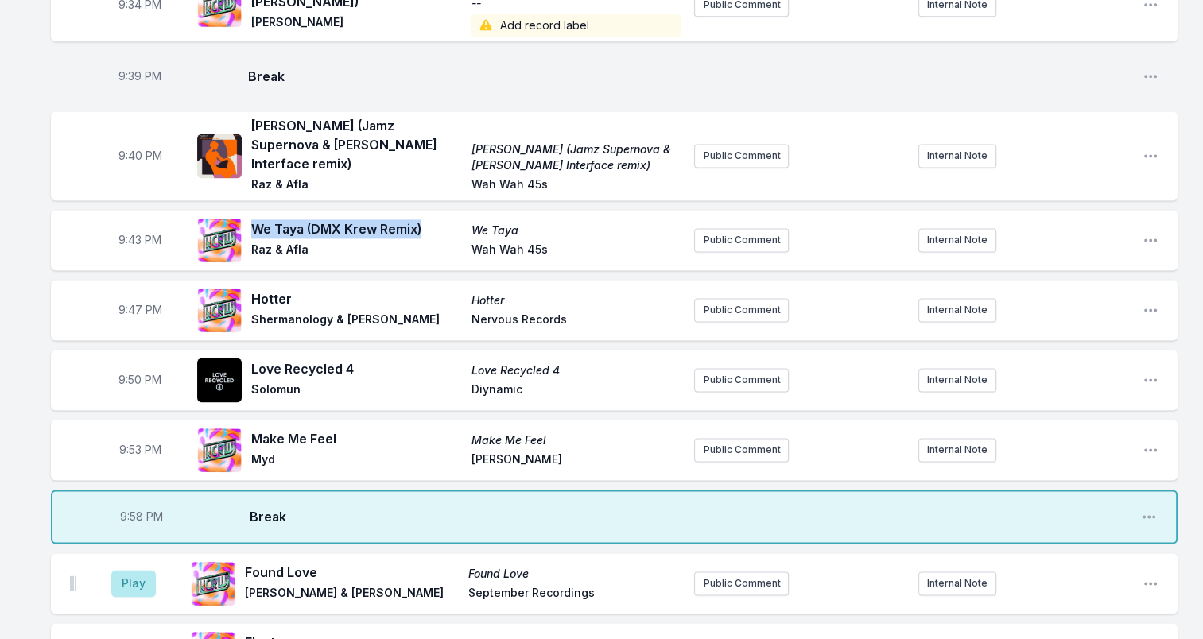
drag, startPoint x: 269, startPoint y: 182, endPoint x: 427, endPoint y: 183, distance: 158.2
click at [427, 219] on span "We Taya (DMX Krew Remix)" at bounding box center [356, 228] width 211 height 19
drag, startPoint x: 427, startPoint y: 183, endPoint x: 388, endPoint y: 184, distance: 39.0
drag, startPoint x: 251, startPoint y: 202, endPoint x: 306, endPoint y: 200, distance: 54.9
click at [306, 242] on span "Raz & Afla" at bounding box center [356, 251] width 211 height 19
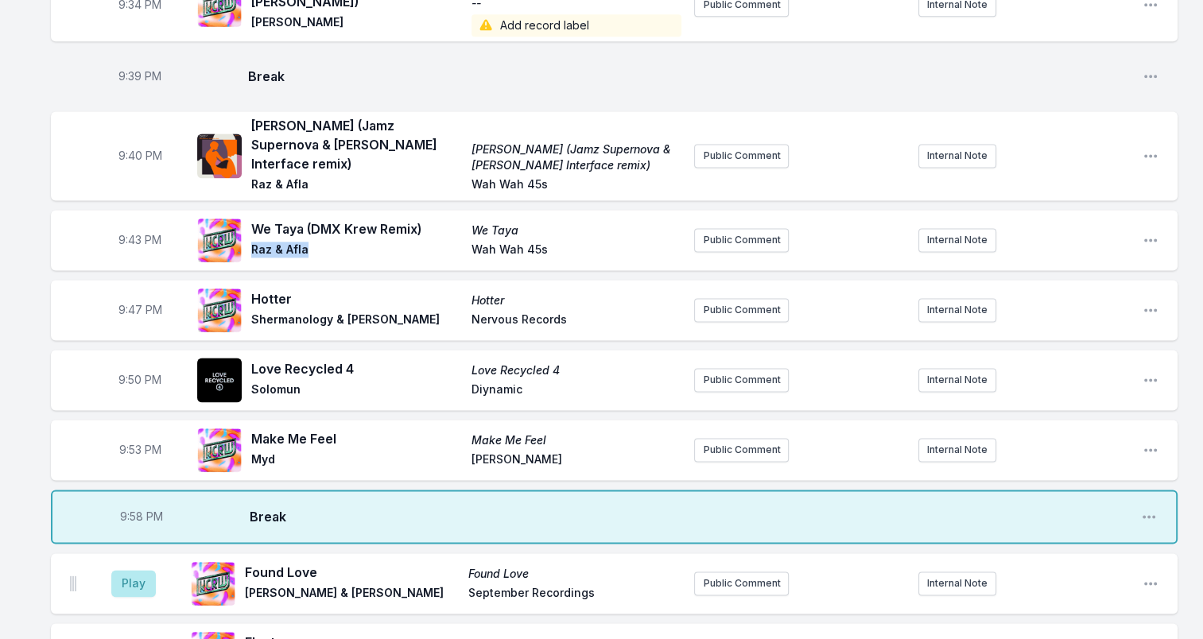
drag, startPoint x: 306, startPoint y: 200, endPoint x: 291, endPoint y: 202, distance: 15.2
drag, startPoint x: 474, startPoint y: 211, endPoint x: 559, endPoint y: 217, distance: 85.2
click at [559, 217] on div "We Taya (DMX Krew Remix) We [PERSON_NAME] & Afla Wah Wah 45s" at bounding box center [439, 240] width 484 height 51
drag, startPoint x: 559, startPoint y: 217, endPoint x: 511, endPoint y: 204, distance: 49.6
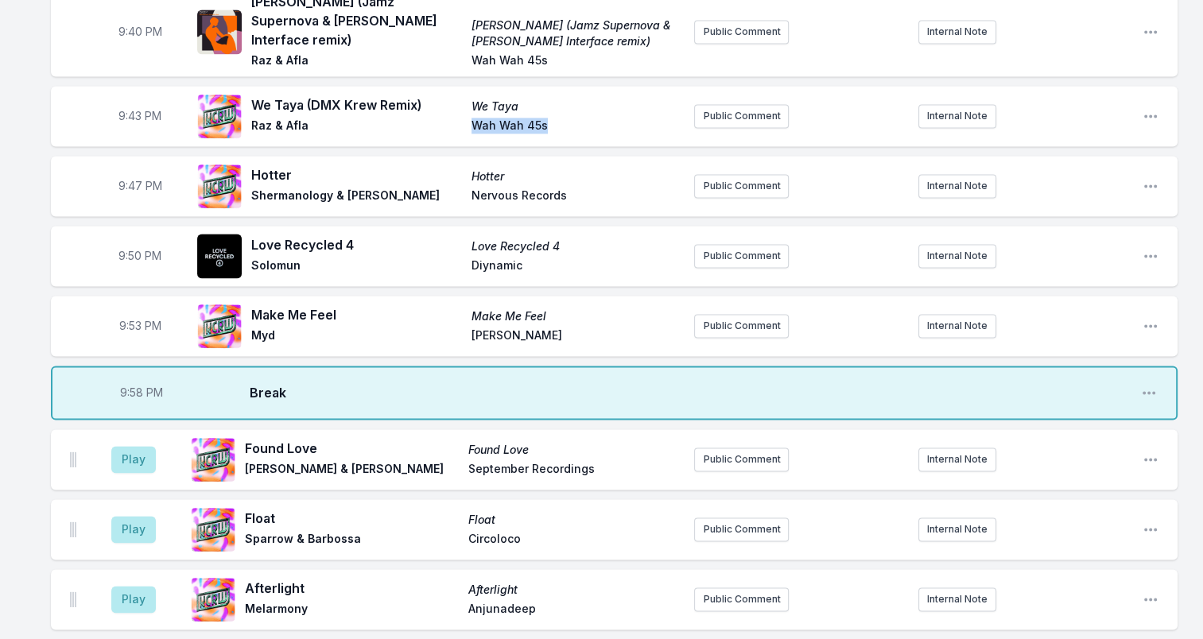
scroll to position [2544, 0]
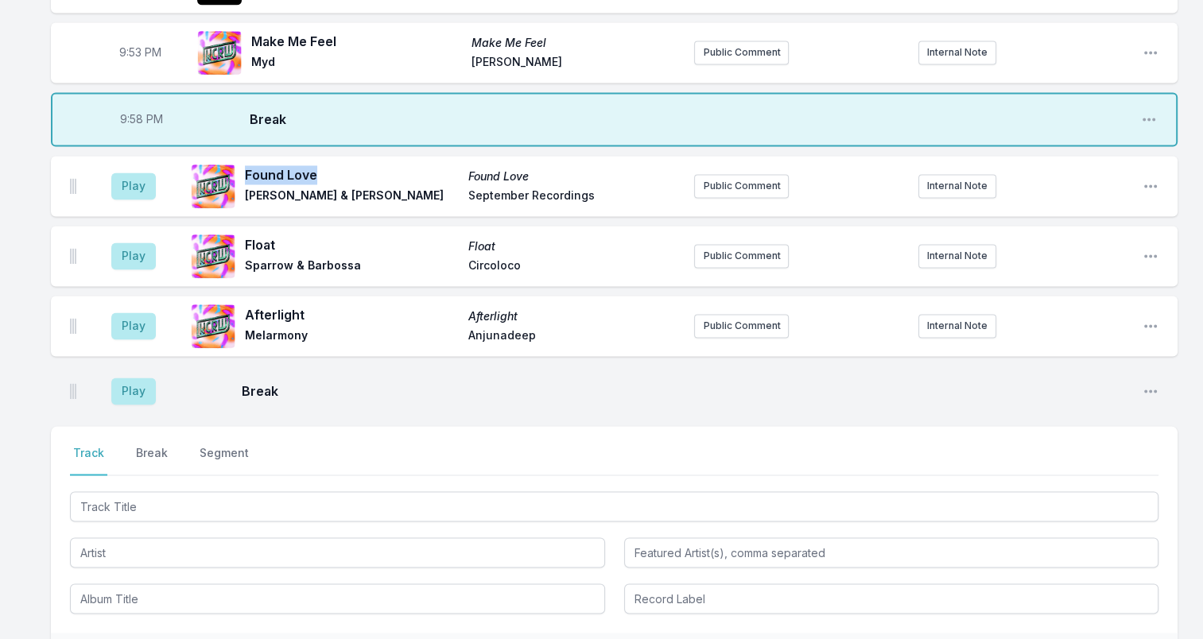
drag, startPoint x: 247, startPoint y: 126, endPoint x: 320, endPoint y: 126, distance: 72.3
click at [320, 165] on span "Found Love" at bounding box center [352, 174] width 214 height 19
drag, startPoint x: 320, startPoint y: 126, endPoint x: 299, endPoint y: 129, distance: 20.9
drag, startPoint x: 248, startPoint y: 152, endPoint x: 396, endPoint y: 157, distance: 148.0
click at [396, 188] on span "[PERSON_NAME] & [PERSON_NAME]" at bounding box center [352, 197] width 214 height 19
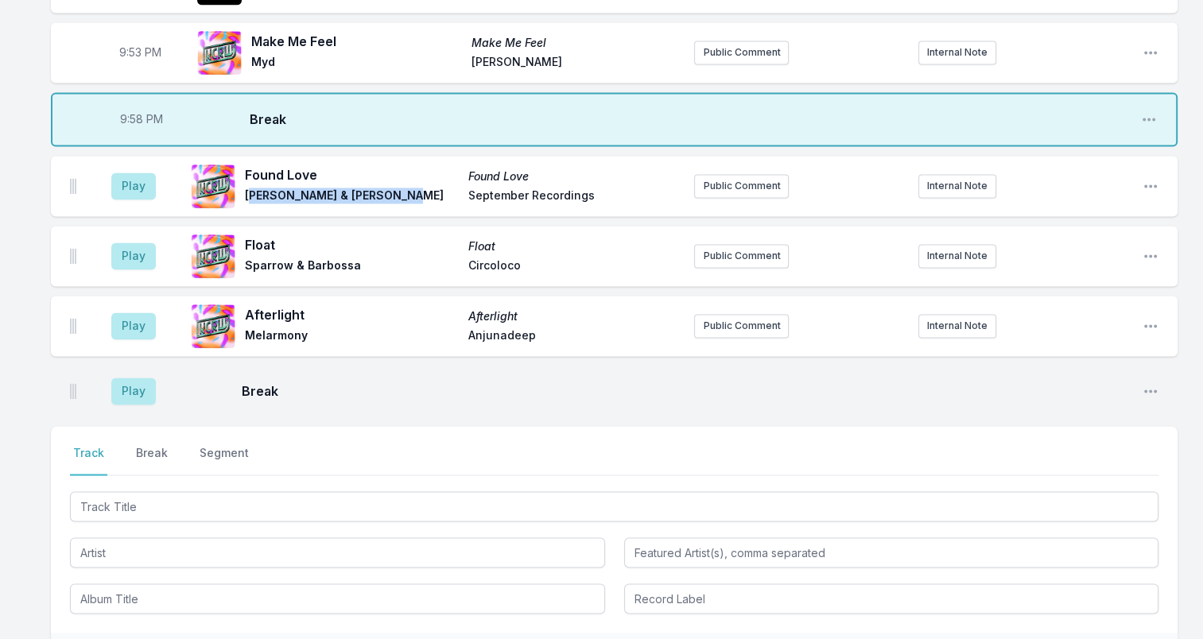
drag, startPoint x: 396, startPoint y: 157, endPoint x: 374, endPoint y: 146, distance: 24.2
click at [356, 258] on span "Sparrow & Barbossa" at bounding box center [352, 267] width 214 height 19
drag, startPoint x: 241, startPoint y: 146, endPoint x: 388, endPoint y: 145, distance: 147.1
click at [388, 161] on div "Found Love Found Love [PERSON_NAME] & [PERSON_NAME] September Recordings" at bounding box center [436, 186] width 491 height 51
drag, startPoint x: 388, startPoint y: 145, endPoint x: 401, endPoint y: 151, distance: 14.6
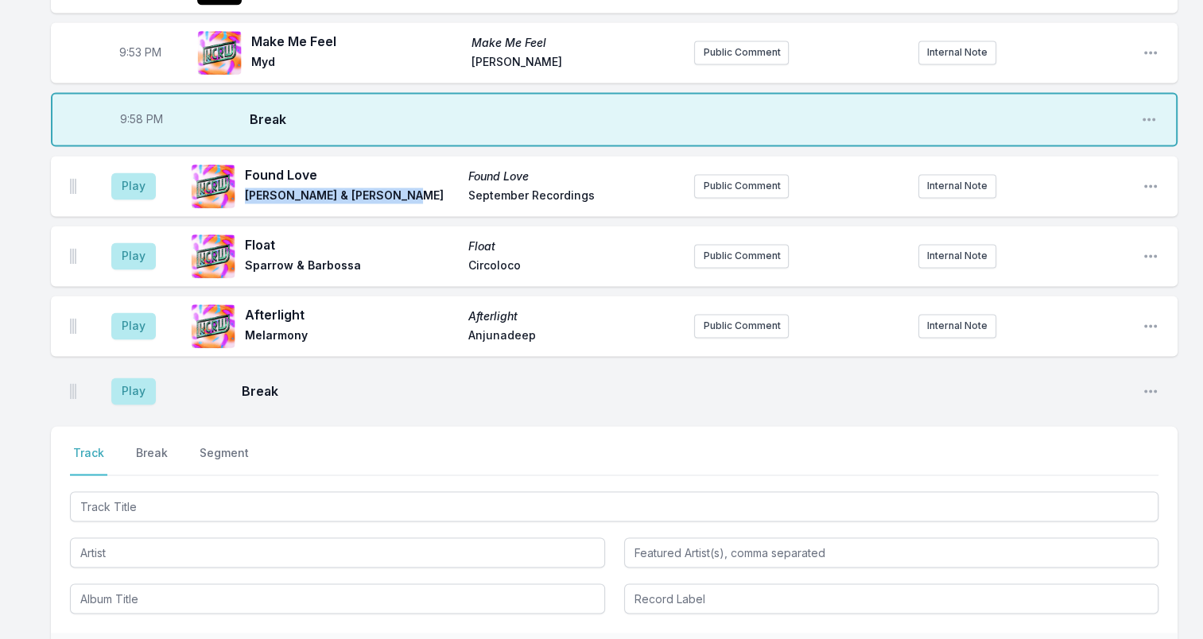
click at [401, 188] on span "[PERSON_NAME] & [PERSON_NAME]" at bounding box center [352, 197] width 214 height 19
drag, startPoint x: 401, startPoint y: 151, endPoint x: 354, endPoint y: 148, distance: 47.8
drag, startPoint x: 599, startPoint y: 148, endPoint x: 444, endPoint y: 156, distance: 154.4
click at [444, 165] on div "Found Love Found Love [PERSON_NAME] & [PERSON_NAME] September Recordings" at bounding box center [463, 185] width 436 height 41
drag, startPoint x: 444, startPoint y: 156, endPoint x: 551, endPoint y: 152, distance: 106.6
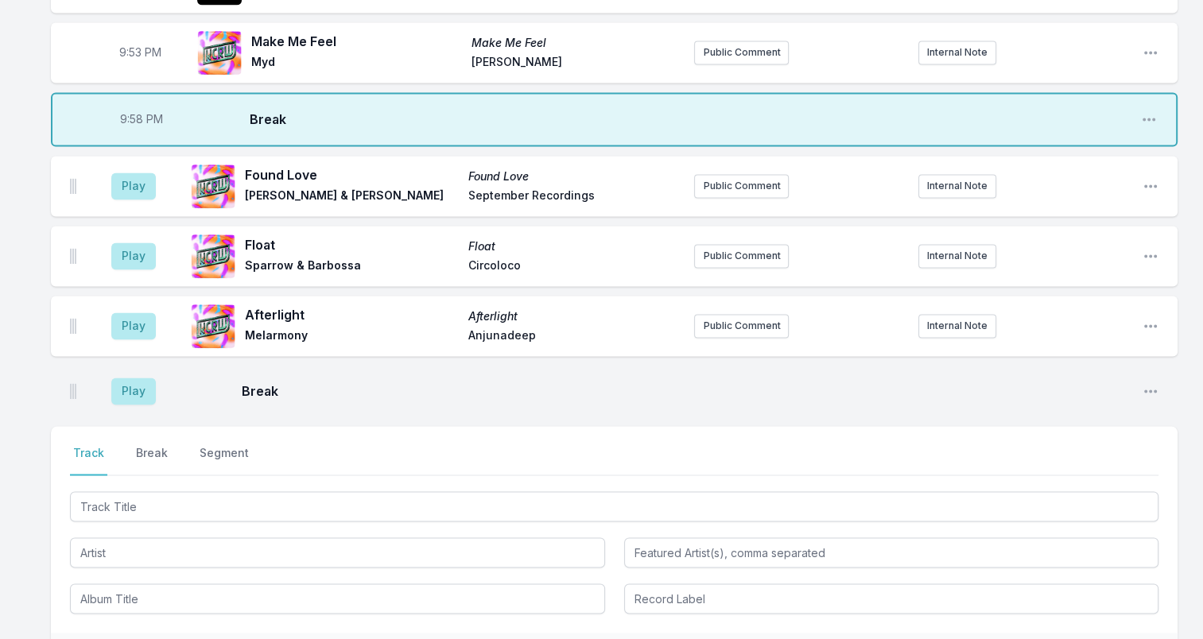
click at [262, 235] on span "Float" at bounding box center [352, 244] width 214 height 19
drag, startPoint x: 246, startPoint y: 223, endPoint x: 366, endPoint y: 223, distance: 119.2
click at [366, 258] on span "Sparrow & Barbossa" at bounding box center [352, 267] width 214 height 19
drag, startPoint x: 366, startPoint y: 223, endPoint x: 301, endPoint y: 217, distance: 65.4
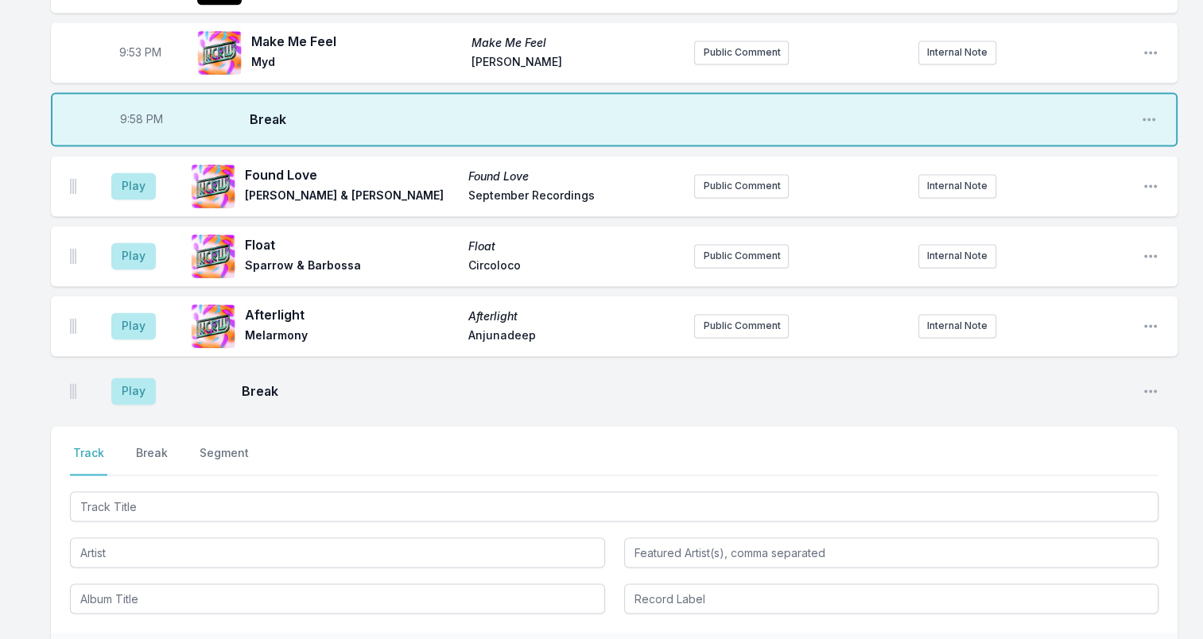
click at [488, 258] on span "Circoloco" at bounding box center [575, 267] width 214 height 19
click at [283, 305] on span "Afterlight" at bounding box center [352, 314] width 214 height 19
click at [284, 305] on span "Afterlight" at bounding box center [352, 314] width 214 height 19
click at [260, 328] on span "Melarmony" at bounding box center [352, 337] width 214 height 19
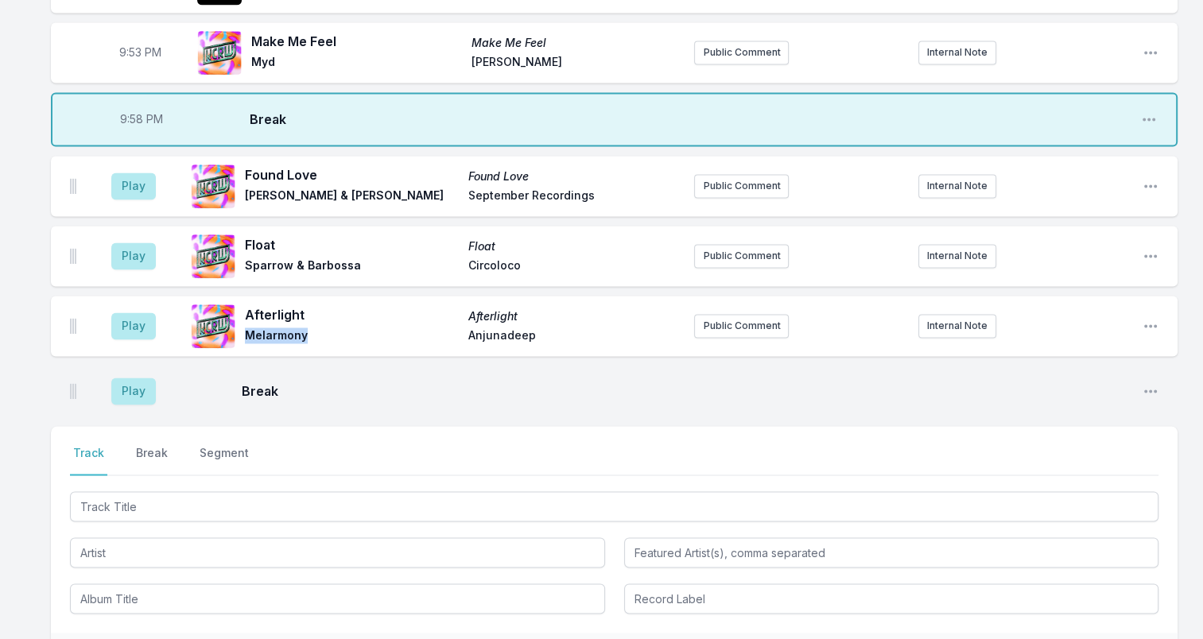
click at [261, 328] on span "Melarmony" at bounding box center [352, 337] width 214 height 19
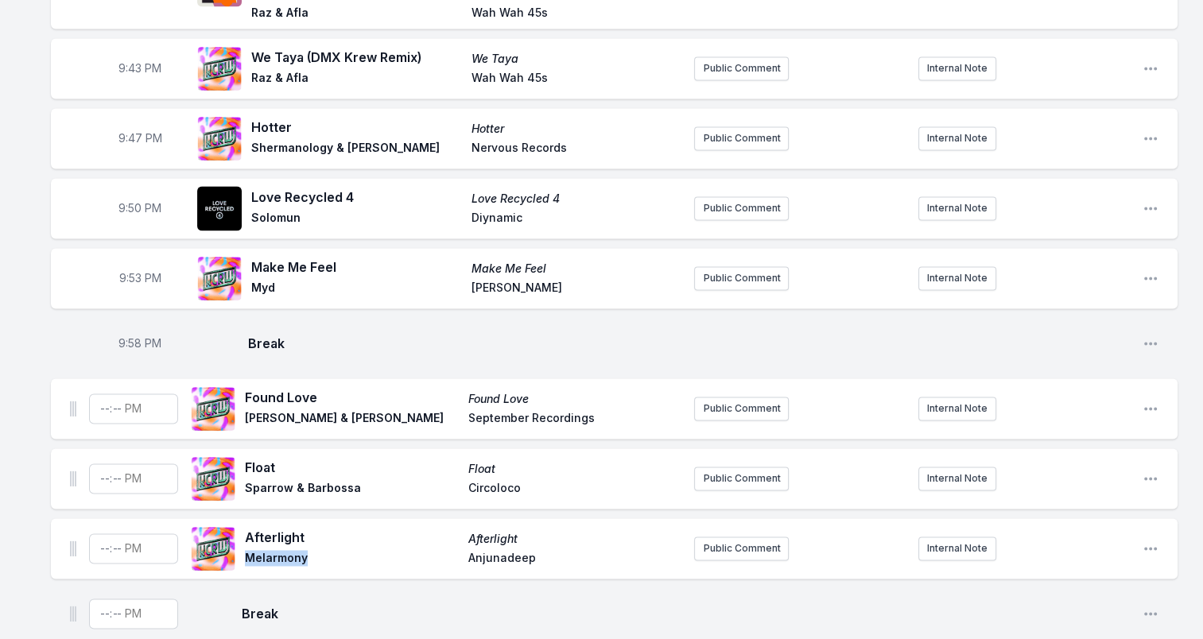
scroll to position [2305, 0]
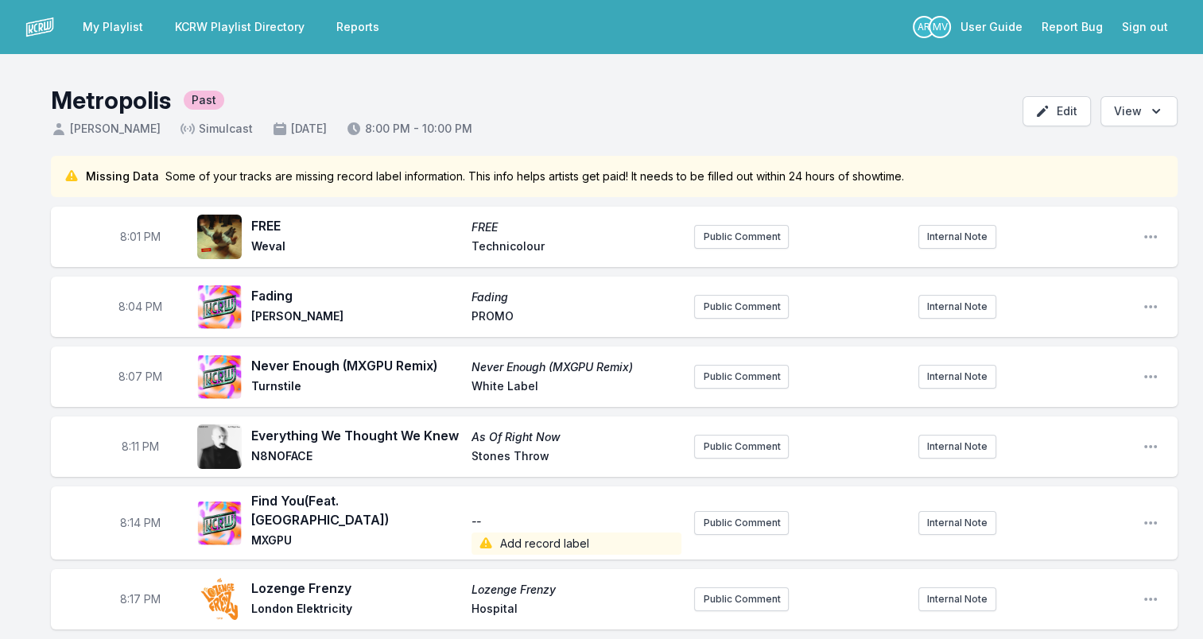
click at [273, 27] on link "KCRW Playlist Directory" at bounding box center [239, 27] width 149 height 29
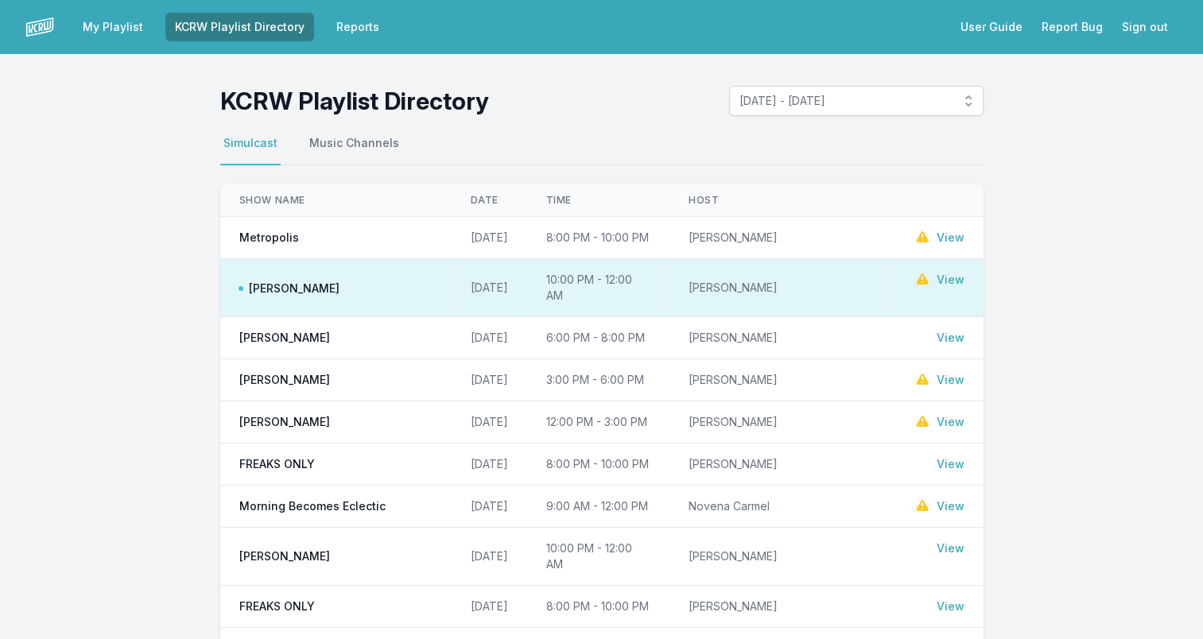
click at [965, 277] on td "View" at bounding box center [938, 279] width 88 height 41
click at [946, 276] on link "View" at bounding box center [950, 280] width 28 height 16
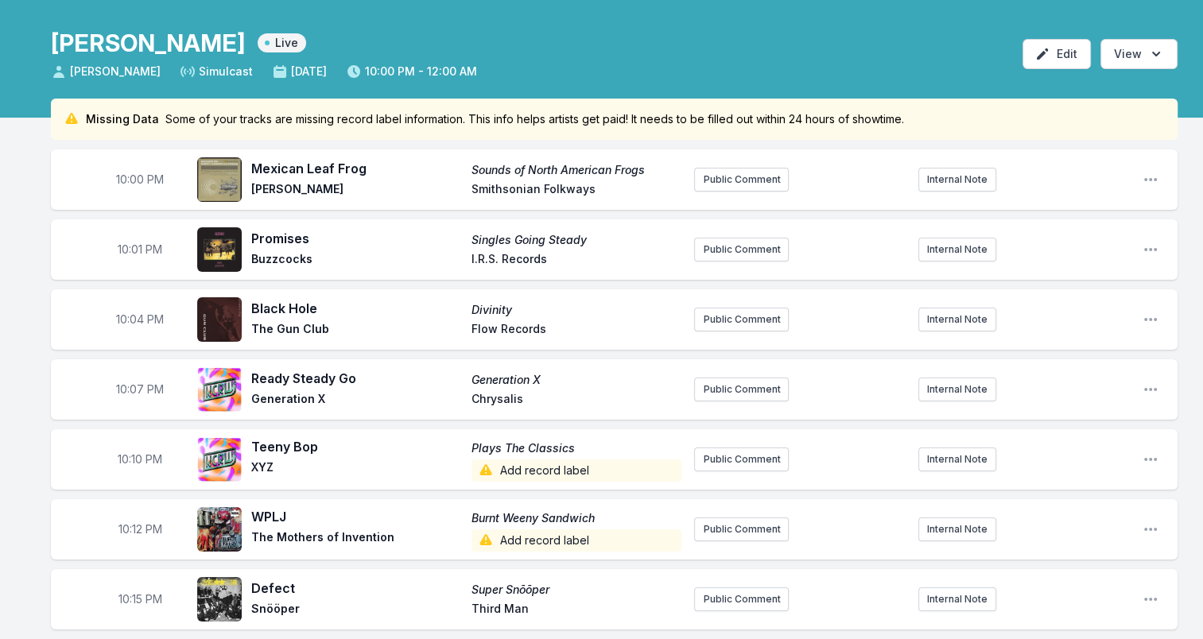
scroll to position [79, 0]
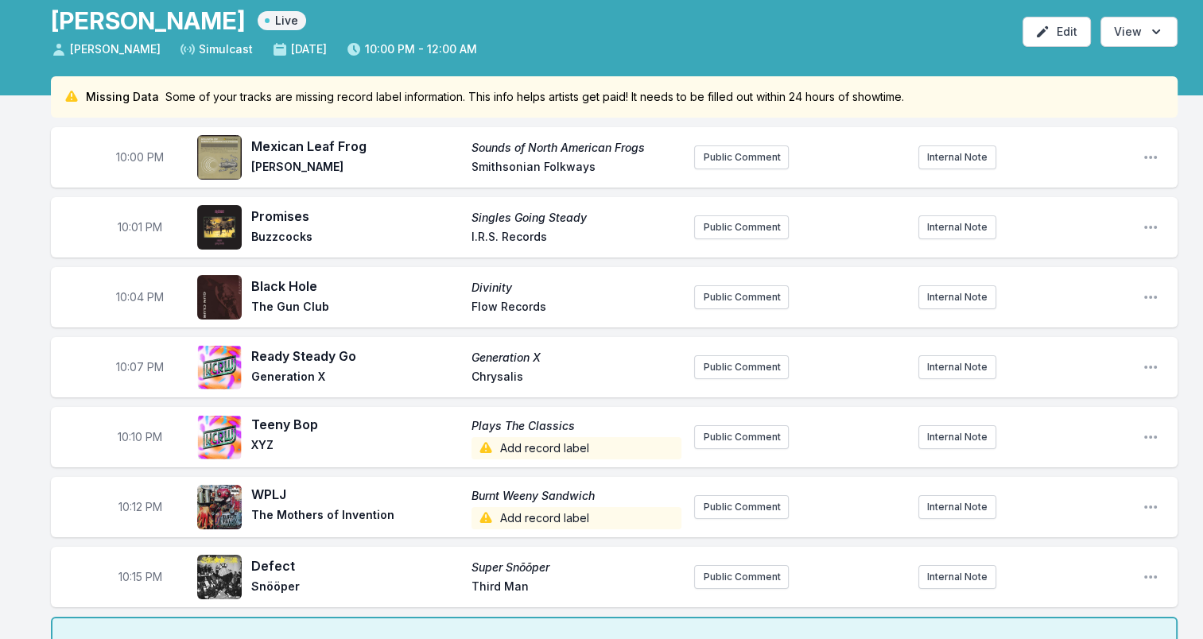
drag, startPoint x: 595, startPoint y: 161, endPoint x: 440, endPoint y: 158, distance: 155.8
click at [440, 158] on div "Mexican Leaf Frog Sounds of North American Frogs Charles Bogert Smithsonian Fol…" at bounding box center [466, 157] width 430 height 41
drag, startPoint x: 440, startPoint y: 158, endPoint x: 570, endPoint y: 165, distance: 130.5
copy div "Smithsonian Folkways"
drag, startPoint x: 477, startPoint y: 238, endPoint x: 574, endPoint y: 240, distance: 97.0
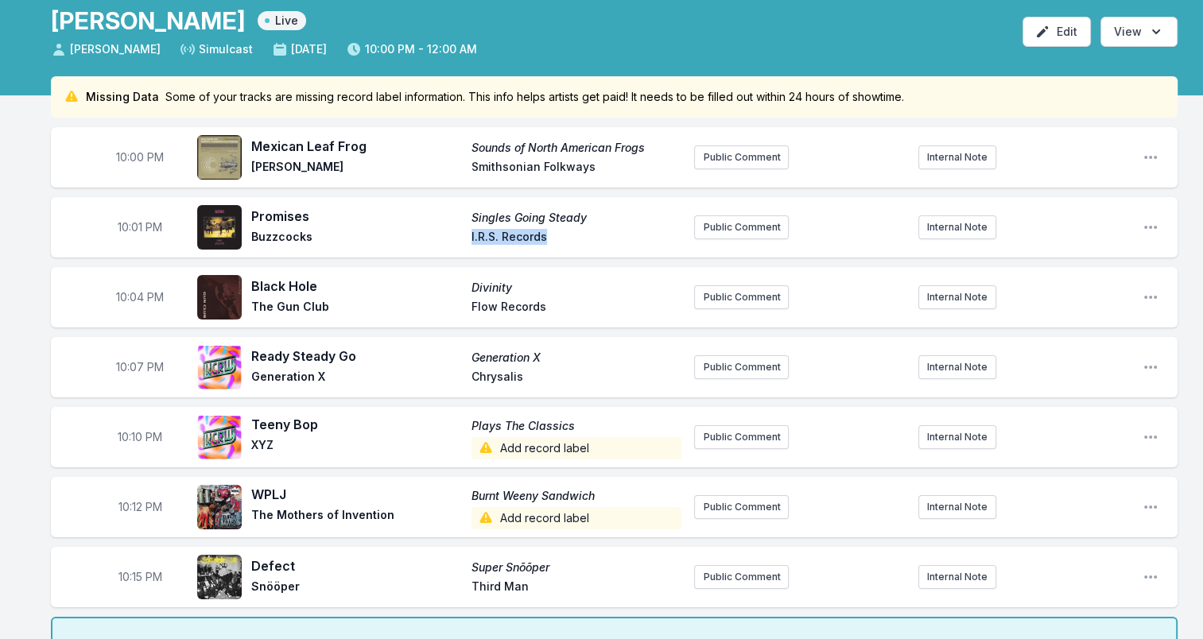
click at [574, 240] on div "Promises Singles Going Steady Buzzcocks I.R.S. Records" at bounding box center [466, 227] width 430 height 41
drag, startPoint x: 574, startPoint y: 240, endPoint x: 539, endPoint y: 234, distance: 35.6
copy span "I.R.S. Records"
drag, startPoint x: 549, startPoint y: 310, endPoint x: 465, endPoint y: 313, distance: 83.5
click at [465, 313] on div "Black Hole Divinity The Gun Club Flow Records" at bounding box center [466, 297] width 430 height 41
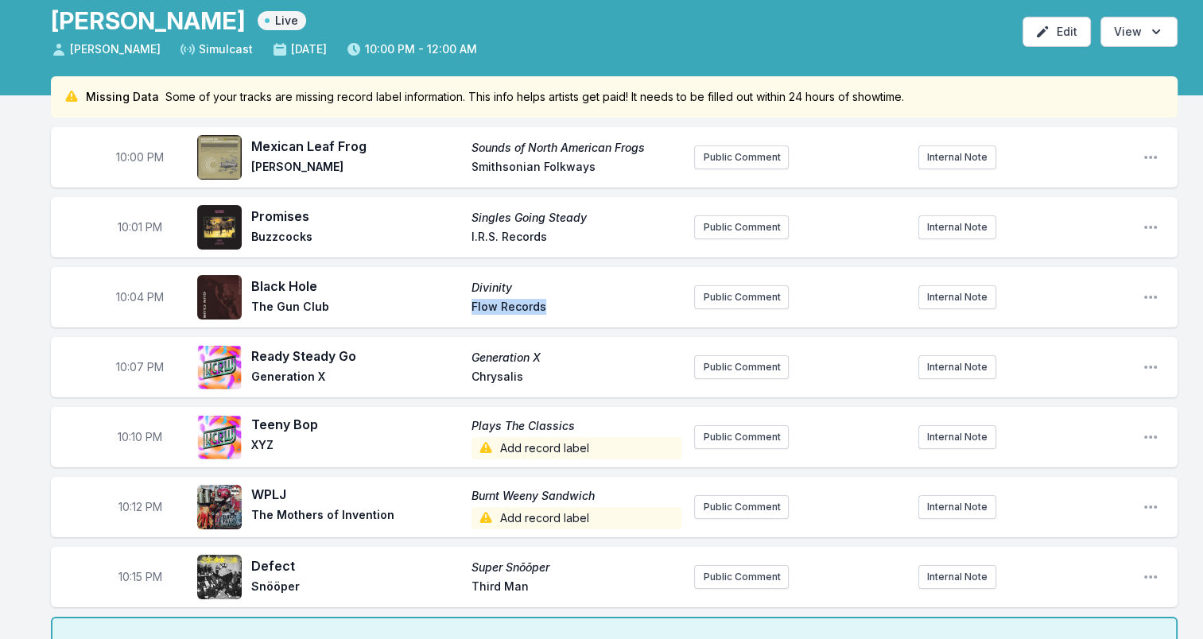
drag, startPoint x: 465, startPoint y: 313, endPoint x: 523, endPoint y: 307, distance: 58.4
copy div "Flow Records"
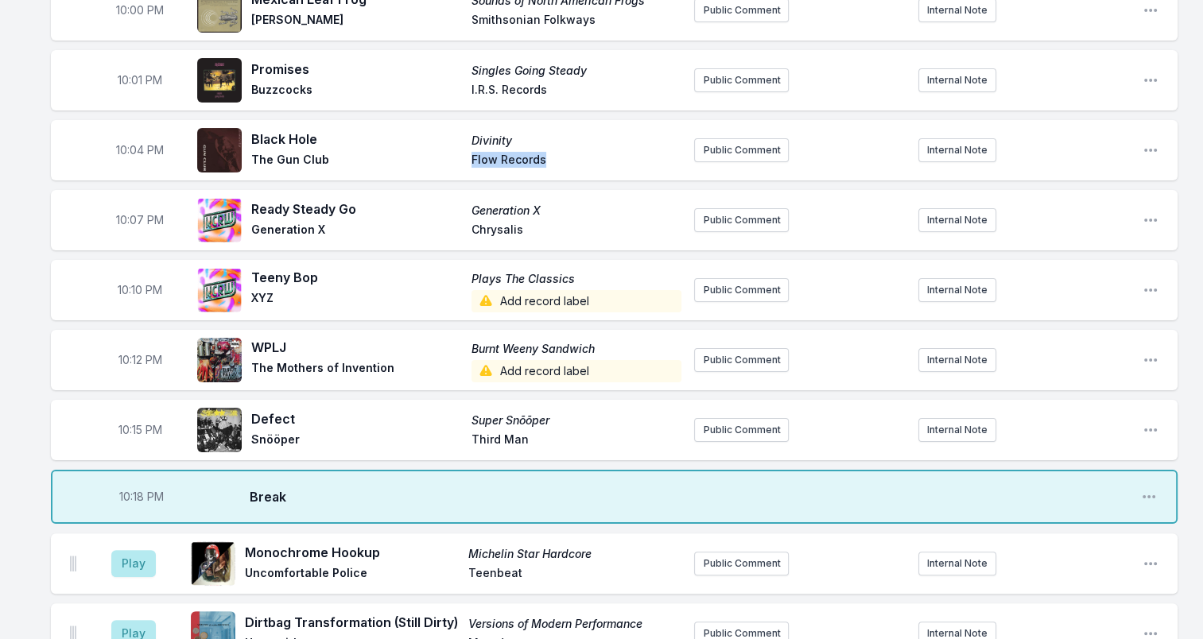
scroll to position [318, 0]
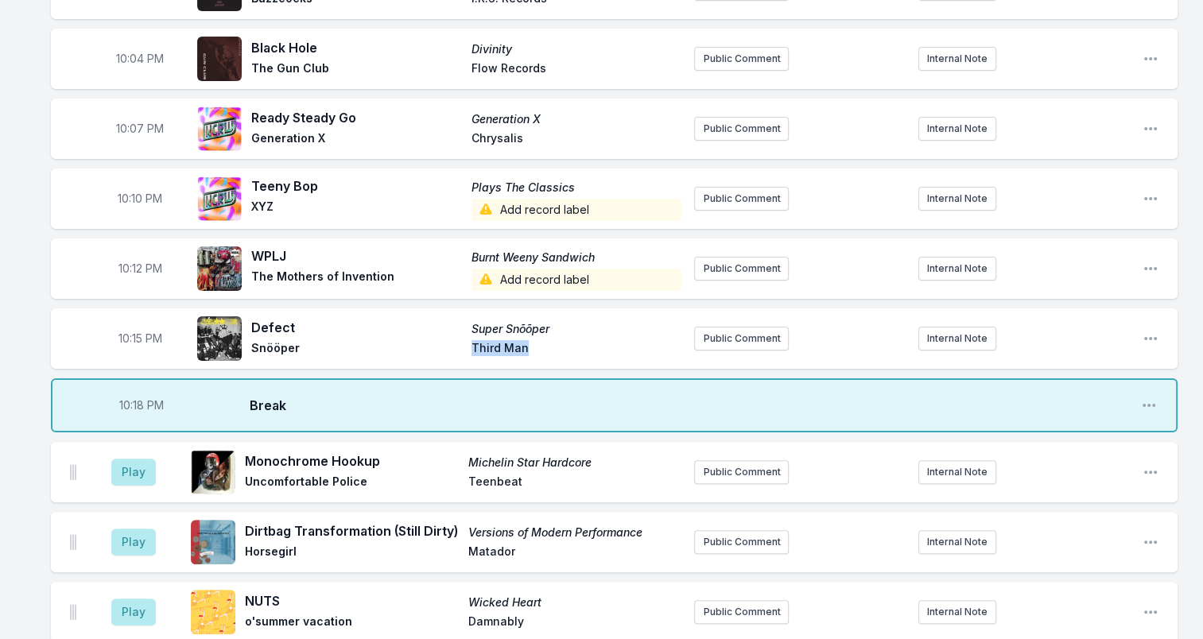
drag, startPoint x: 463, startPoint y: 341, endPoint x: 570, endPoint y: 343, distance: 106.6
click at [570, 343] on div "Defect Super Snõõper Snööper Third Man" at bounding box center [466, 338] width 430 height 41
drag, startPoint x: 570, startPoint y: 343, endPoint x: 494, endPoint y: 343, distance: 76.3
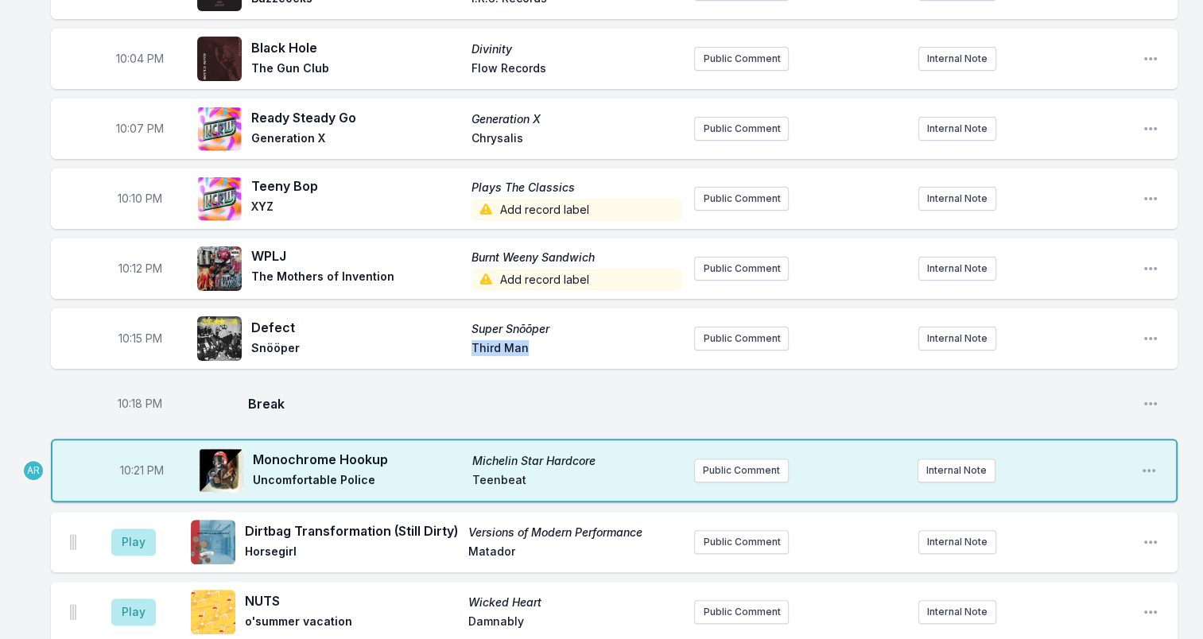
copy div "Snööper Third Man"
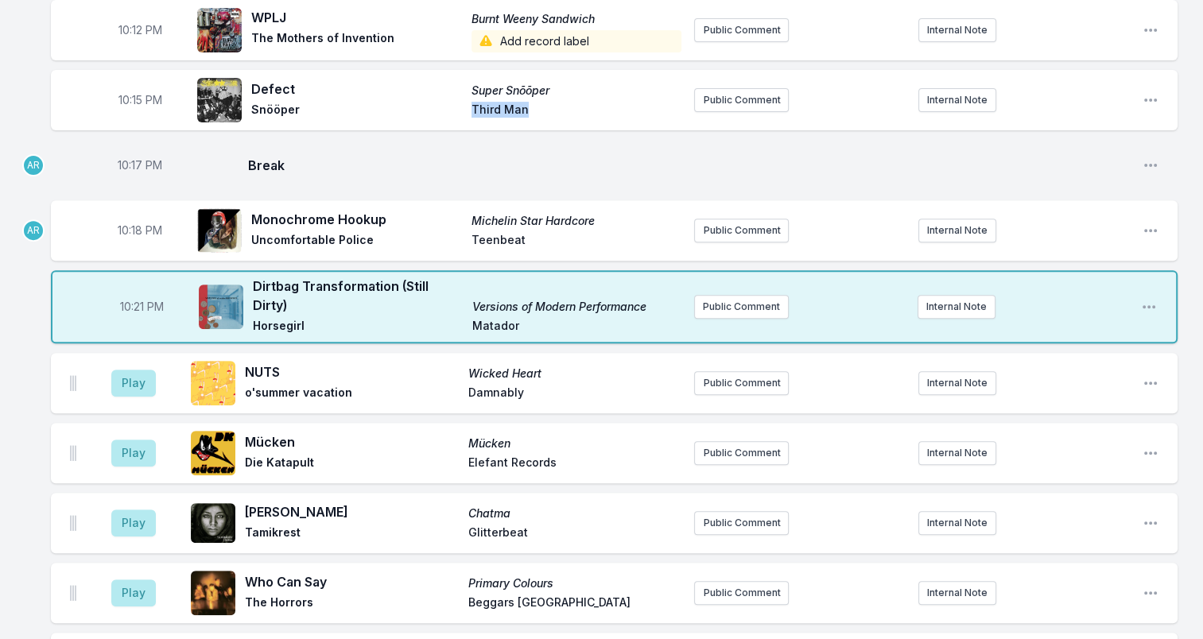
scroll to position [636, 0]
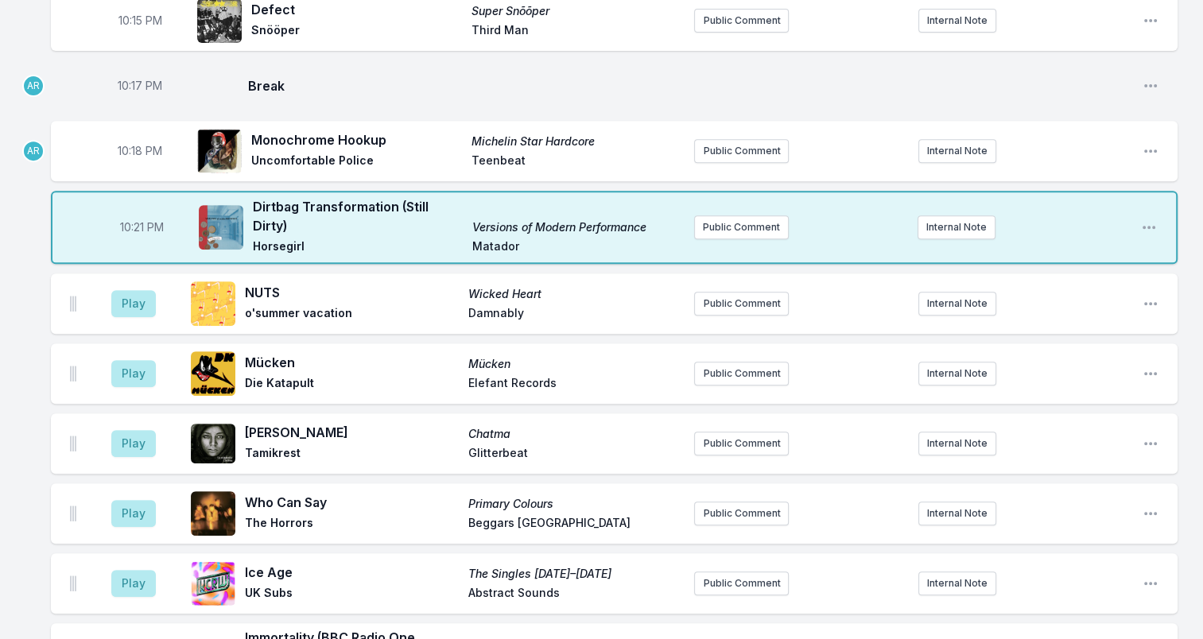
click at [506, 154] on span "Teenbeat" at bounding box center [576, 162] width 211 height 19
click at [507, 154] on span "Teenbeat" at bounding box center [576, 162] width 211 height 19
copy span "Teenbeat"
click at [577, 92] on span "Break" at bounding box center [689, 85] width 882 height 19
click at [496, 246] on span "Matador" at bounding box center [577, 247] width 210 height 19
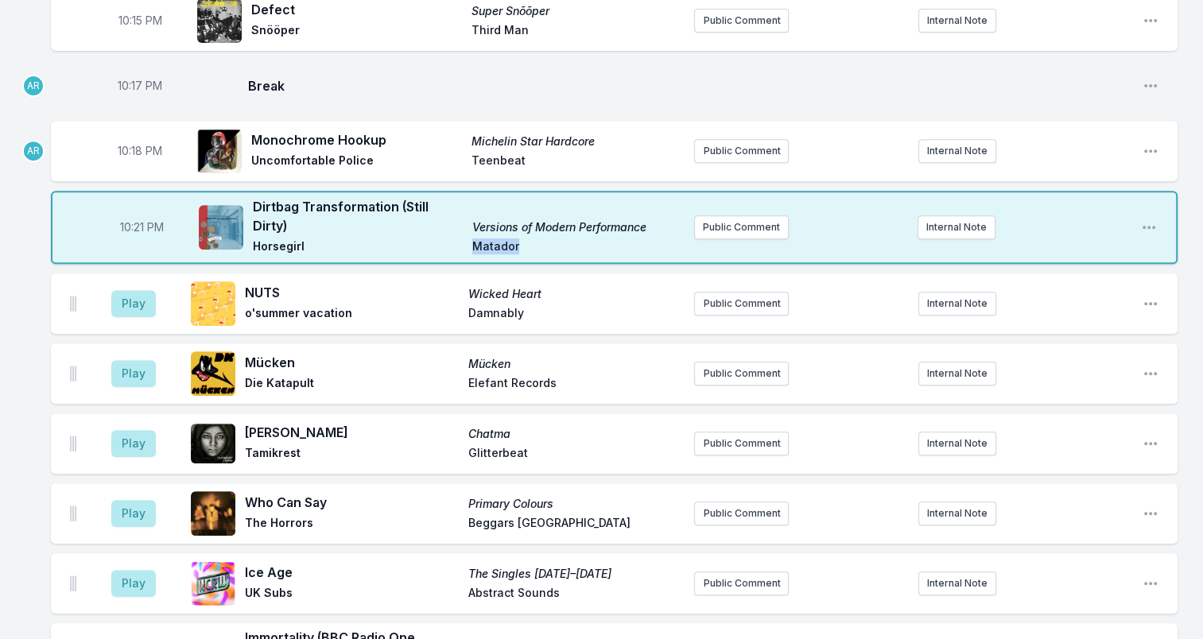
click at [496, 246] on span "Matador" at bounding box center [577, 247] width 210 height 19
copy span "Matador"
click at [498, 314] on span "Damnably" at bounding box center [575, 314] width 214 height 19
copy span "Damnably"
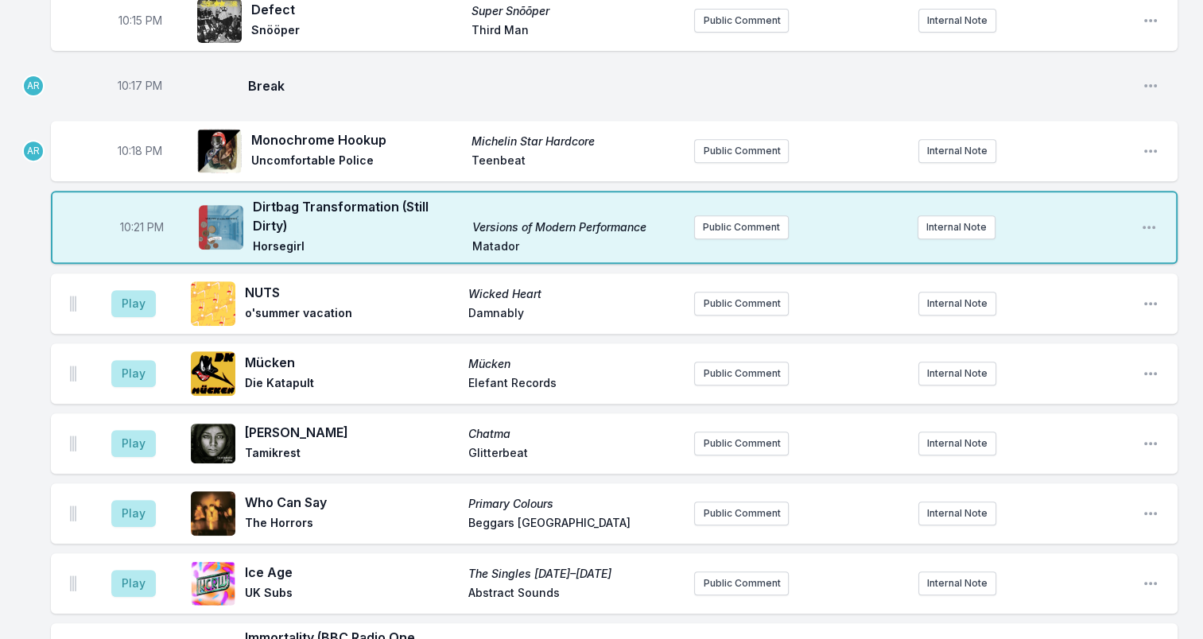
drag, startPoint x: 560, startPoint y: 384, endPoint x: 450, endPoint y: 390, distance: 109.8
click at [450, 390] on div "Mücken Mücken Die Katapult Elefant Records" at bounding box center [463, 373] width 436 height 41
drag, startPoint x: 450, startPoint y: 390, endPoint x: 535, endPoint y: 386, distance: 85.1
copy div "Elefant Records"
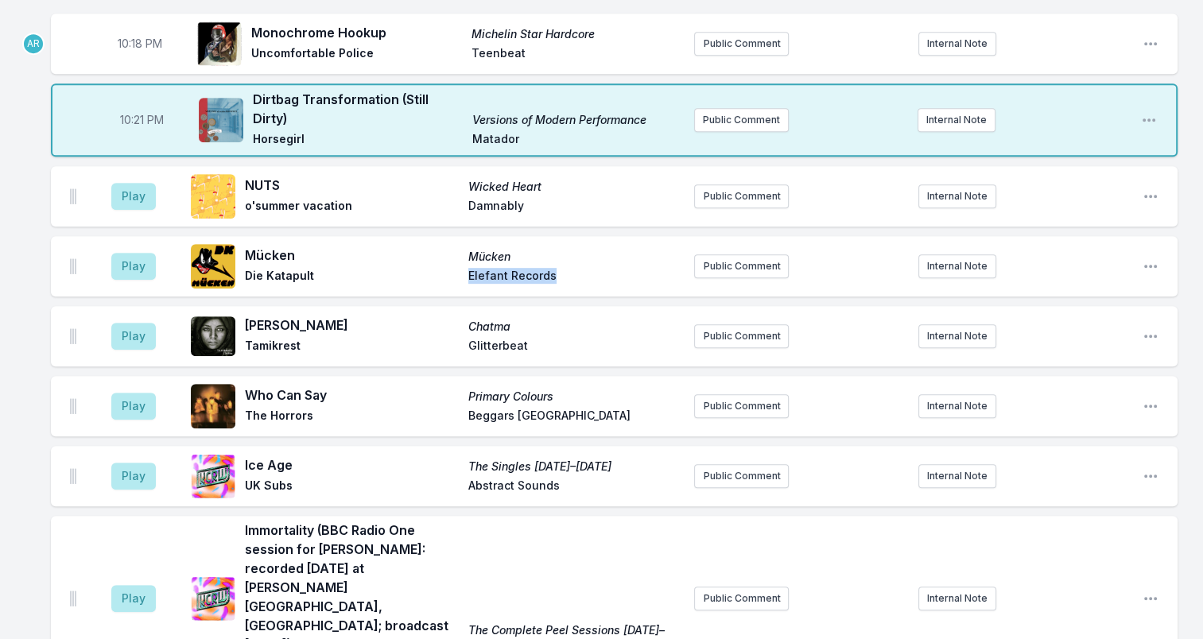
scroll to position [795, 0]
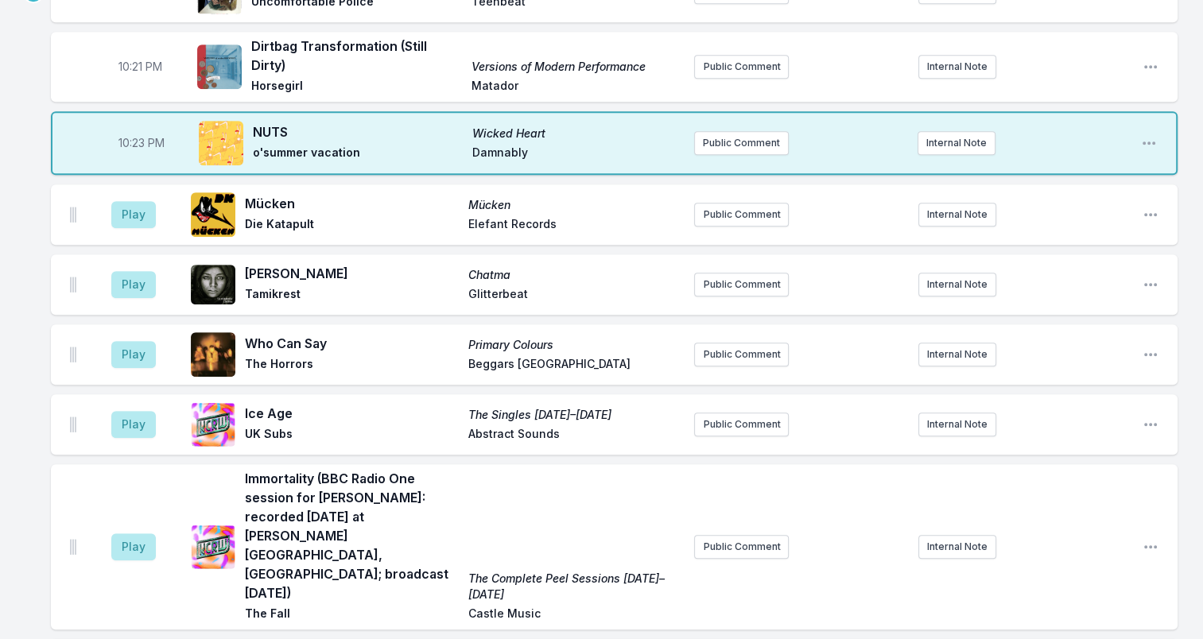
click at [475, 288] on span "Glitterbeat" at bounding box center [575, 295] width 214 height 19
drag, startPoint x: 475, startPoint y: 288, endPoint x: 483, endPoint y: 285, distance: 8.6
copy span "Glitterbeat"
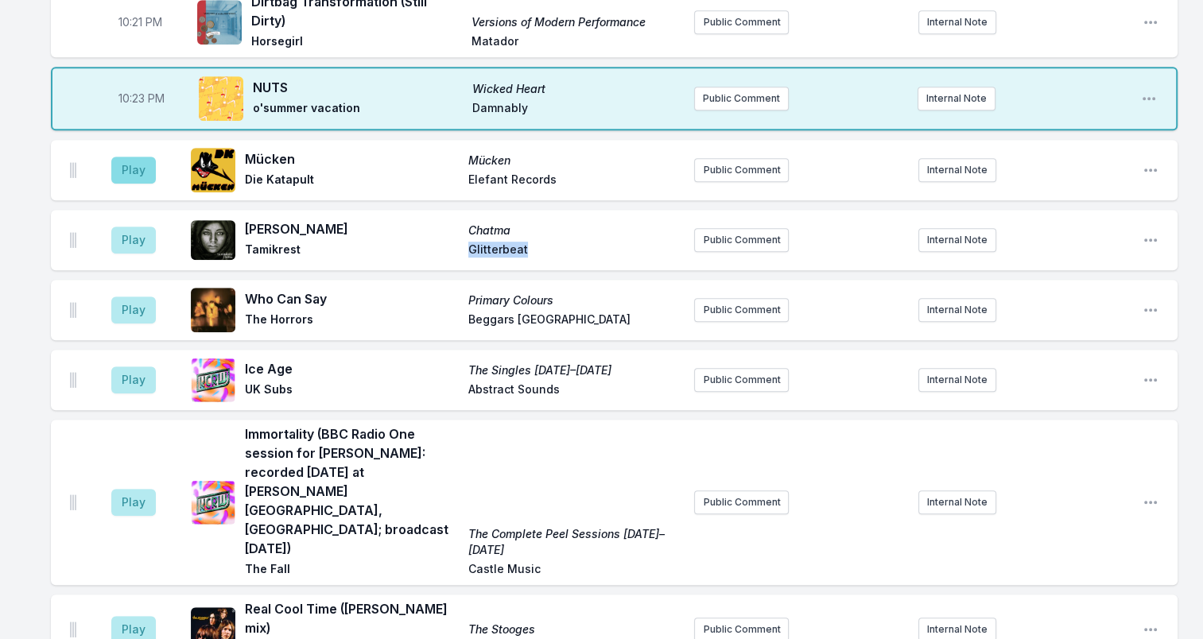
scroll to position [874, 0]
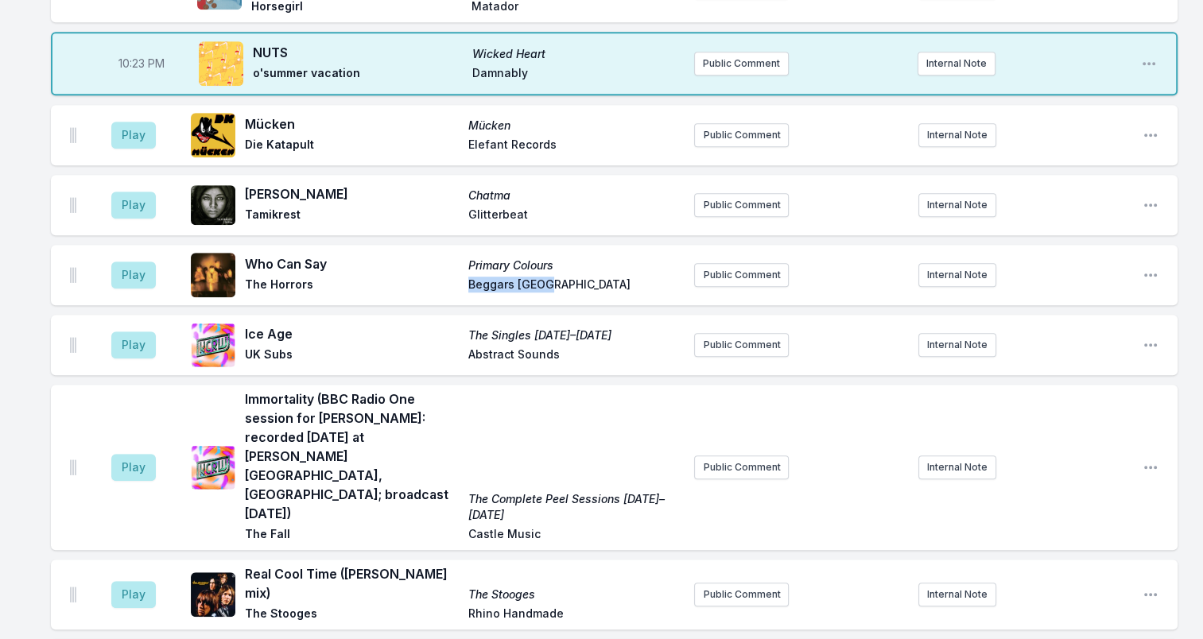
drag, startPoint x: 553, startPoint y: 277, endPoint x: 471, endPoint y: 280, distance: 82.7
click at [471, 280] on span "Beggars Japan" at bounding box center [575, 286] width 214 height 19
drag, startPoint x: 471, startPoint y: 280, endPoint x: 541, endPoint y: 273, distance: 71.0
copy span "Beggars Japan"
drag, startPoint x: 562, startPoint y: 344, endPoint x: 395, endPoint y: 351, distance: 167.1
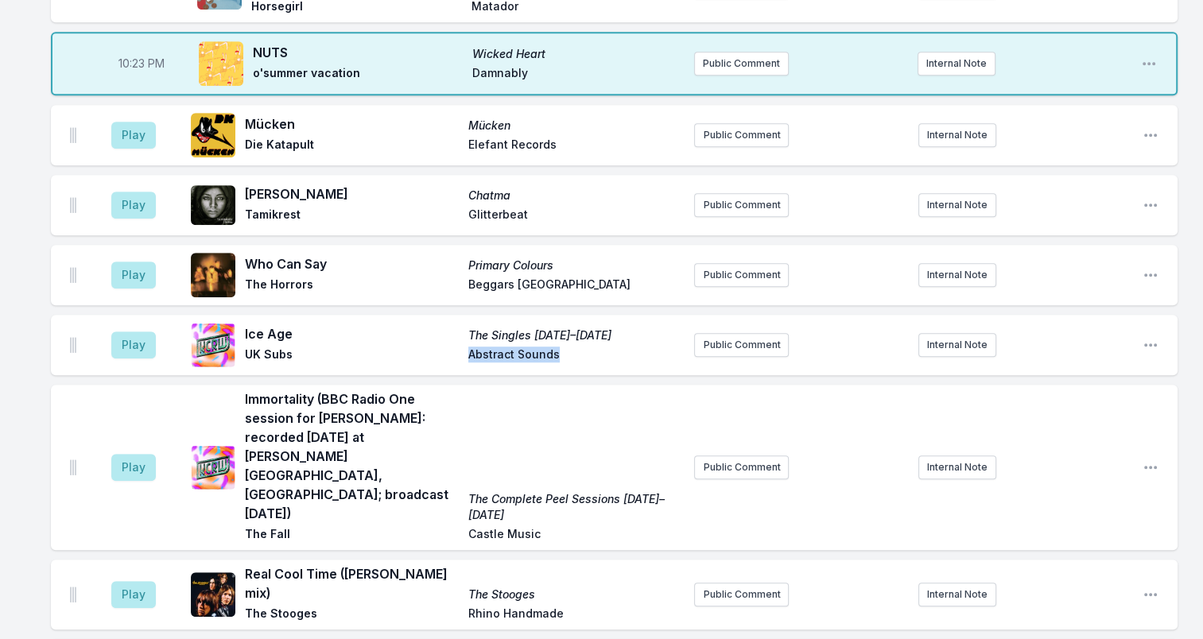
click at [395, 351] on div "Ice Age The Singles 1978–1982 UK Subs Abstract Sounds" at bounding box center [463, 344] width 436 height 41
drag, startPoint x: 395, startPoint y: 351, endPoint x: 546, endPoint y: 347, distance: 151.1
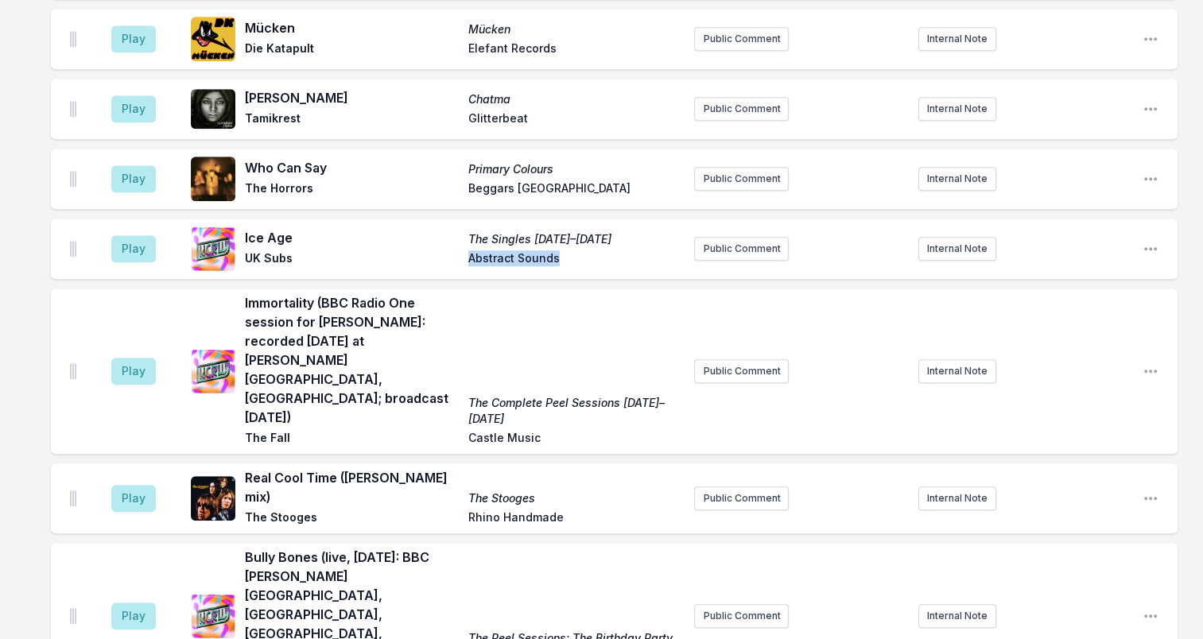
scroll to position [1033, 0]
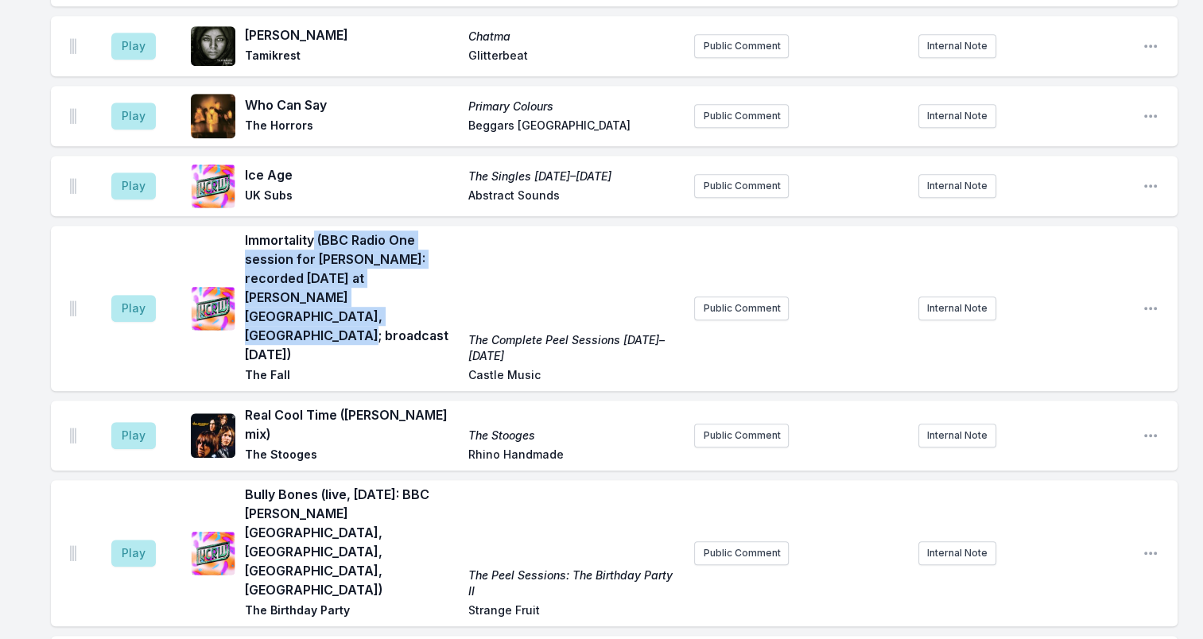
drag, startPoint x: 440, startPoint y: 285, endPoint x: 316, endPoint y: 219, distance: 141.2
click at [316, 226] on div "Play Immortality (BBC Radio One session for John Peel: recorded 1992-01-19 at M…" at bounding box center [614, 308] width 1127 height 165
drag, startPoint x: 316, startPoint y: 219, endPoint x: 335, endPoint y: 235, distance: 25.0
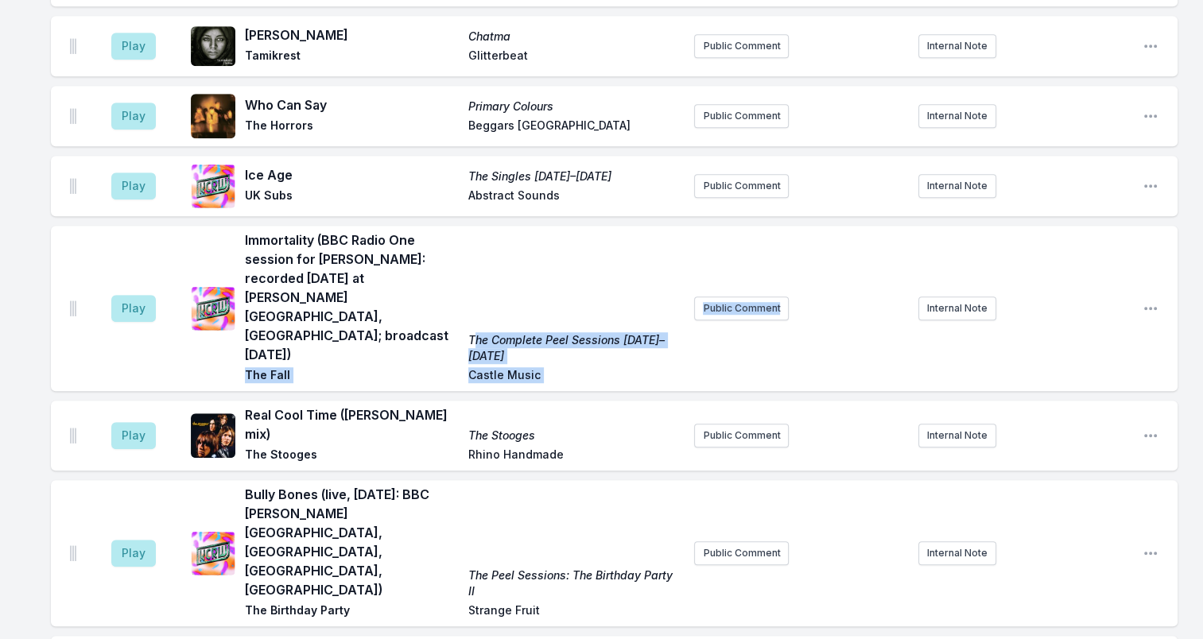
drag, startPoint x: 700, startPoint y: 292, endPoint x: 472, endPoint y: 291, distance: 227.4
click at [472, 291] on div "Play Immortality (BBC Radio One session for John Peel: recorded 1992-01-19 at M…" at bounding box center [614, 308] width 1127 height 165
click at [561, 235] on div "Immortality (BBC Radio One session for John Peel: recorded 1992-01-19 at Maida …" at bounding box center [463, 309] width 436 height 156
click at [567, 298] on div "Immortality (BBC Radio One session for John Peel: recorded 1992-01-19 at Maida …" at bounding box center [463, 309] width 436 height 156
drag, startPoint x: 480, startPoint y: 281, endPoint x: 680, endPoint y: 278, distance: 199.6
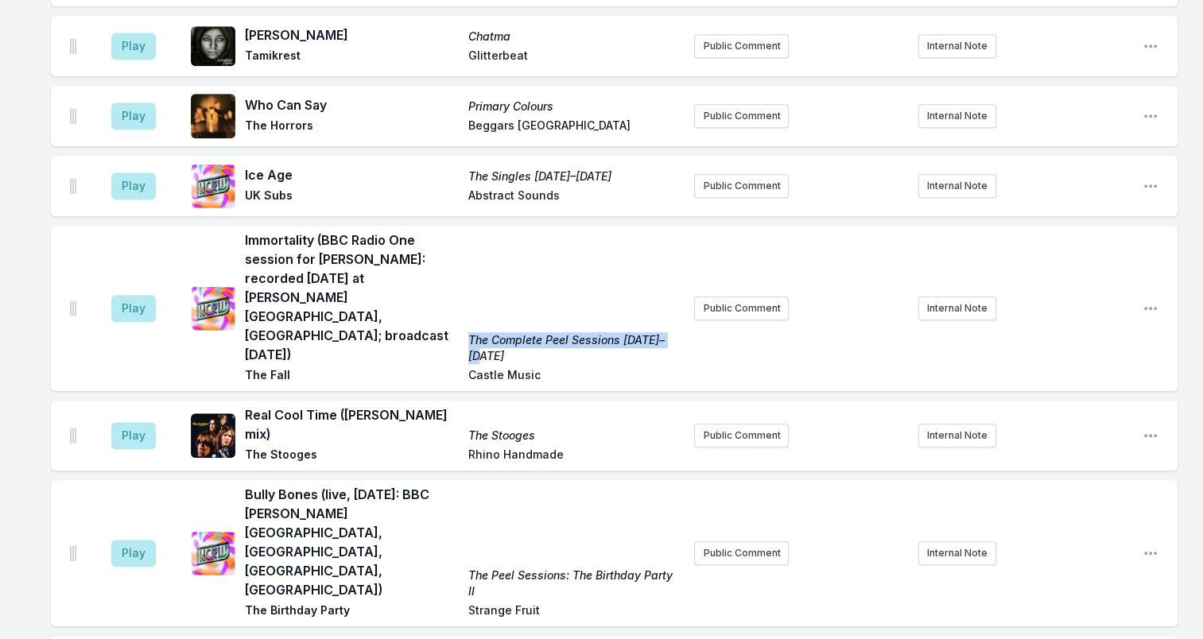
click at [680, 278] on div "Immortality (BBC Radio One session for John Peel: recorded 1992-01-19 at Maida …" at bounding box center [463, 309] width 436 height 156
drag, startPoint x: 680, startPoint y: 278, endPoint x: 670, endPoint y: 288, distance: 13.5
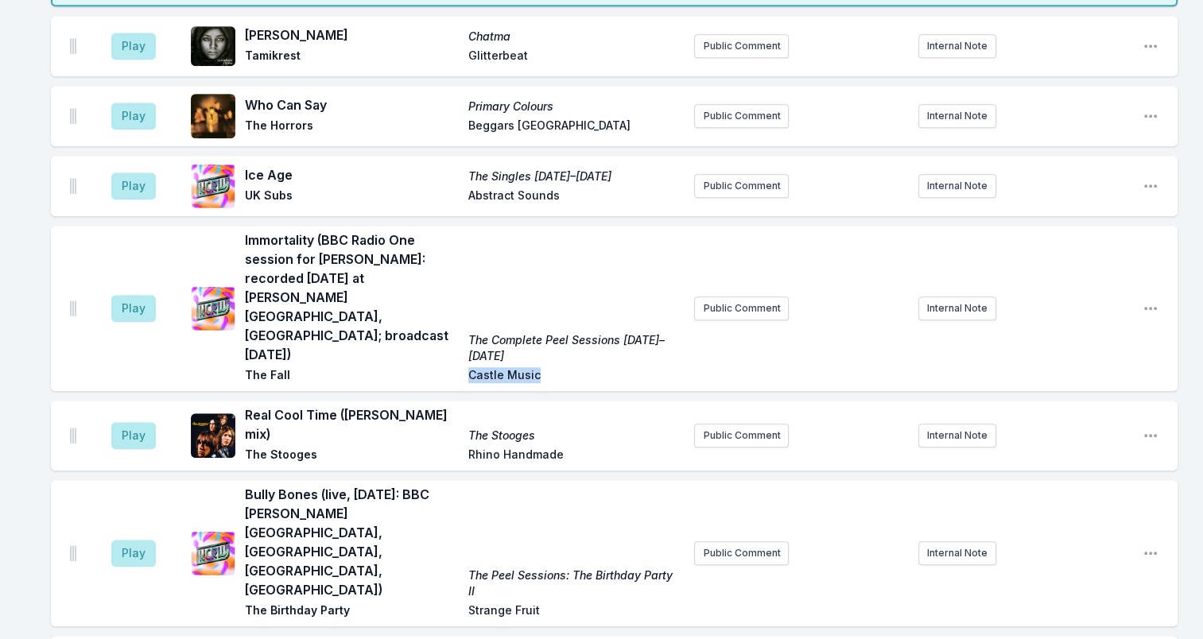
drag, startPoint x: 537, startPoint y: 313, endPoint x: 466, endPoint y: 317, distance: 70.9
click at [466, 317] on div "Immortality (BBC Radio One session for John Peel: recorded 1992-01-19 at Maida …" at bounding box center [463, 309] width 436 height 156
drag, startPoint x: 466, startPoint y: 317, endPoint x: 530, endPoint y: 309, distance: 64.9
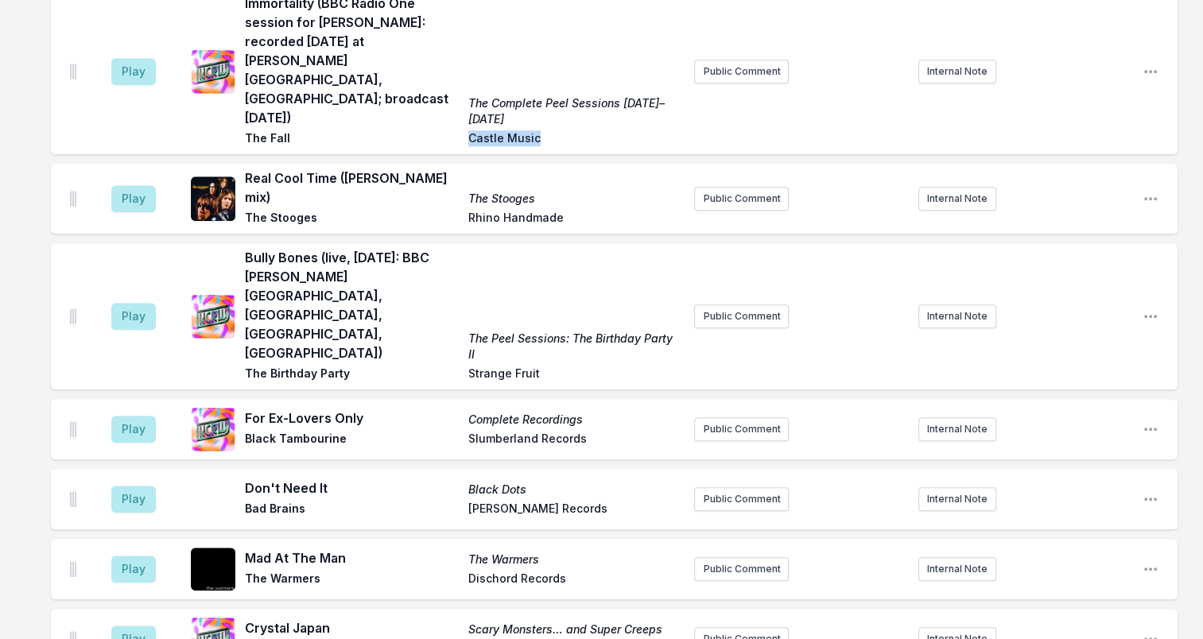
scroll to position [1272, 0]
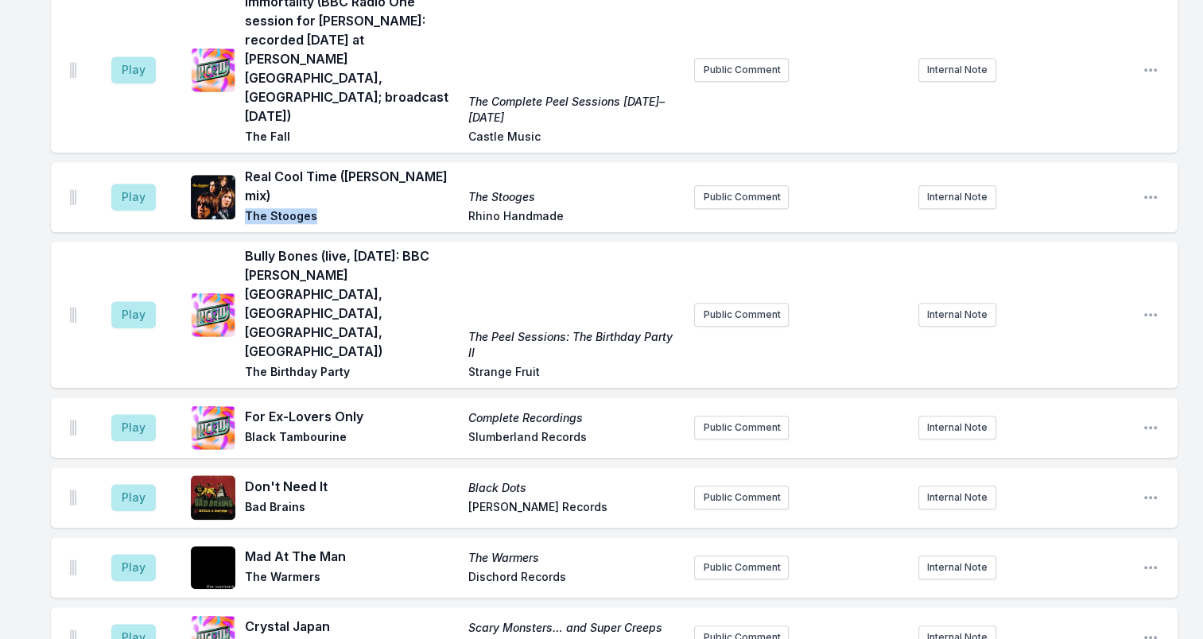
drag, startPoint x: 305, startPoint y: 130, endPoint x: 245, endPoint y: 138, distance: 60.9
click at [245, 208] on span "The Stooges" at bounding box center [352, 217] width 214 height 19
drag, startPoint x: 245, startPoint y: 138, endPoint x: 262, endPoint y: 135, distance: 17.8
drag, startPoint x: 575, startPoint y: 135, endPoint x: 370, endPoint y: 143, distance: 204.5
click at [370, 167] on div "Real Cool Time (John Cale mix) The Stooges The Stooges Rhino Handmade" at bounding box center [463, 197] width 436 height 60
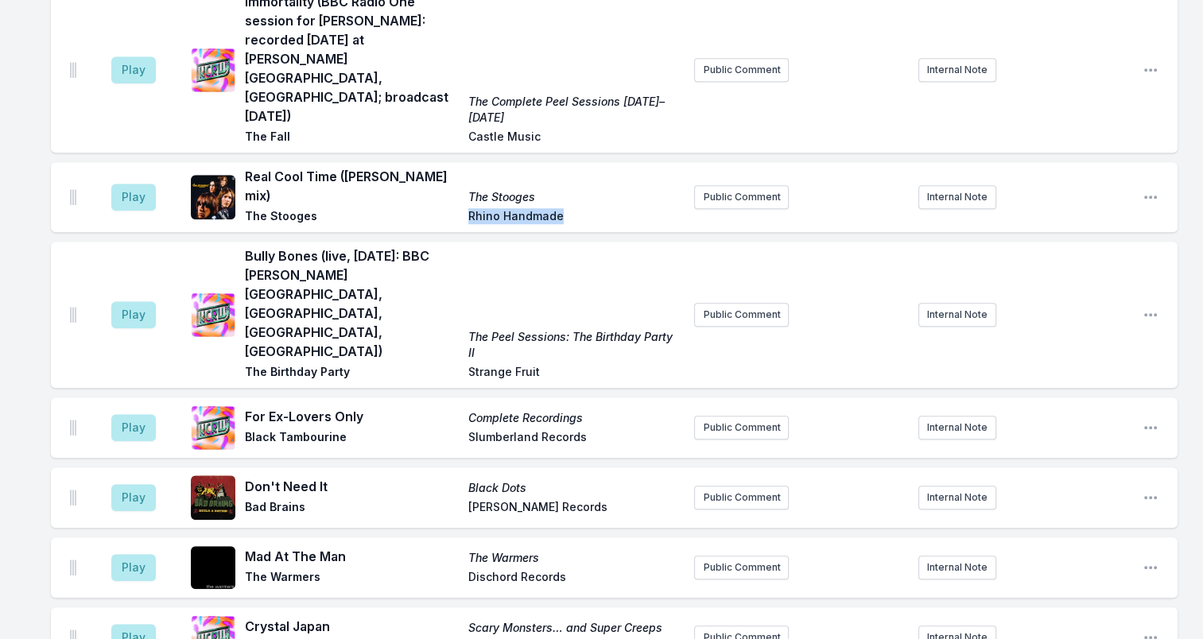
drag, startPoint x: 370, startPoint y: 143, endPoint x: 541, endPoint y: 136, distance: 170.3
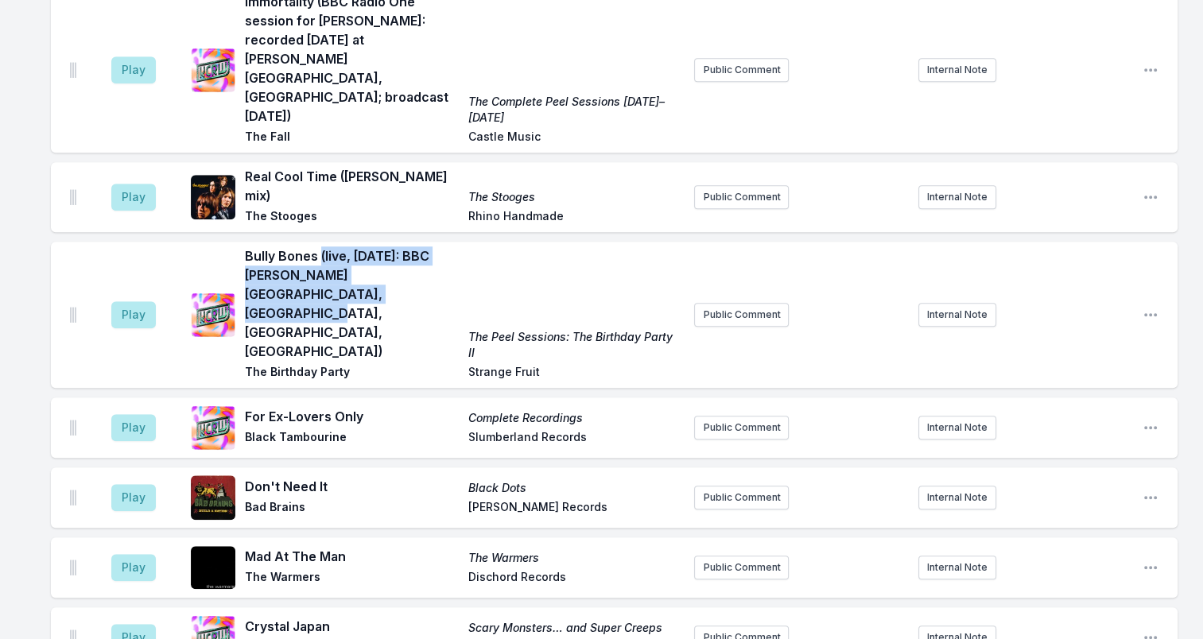
drag, startPoint x: 324, startPoint y: 211, endPoint x: 320, endPoint y: 179, distance: 32.0
click at [320, 246] on span "Bully Bones (live, 1981-12-02: BBC Maida Vale Studios, Studio 4, London, UK)" at bounding box center [352, 303] width 214 height 114
drag, startPoint x: 320, startPoint y: 179, endPoint x: 349, endPoint y: 194, distance: 32.4
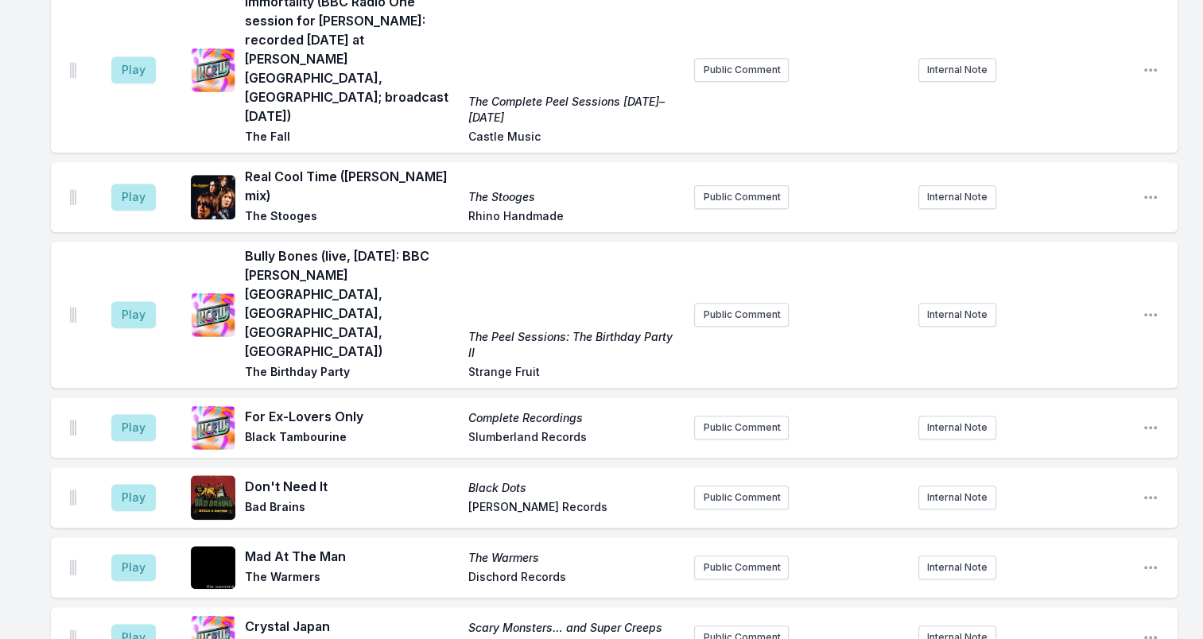
click at [410, 364] on span "The Birthday Party" at bounding box center [352, 373] width 214 height 19
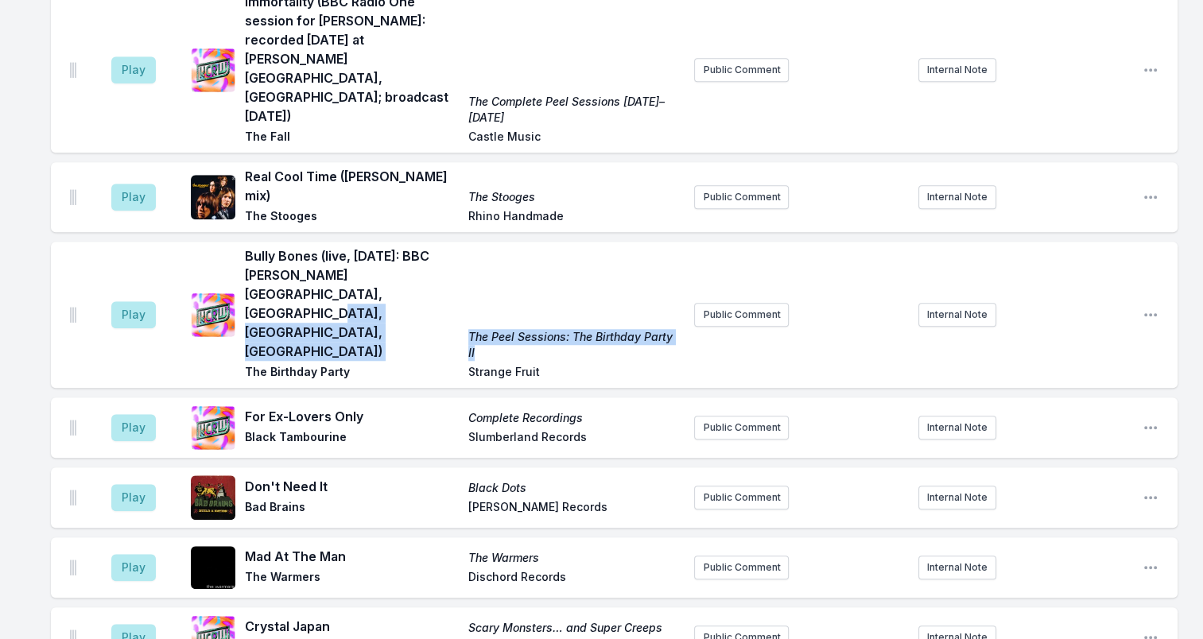
drag, startPoint x: 460, startPoint y: 225, endPoint x: 684, endPoint y: 223, distance: 225.0
click at [684, 242] on div "Play Bully Bones (live, 1981-12-02: BBC Maida Vale Studios, Studio 4, London, U…" at bounding box center [614, 315] width 1127 height 146
drag, startPoint x: 684, startPoint y: 223, endPoint x: 666, endPoint y: 216, distance: 19.4
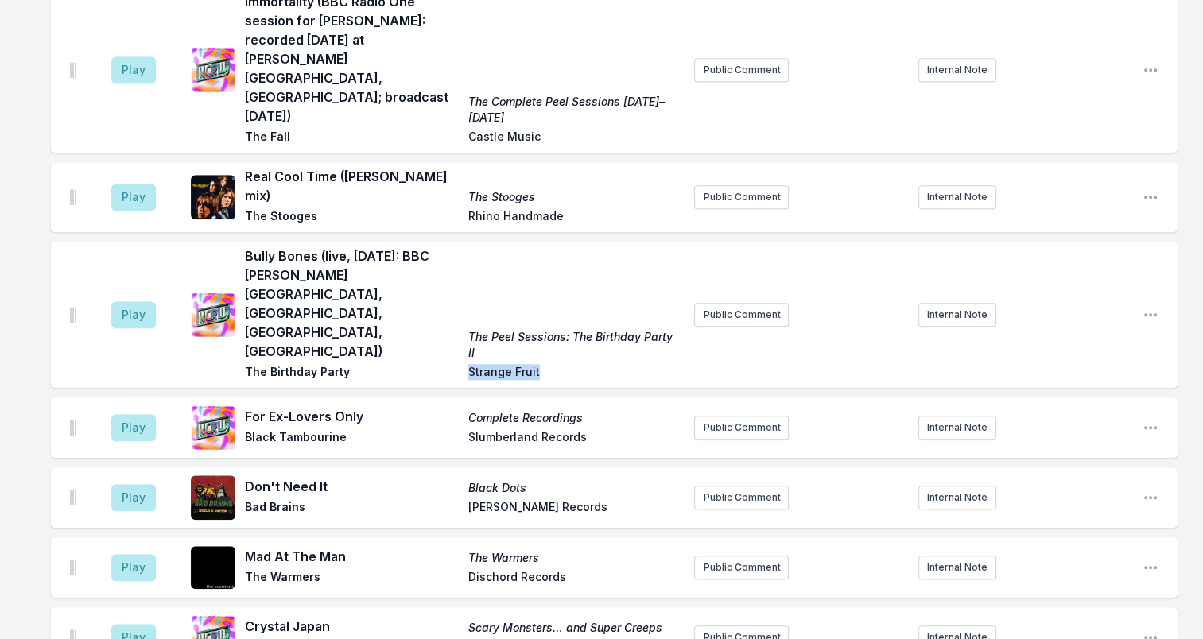
drag, startPoint x: 470, startPoint y: 246, endPoint x: 580, endPoint y: 244, distance: 110.5
click at [580, 364] on span "Strange Fruit" at bounding box center [575, 373] width 214 height 19
drag, startPoint x: 580, startPoint y: 244, endPoint x: 474, endPoint y: 235, distance: 107.0
drag, startPoint x: 585, startPoint y: 300, endPoint x: 449, endPoint y: 298, distance: 136.0
click at [449, 407] on div "For Ex-Lovers Only Complete Recordings Black Tambourine Slumberland Records" at bounding box center [463, 427] width 436 height 41
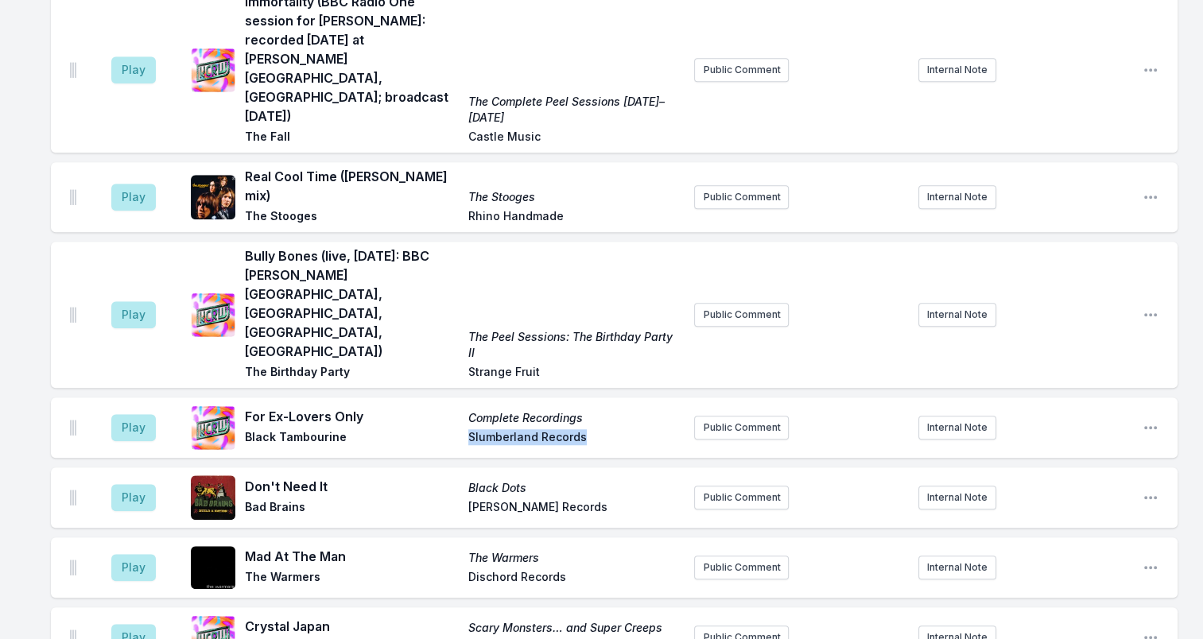
drag, startPoint x: 449, startPoint y: 298, endPoint x: 560, endPoint y: 303, distance: 110.6
drag, startPoint x: 596, startPoint y: 374, endPoint x: 429, endPoint y: 374, distance: 167.7
click at [429, 477] on div "Don't Need It Black Dots Bad Brains Caroline Records" at bounding box center [463, 497] width 436 height 41
drag, startPoint x: 429, startPoint y: 374, endPoint x: 491, endPoint y: 374, distance: 62.8
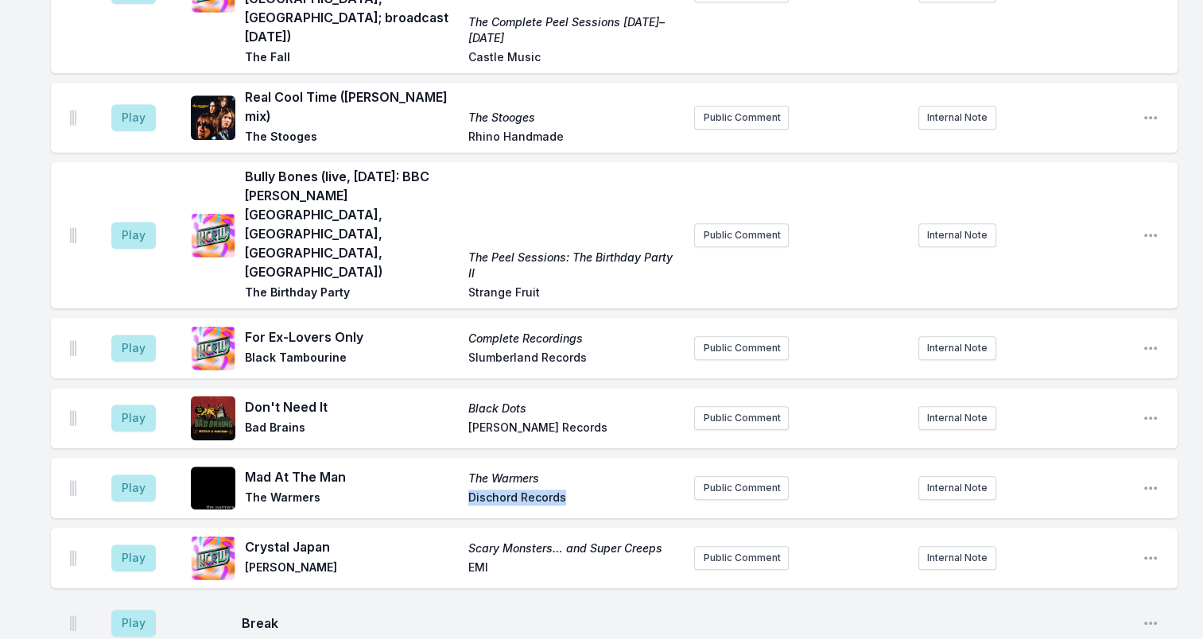
drag, startPoint x: 553, startPoint y: 368, endPoint x: 454, endPoint y: 370, distance: 99.4
click at [454, 467] on div "Mad At The Man The Warmers The Warmers Dischord Records" at bounding box center [463, 487] width 436 height 41
drag, startPoint x: 454, startPoint y: 370, endPoint x: 545, endPoint y: 363, distance: 91.8
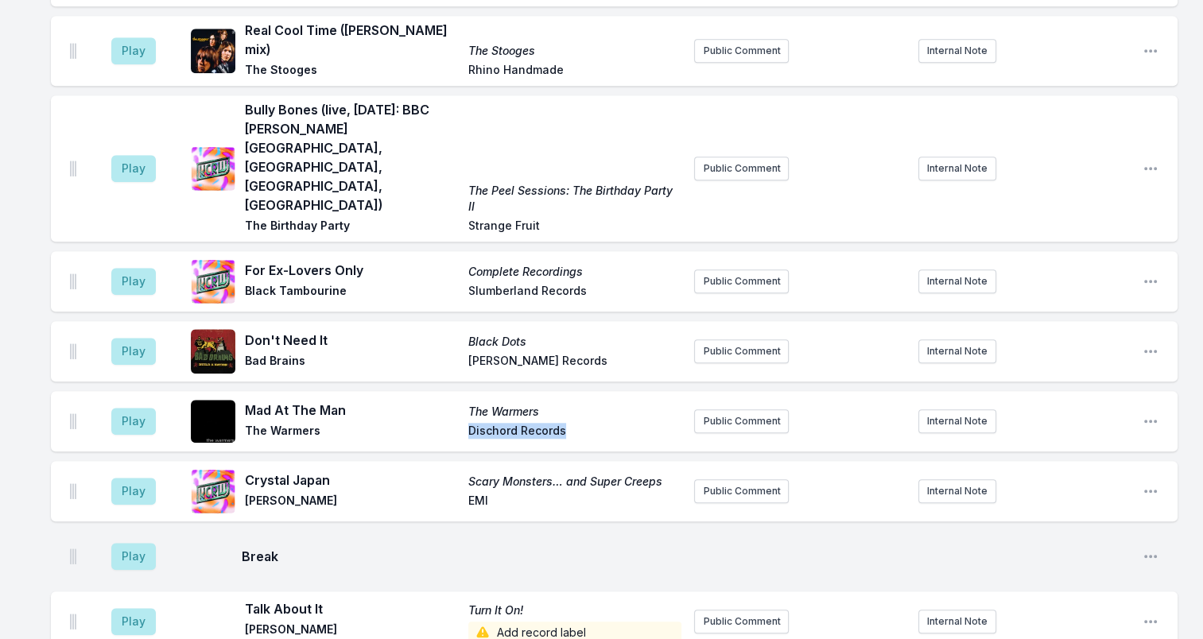
scroll to position [1431, 0]
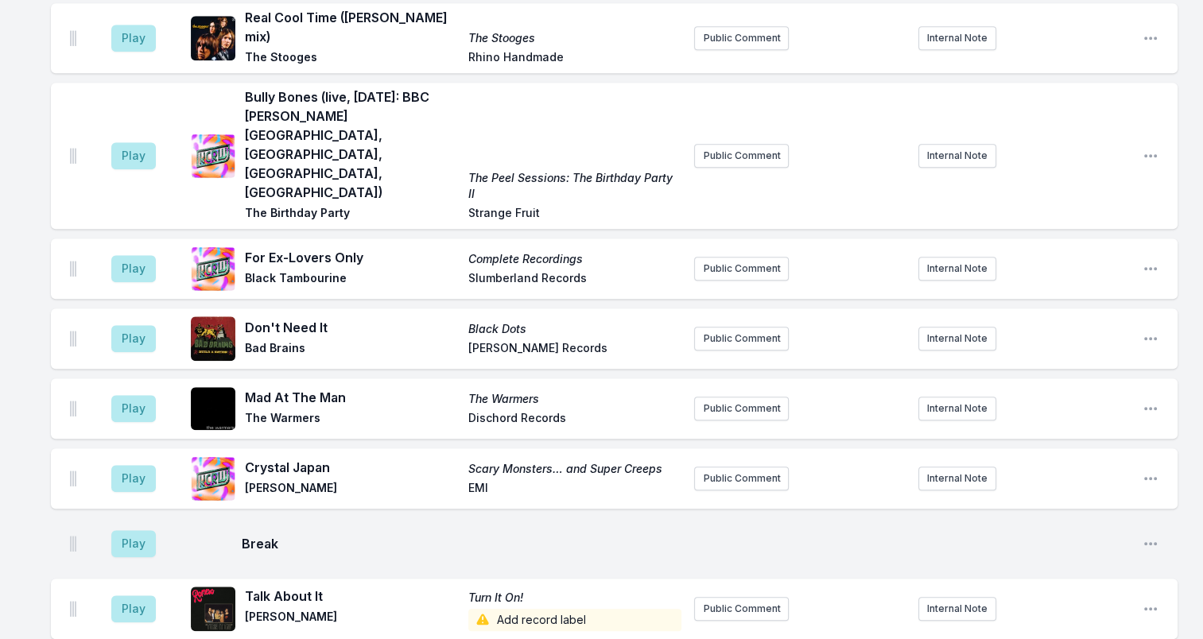
click at [479, 480] on span "EMI" at bounding box center [575, 489] width 214 height 19
drag, startPoint x: 664, startPoint y: 335, endPoint x: 466, endPoint y: 335, distance: 198.0
click at [466, 458] on div "Crystal Japan Scary Monsters… and Super Creeps David Bowie EMI" at bounding box center [463, 478] width 436 height 41
drag, startPoint x: 466, startPoint y: 335, endPoint x: 489, endPoint y: 332, distance: 23.2
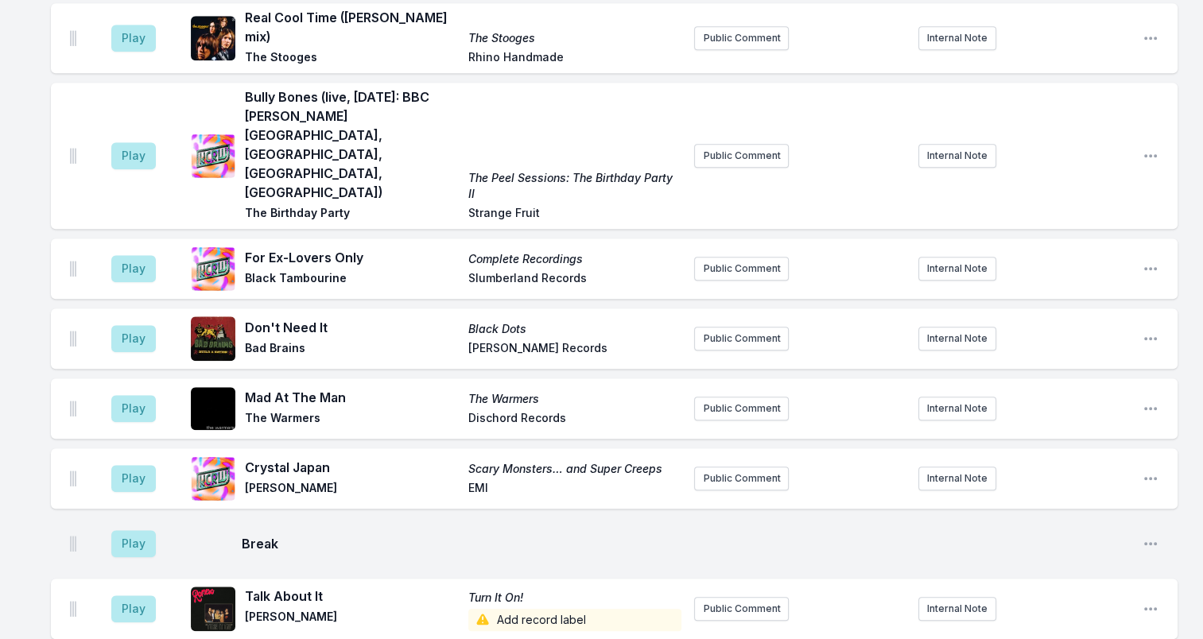
click at [444, 534] on span "Break" at bounding box center [686, 543] width 888 height 19
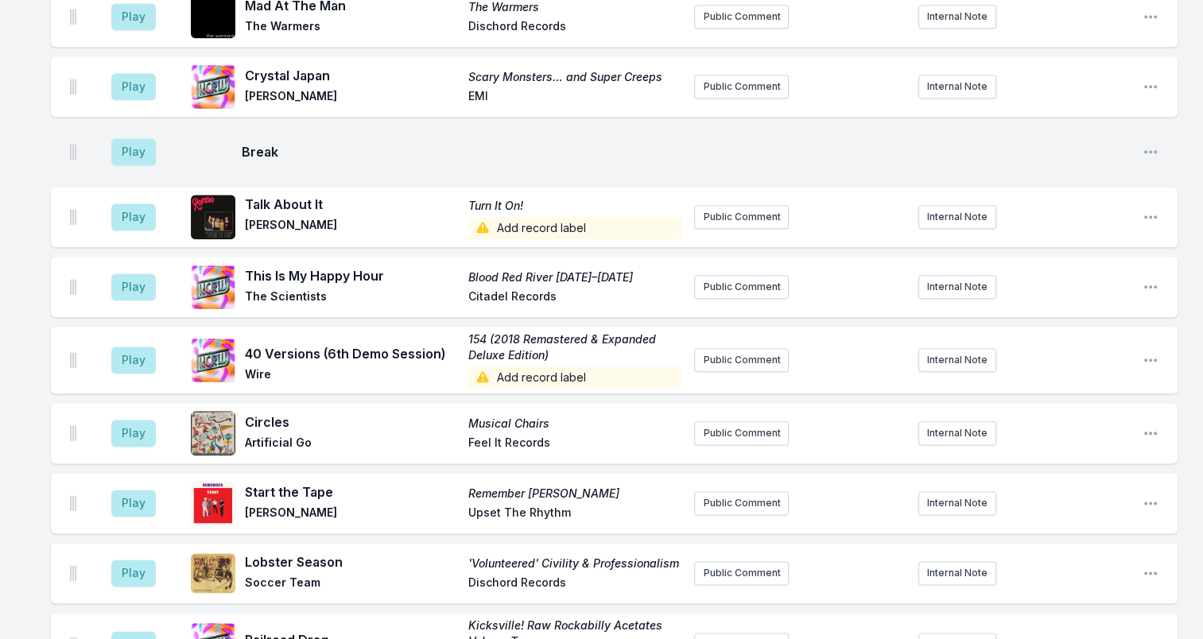
scroll to position [1828, 0]
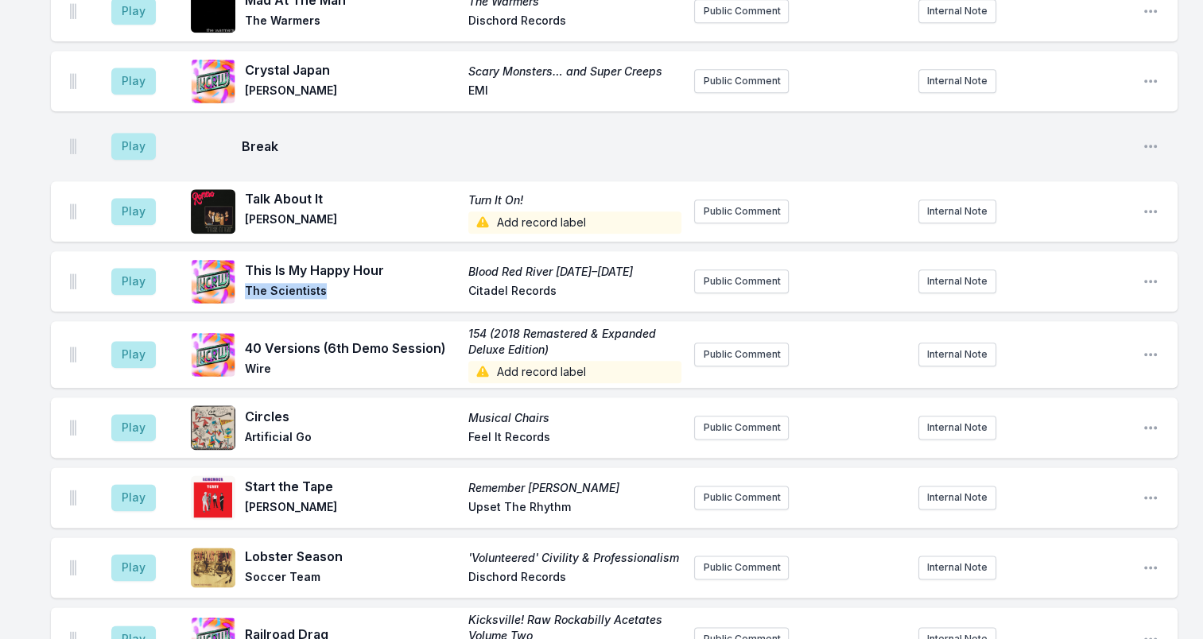
drag, startPoint x: 251, startPoint y: 161, endPoint x: 333, endPoint y: 167, distance: 82.1
click at [333, 283] on span "The Scientists" at bounding box center [352, 292] width 214 height 19
drag, startPoint x: 333, startPoint y: 167, endPoint x: 288, endPoint y: 154, distance: 47.1
drag, startPoint x: 565, startPoint y: 138, endPoint x: 452, endPoint y: 137, distance: 112.9
click at [452, 261] on div "This Is My Happy Hour Blood Red River 1982–1984 The Scientists Citadel Records" at bounding box center [463, 281] width 436 height 41
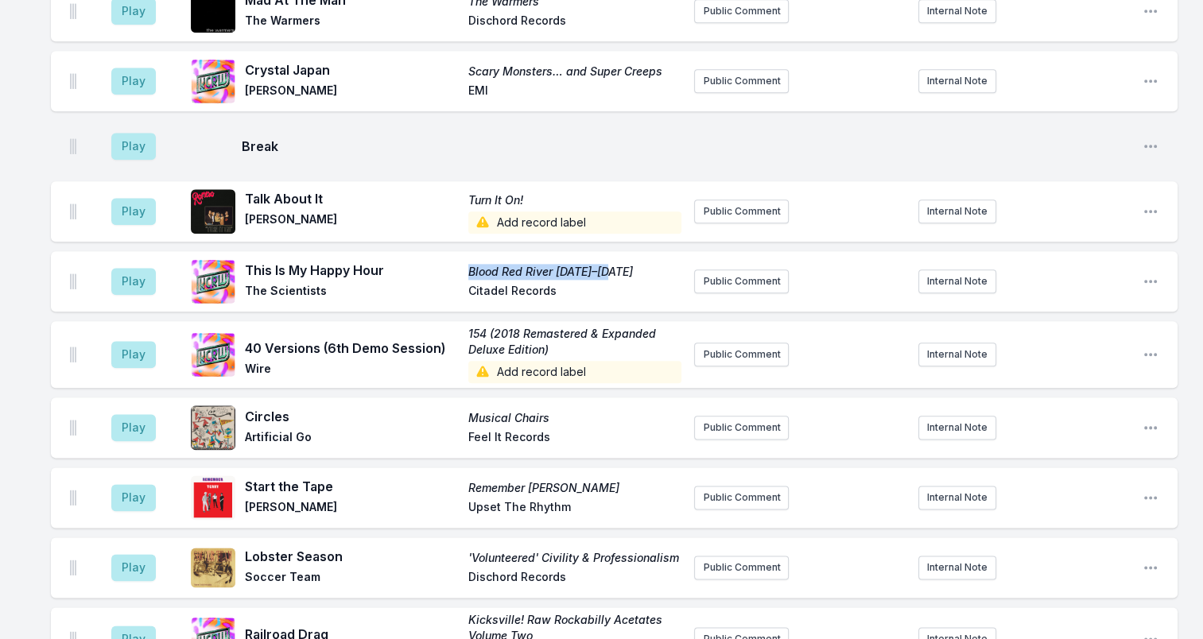
drag, startPoint x: 452, startPoint y: 137, endPoint x: 601, endPoint y: 141, distance: 148.7
drag, startPoint x: 479, startPoint y: 157, endPoint x: 589, endPoint y: 161, distance: 109.8
click at [589, 261] on div "This Is My Happy Hour Blood Red River 1982–1984 The Scientists Citadel Records" at bounding box center [463, 281] width 436 height 41
drag, startPoint x: 589, startPoint y: 161, endPoint x: 525, endPoint y: 157, distance: 64.5
drag, startPoint x: 478, startPoint y: 301, endPoint x: 582, endPoint y: 312, distance: 104.7
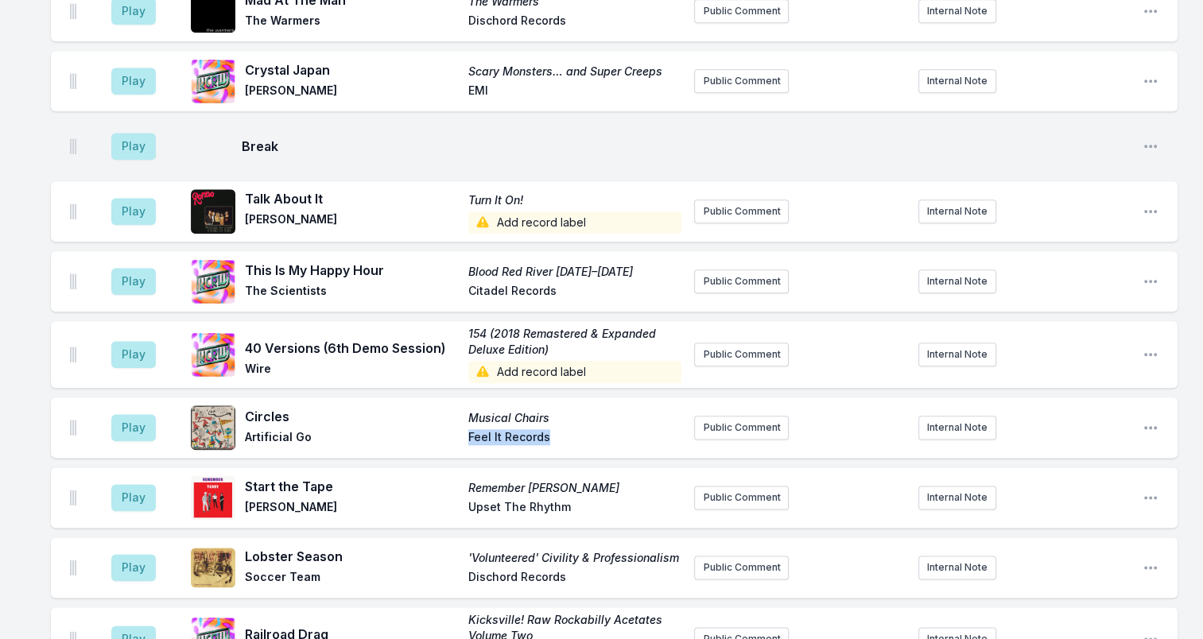
click at [582, 407] on div "Circles Musical Chairs Artificial Go Feel It Records" at bounding box center [463, 427] width 436 height 41
drag, startPoint x: 582, startPoint y: 312, endPoint x: 510, endPoint y: 301, distance: 72.4
drag, startPoint x: 584, startPoint y: 372, endPoint x: 442, endPoint y: 380, distance: 141.7
click at [442, 477] on div "Start the Tape Remember Terry Terry Upset The Rhythm" at bounding box center [463, 497] width 436 height 41
drag, startPoint x: 442, startPoint y: 380, endPoint x: 545, endPoint y: 374, distance: 102.8
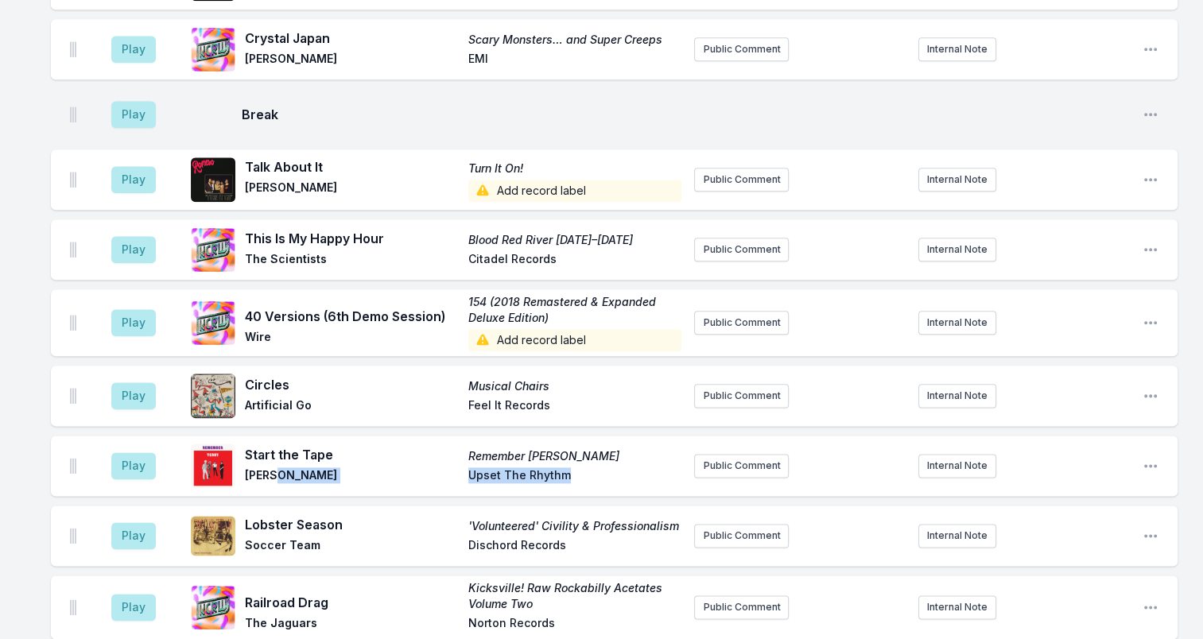
scroll to position [1987, 0]
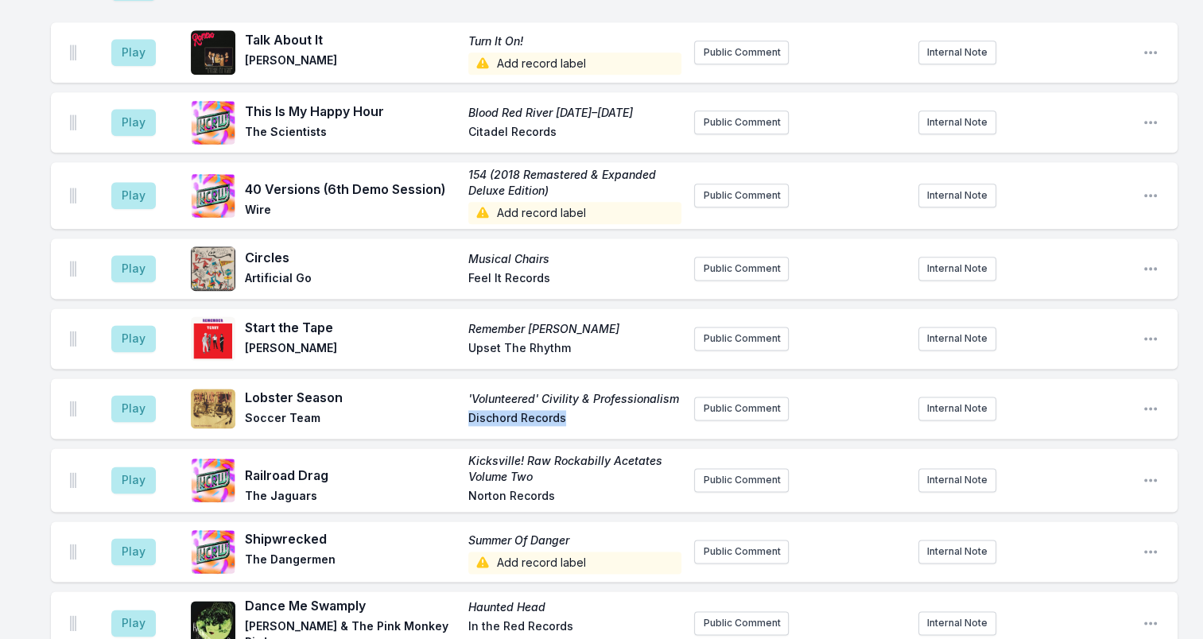
drag, startPoint x: 570, startPoint y: 287, endPoint x: 427, endPoint y: 297, distance: 143.5
click at [427, 383] on div "Lobster Season 'Volunteered' Civility & Professionalism Soccer Team Dischord Re…" at bounding box center [436, 408] width 491 height 51
drag, startPoint x: 427, startPoint y: 297, endPoint x: 538, endPoint y: 285, distance: 112.0
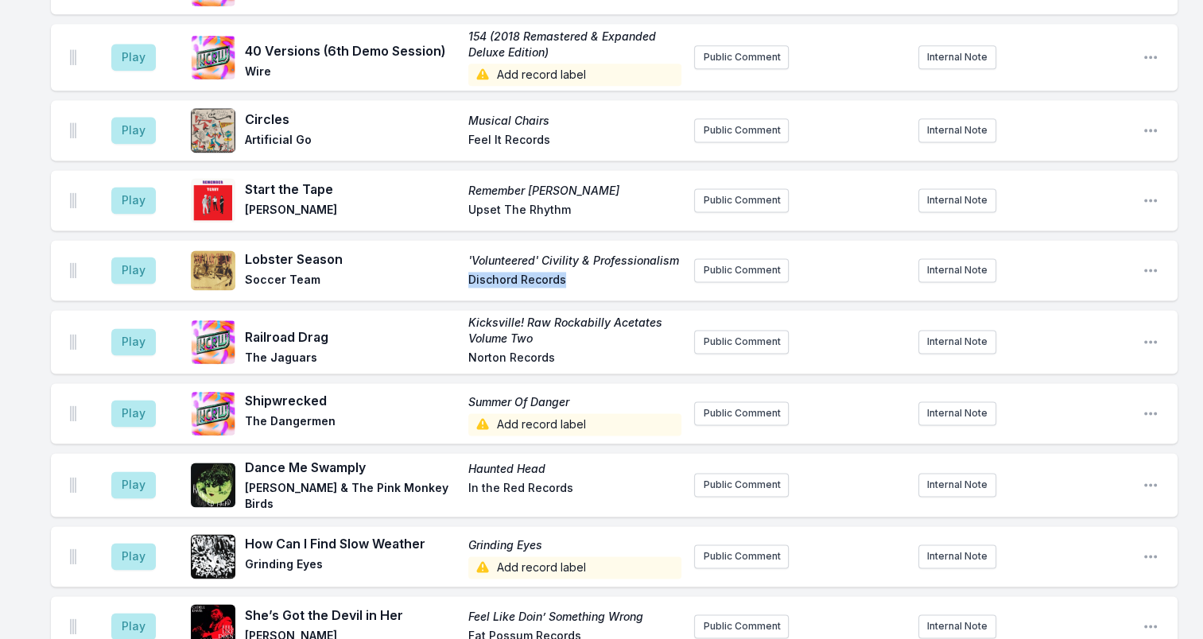
scroll to position [2146, 0]
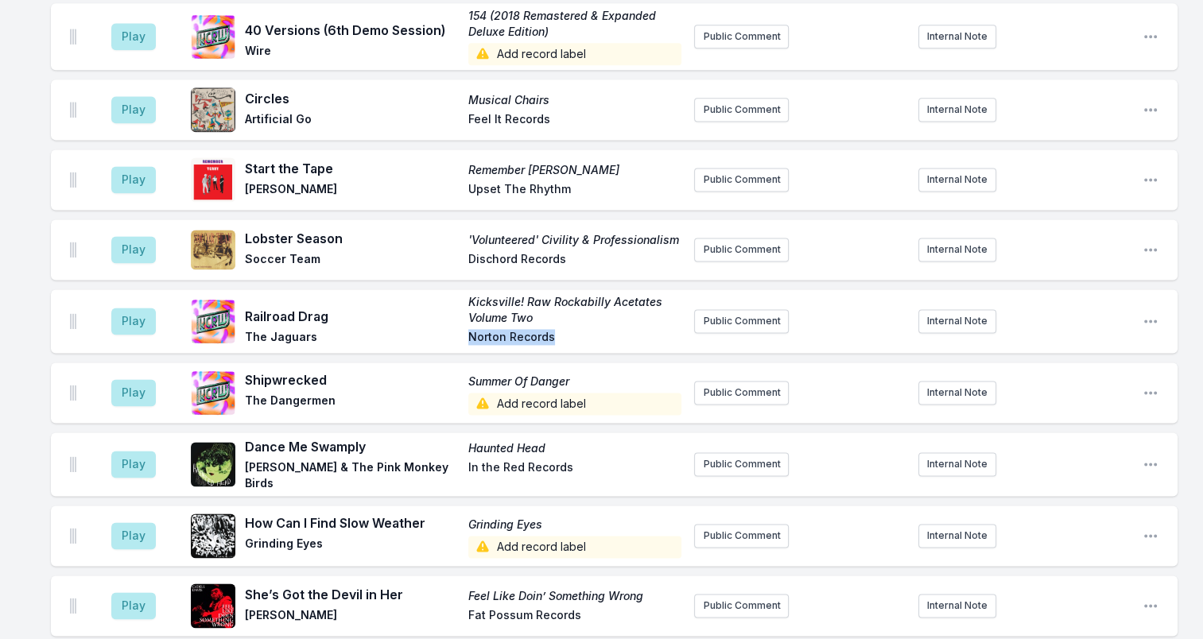
drag, startPoint x: 560, startPoint y: 201, endPoint x: 415, endPoint y: 205, distance: 144.7
click at [415, 294] on div "Railroad Drag Kicksville! Raw Rockabilly Acetates Volume Two The Jaguars Norton…" at bounding box center [463, 321] width 436 height 54
drag, startPoint x: 415, startPoint y: 205, endPoint x: 509, endPoint y: 203, distance: 93.8
drag, startPoint x: 544, startPoint y: 179, endPoint x: 467, endPoint y: 172, distance: 76.7
click at [467, 294] on div "Railroad Drag Kicksville! Raw Rockabilly Acetates Volume Two The Jaguars Norton…" at bounding box center [463, 321] width 436 height 54
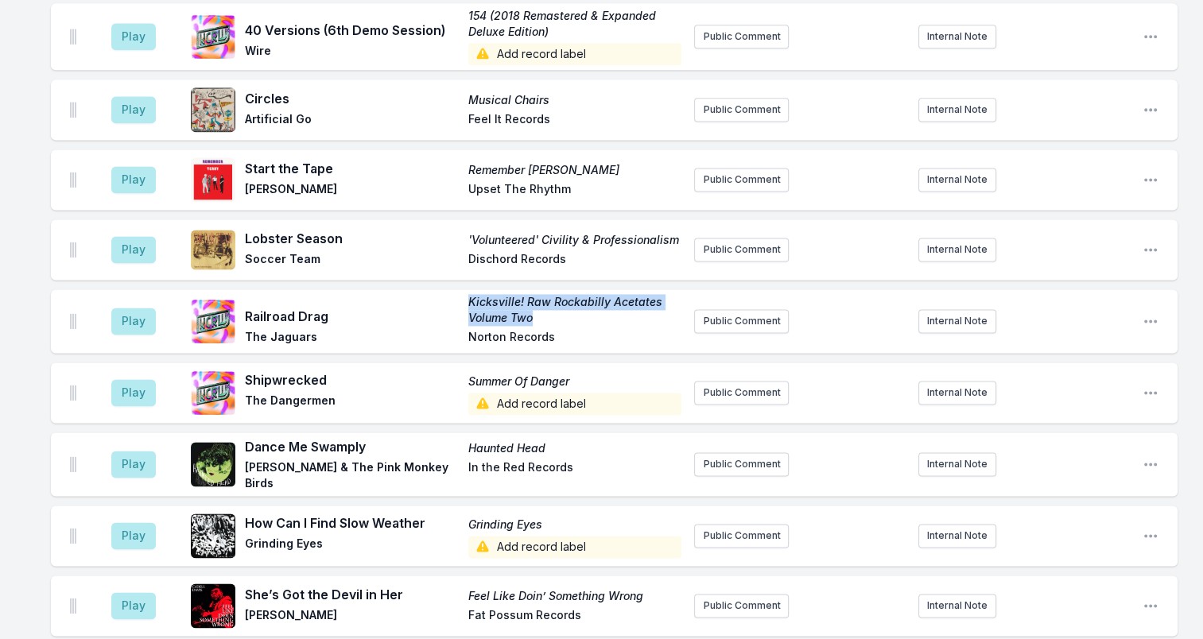
drag, startPoint x: 467, startPoint y: 172, endPoint x: 488, endPoint y: 176, distance: 21.2
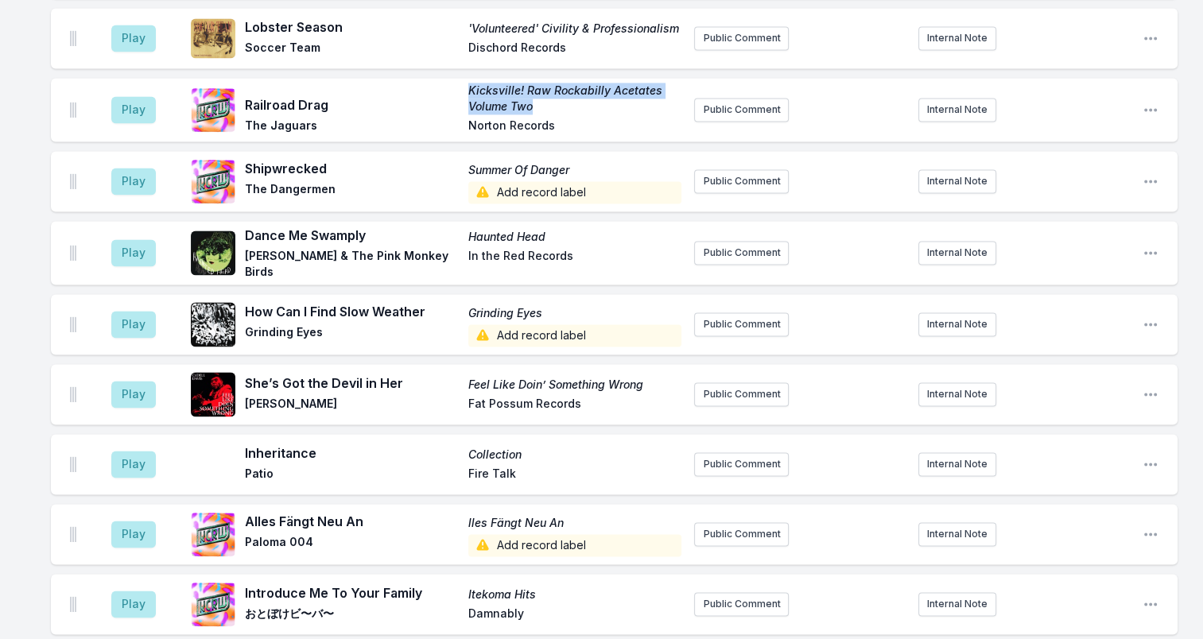
scroll to position [2385, 0]
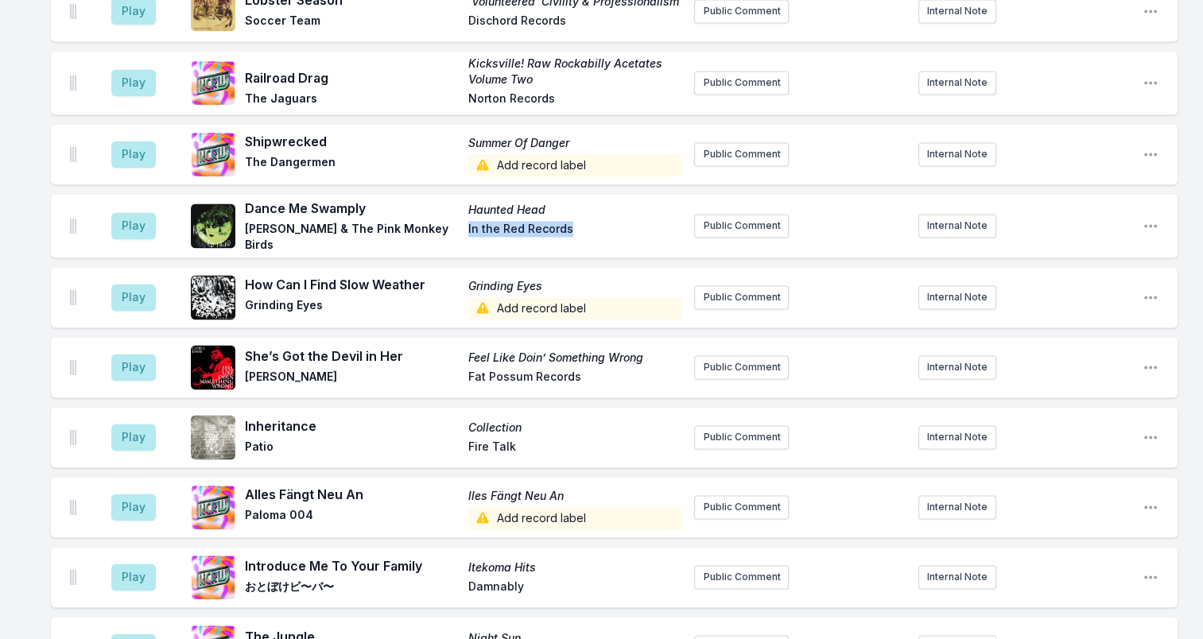
drag, startPoint x: 463, startPoint y: 100, endPoint x: 576, endPoint y: 109, distance: 113.2
click at [576, 199] on div "Dance Me Swamply Haunted Head Kid Congo & The Pink Monkey Birds In the Red Reco…" at bounding box center [463, 226] width 436 height 54
drag, startPoint x: 576, startPoint y: 109, endPoint x: 545, endPoint y: 102, distance: 31.0
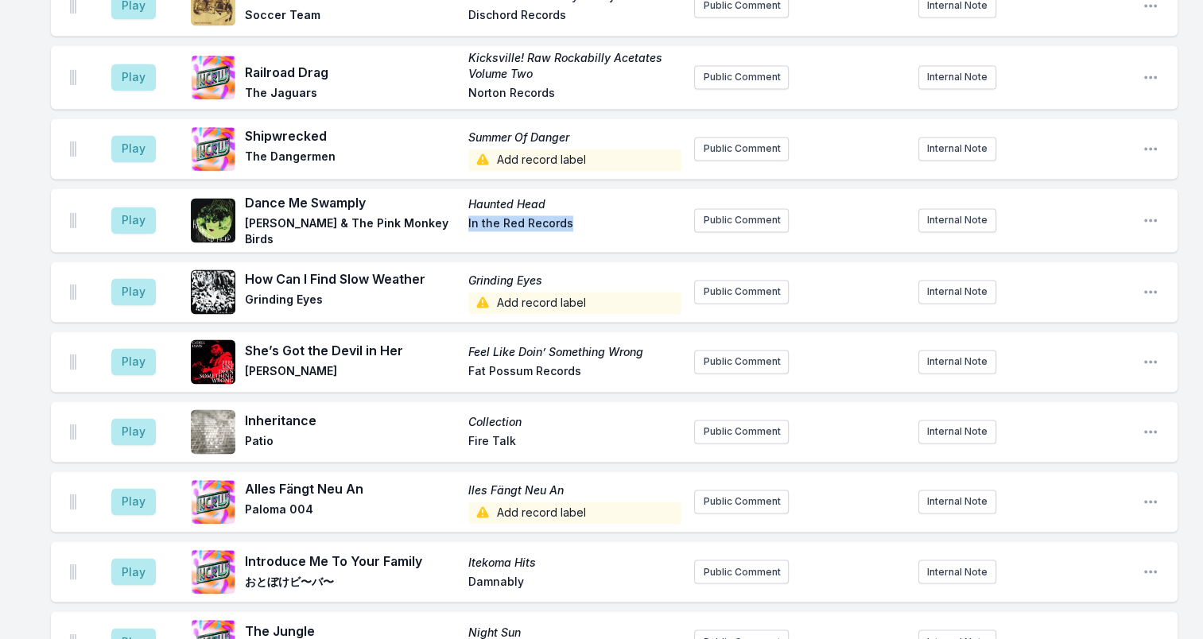
scroll to position [2464, 0]
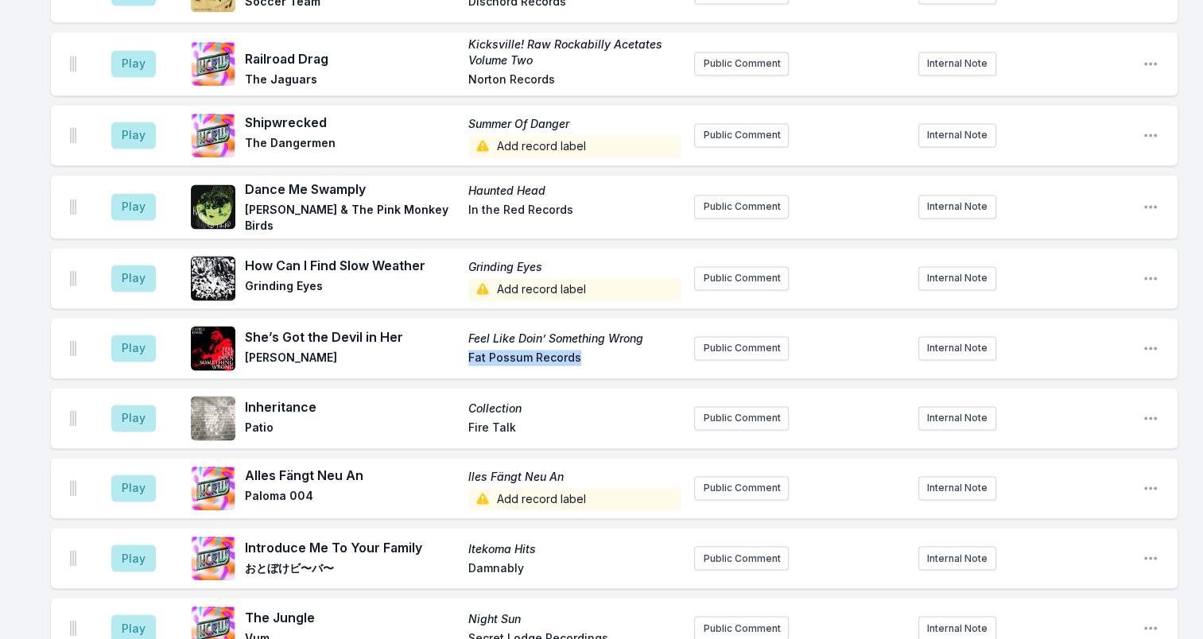
drag, startPoint x: 467, startPoint y: 223, endPoint x: 593, endPoint y: 224, distance: 125.6
click at [593, 350] on span "Fat Possum Records" at bounding box center [575, 359] width 214 height 19
drag, startPoint x: 593, startPoint y: 224, endPoint x: 553, endPoint y: 229, distance: 40.8
drag, startPoint x: 469, startPoint y: 289, endPoint x: 569, endPoint y: 292, distance: 100.2
click at [569, 397] on div "Inheritance Collection Patio Fire Talk" at bounding box center [463, 417] width 436 height 41
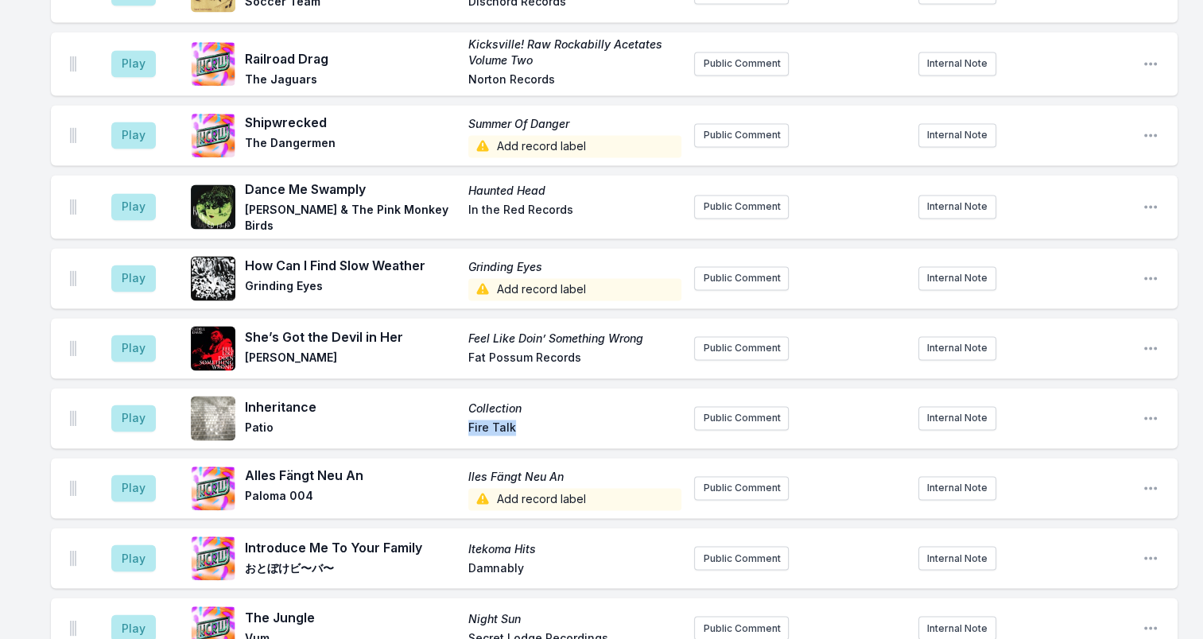
drag, startPoint x: 569, startPoint y: 292, endPoint x: 498, endPoint y: 289, distance: 70.8
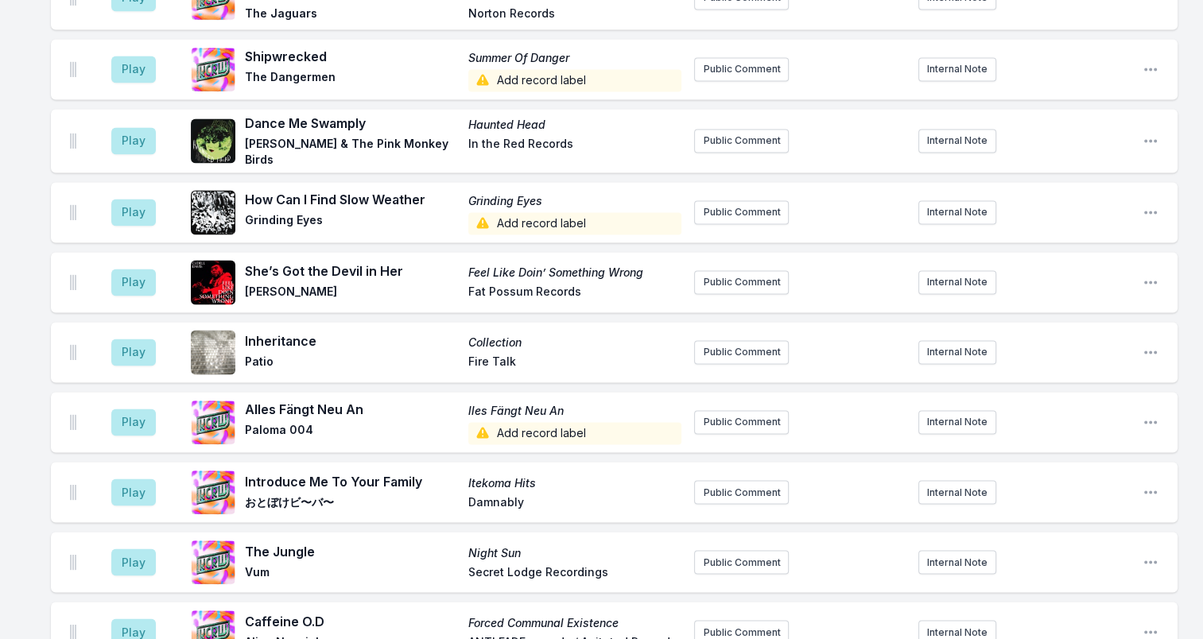
scroll to position [2544, 0]
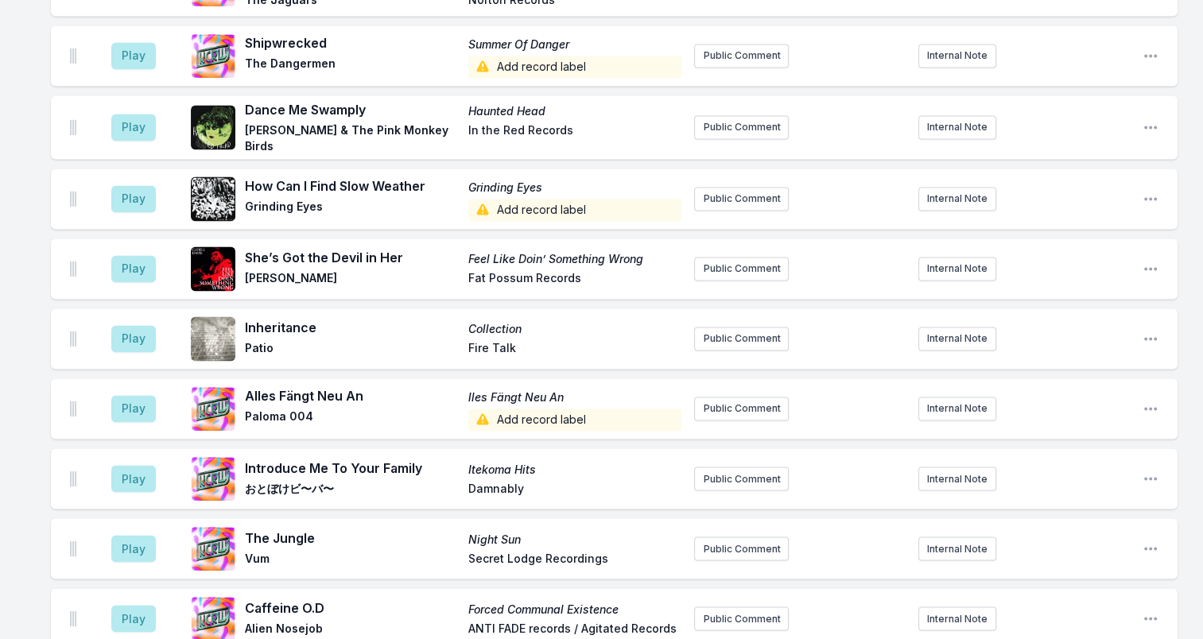
click at [494, 480] on span "Damnably" at bounding box center [575, 489] width 214 height 19
drag, startPoint x: 617, startPoint y: 427, endPoint x: 426, endPoint y: 424, distance: 190.8
click at [426, 528] on div "The Jungle Night Sun Vum Secret Lodge Recordings" at bounding box center [463, 548] width 436 height 41
drag, startPoint x: 426, startPoint y: 424, endPoint x: 560, endPoint y: 423, distance: 133.6
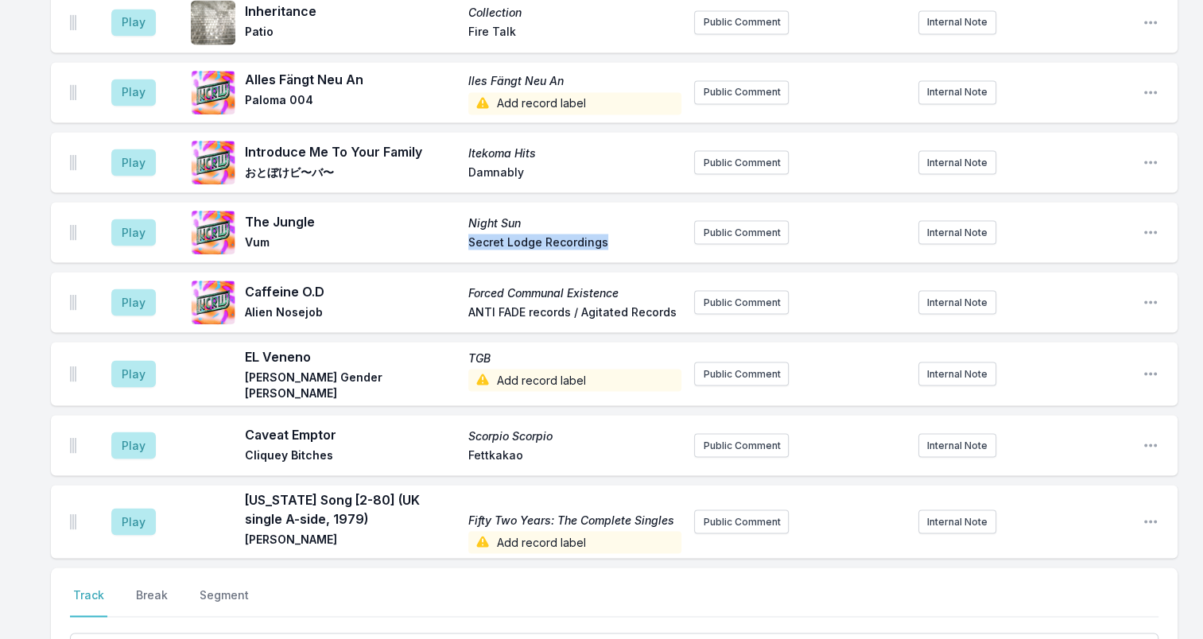
scroll to position [2862, 0]
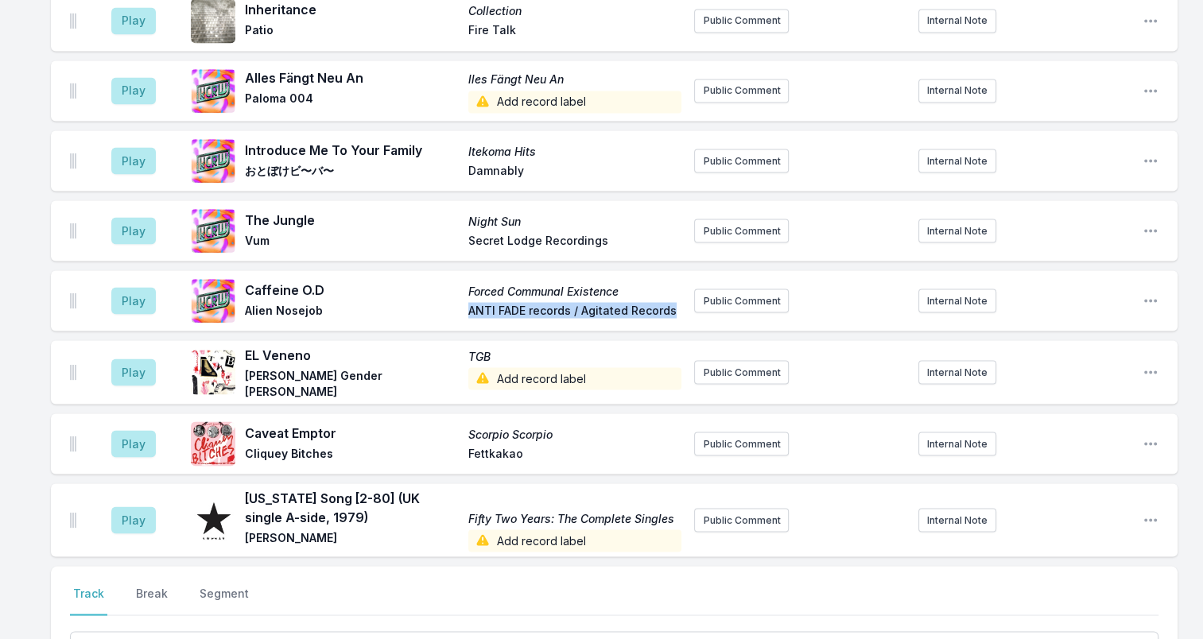
drag, startPoint x: 681, startPoint y: 173, endPoint x: 461, endPoint y: 176, distance: 219.4
click at [461, 280] on div "Caffeine O.D Forced Communal Existence Alien Nosejob ANTI FADE records / Agitat…" at bounding box center [463, 300] width 436 height 41
drag, startPoint x: 461, startPoint y: 176, endPoint x: 562, endPoint y: 176, distance: 101.0
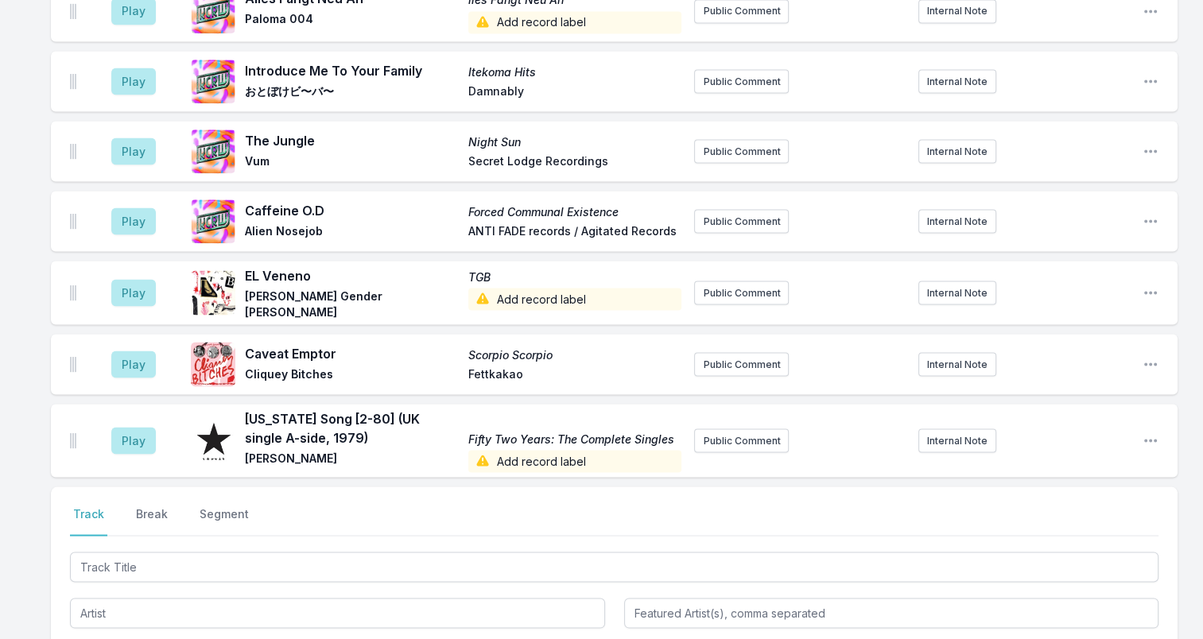
click at [487, 366] on span "Fettkakao" at bounding box center [575, 375] width 214 height 19
drag, startPoint x: 334, startPoint y: 293, endPoint x: 336, endPoint y: 281, distance: 12.2
click at [336, 409] on span "Alabama Song [2-80] (UK single A-side, 1979)" at bounding box center [352, 428] width 214 height 38
drag, startPoint x: 336, startPoint y: 281, endPoint x: 377, endPoint y: 282, distance: 40.6
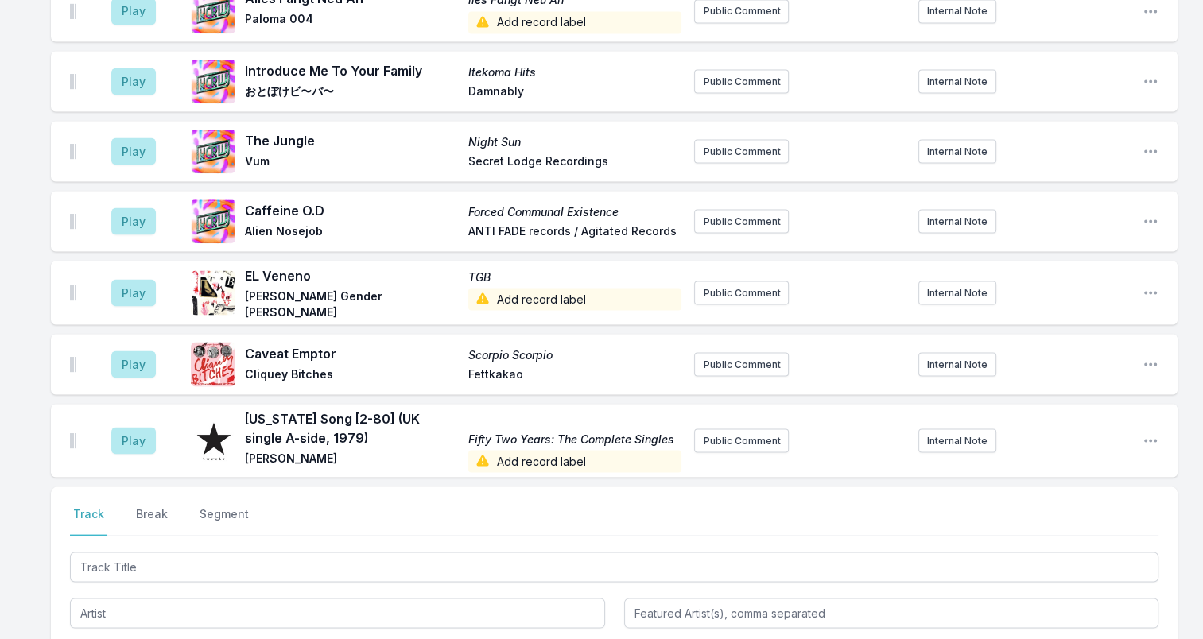
click at [463, 409] on div "Alabama Song [2-80] (UK single A-side, 1979) Fifty Two Years: The Complete Sing…" at bounding box center [463, 441] width 436 height 64
drag, startPoint x: 467, startPoint y: 301, endPoint x: 675, endPoint y: 301, distance: 208.3
click at [675, 409] on div "Alabama Song [2-80] (UK single A-side, 1979) Fifty Two Years: The Complete Sing…" at bounding box center [463, 441] width 436 height 64
drag, startPoint x: 675, startPoint y: 301, endPoint x: 660, endPoint y: 298, distance: 15.3
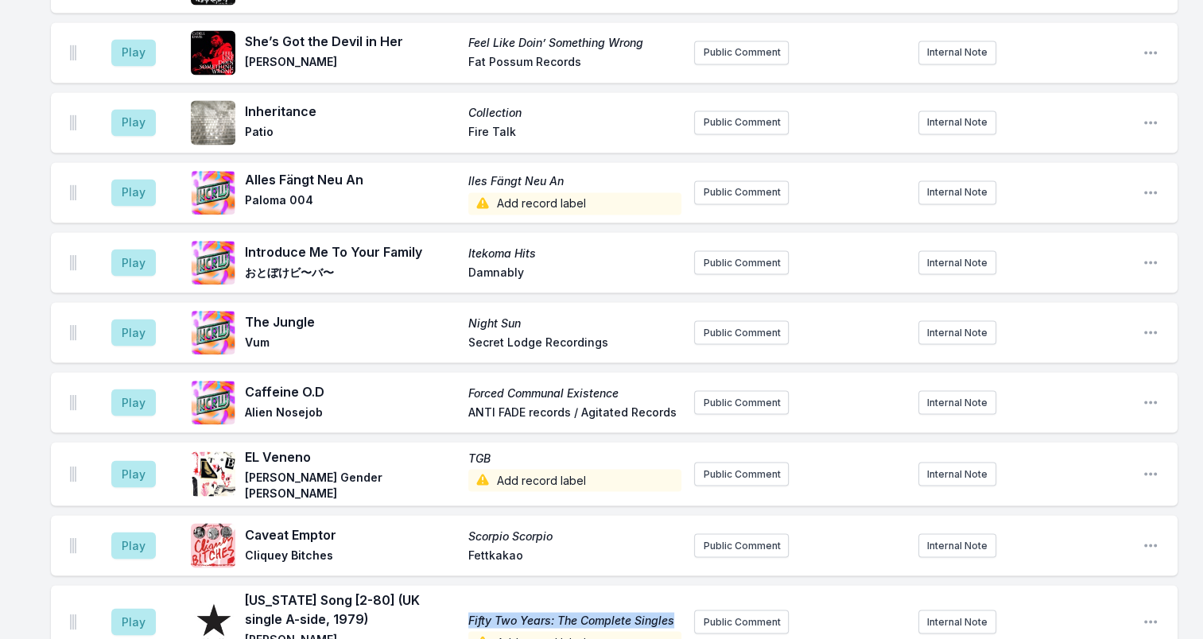
scroll to position [2703, 0]
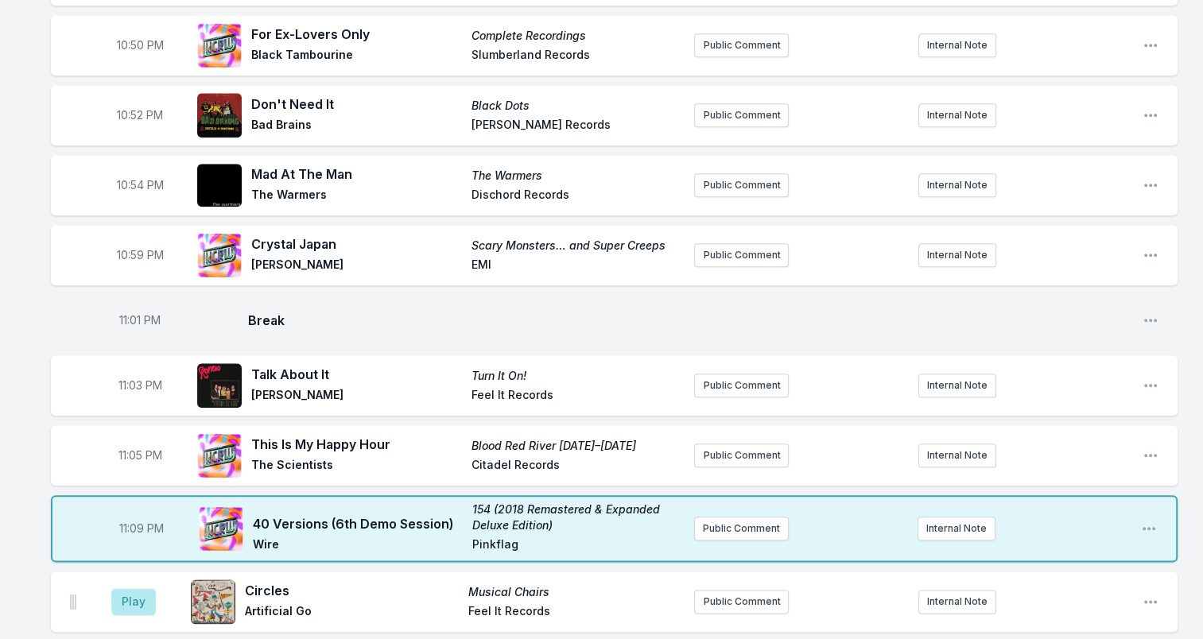
scroll to position [1749, 0]
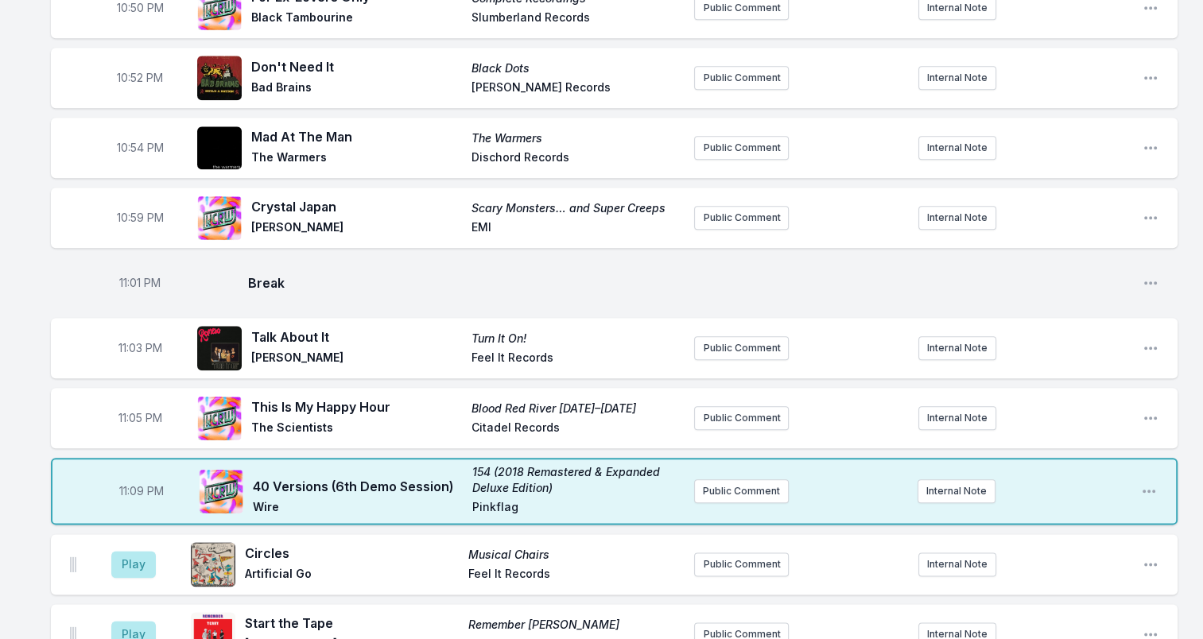
click at [500, 499] on span "Pinkflag" at bounding box center [577, 508] width 210 height 19
copy span "Pinkflag"
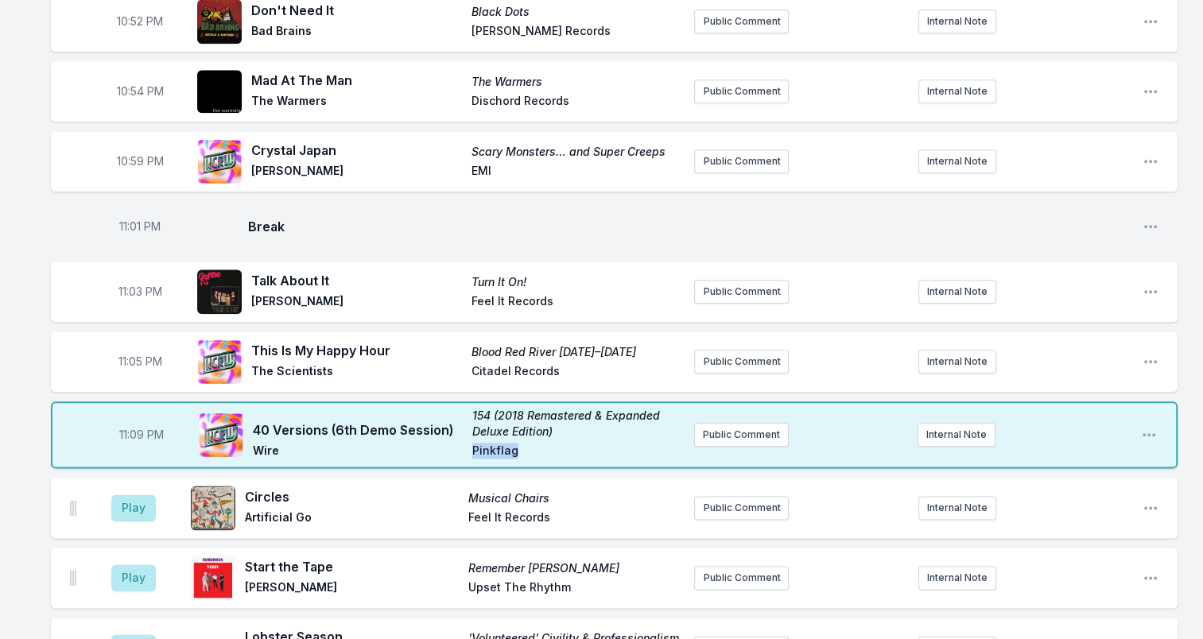
scroll to position [1828, 0]
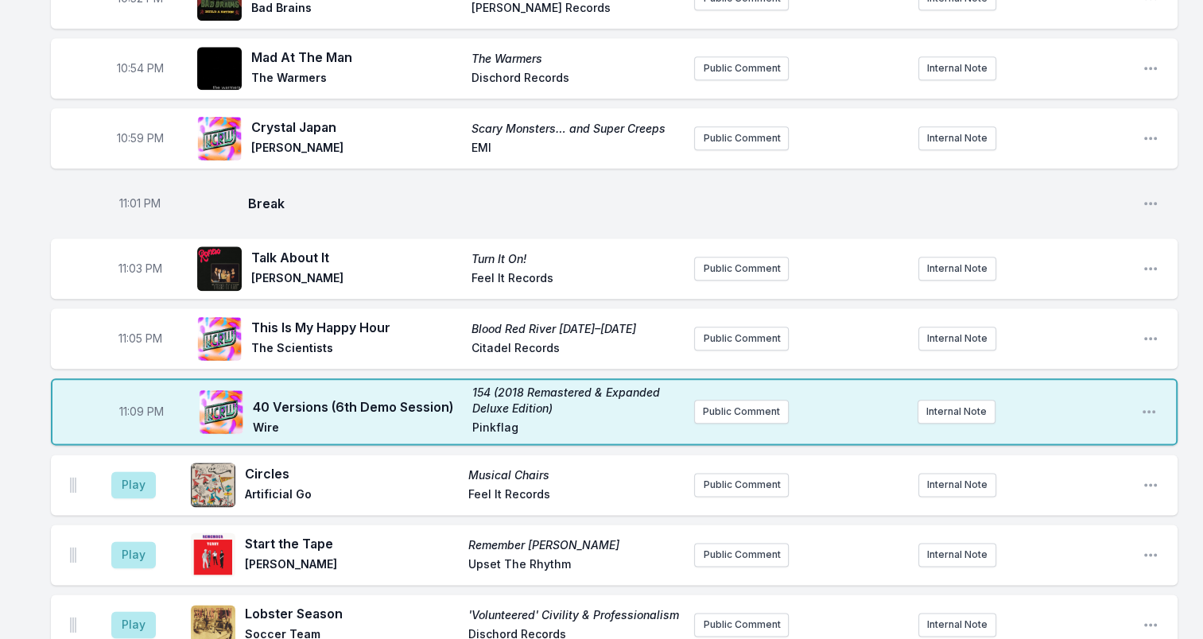
click at [11, 271] on div "Missing Data Some of your tracks are missing record label information. This inf…" at bounding box center [601, 166] width 1203 height 3678
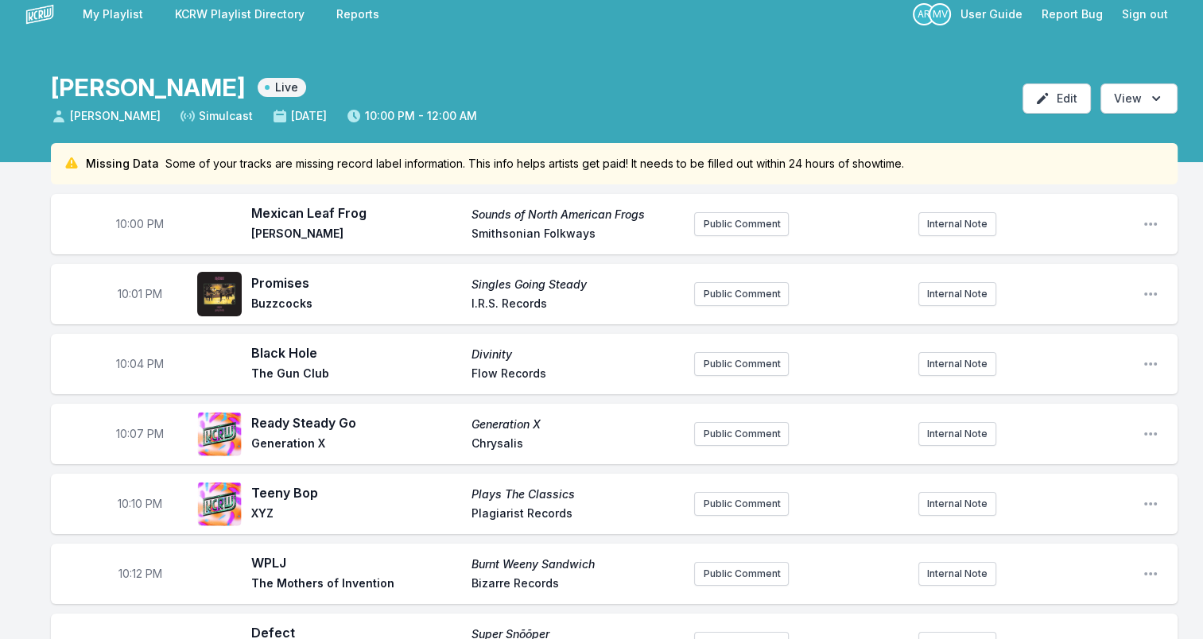
scroll to position [0, 0]
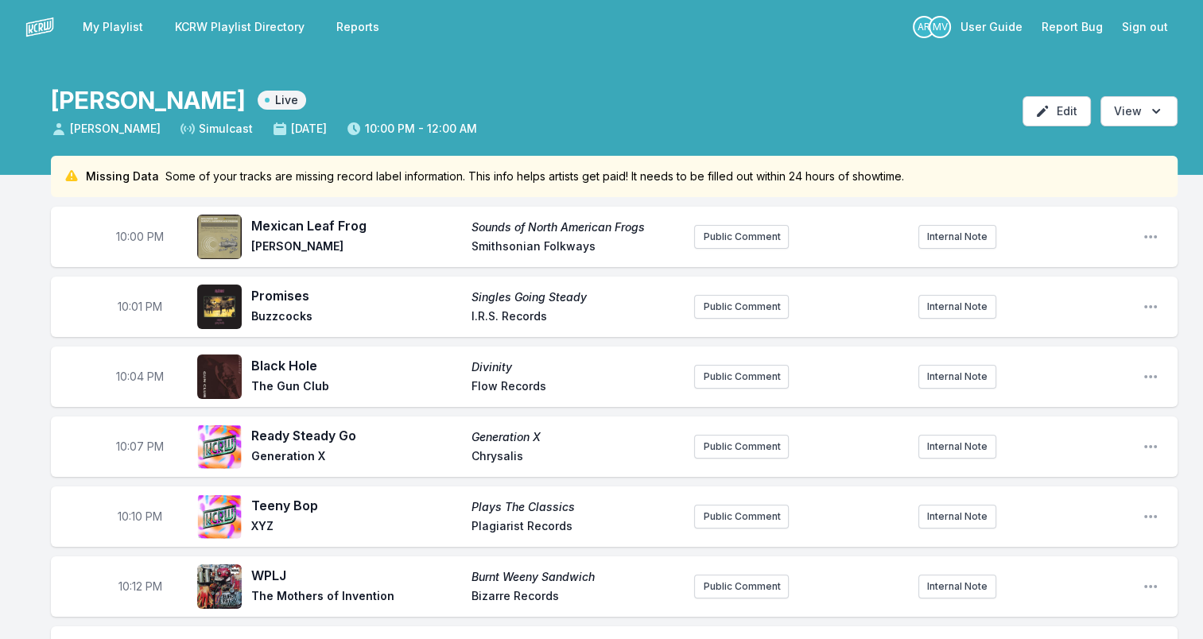
click at [254, 26] on link "KCRW Playlist Directory" at bounding box center [239, 27] width 149 height 29
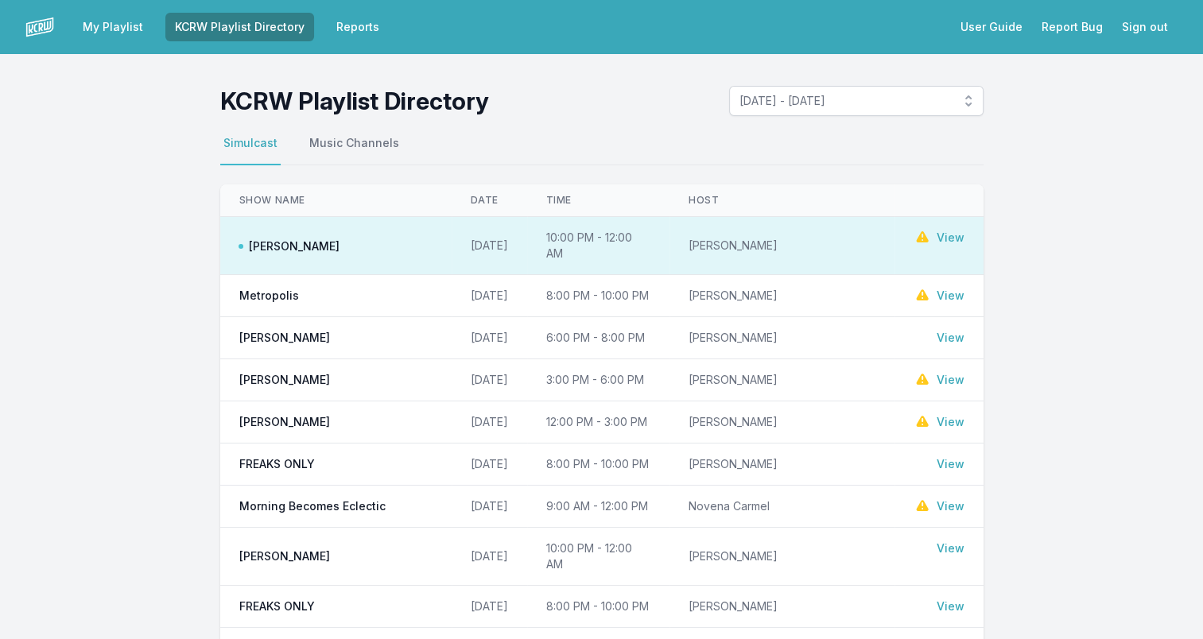
click at [955, 288] on link "View" at bounding box center [950, 296] width 28 height 16
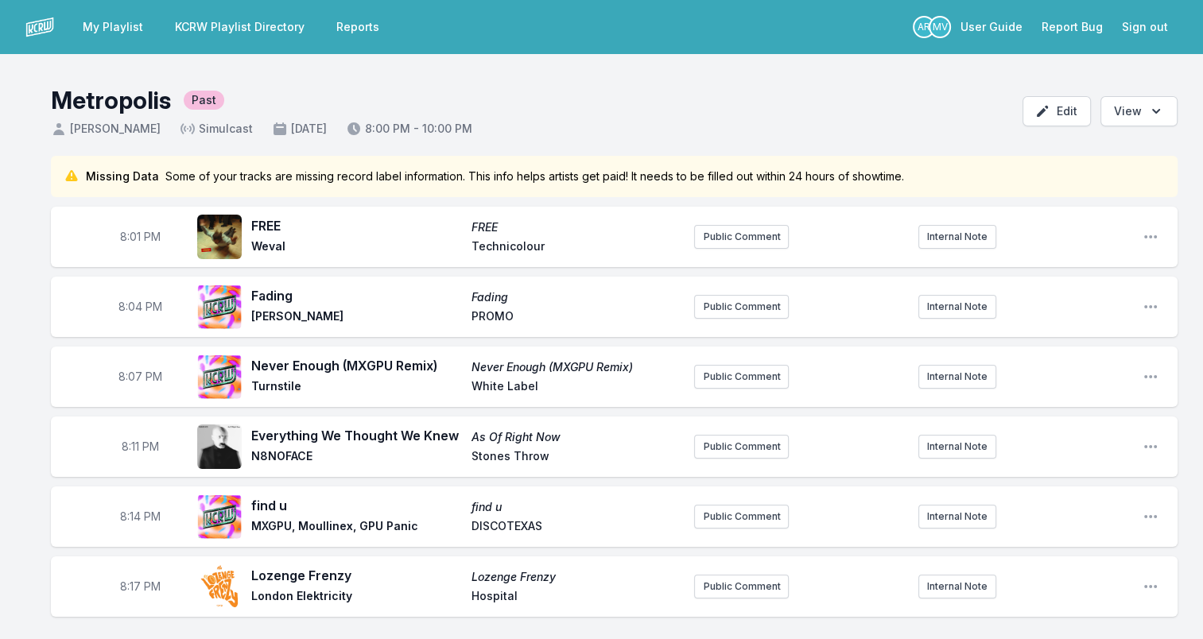
click at [280, 30] on link "KCRW Playlist Directory" at bounding box center [239, 27] width 149 height 29
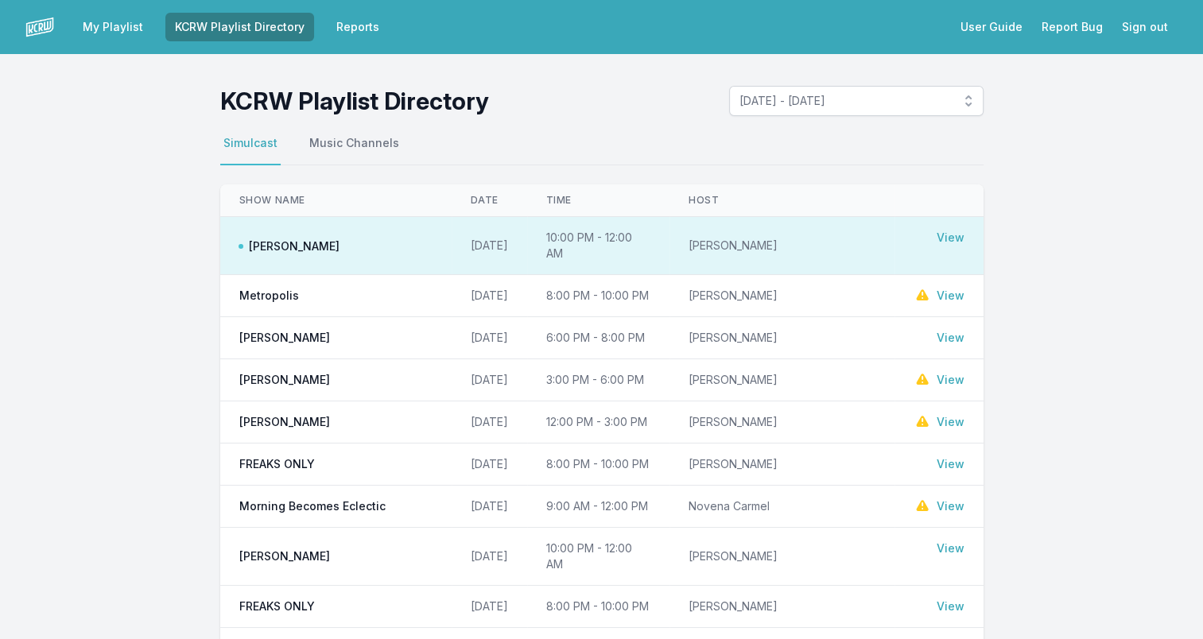
click at [965, 231] on td "View" at bounding box center [938, 237] width 88 height 41
click at [948, 236] on link "View" at bounding box center [950, 238] width 28 height 16
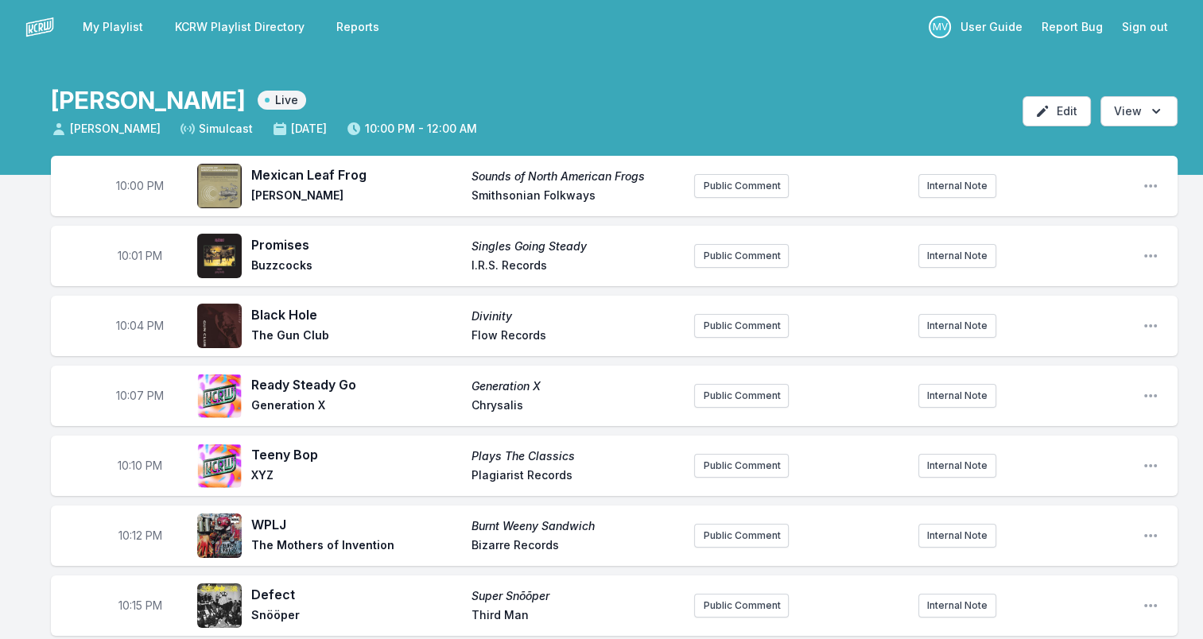
click at [223, 27] on link "KCRW Playlist Directory" at bounding box center [239, 27] width 149 height 29
